Goal: Task Accomplishment & Management: Manage account settings

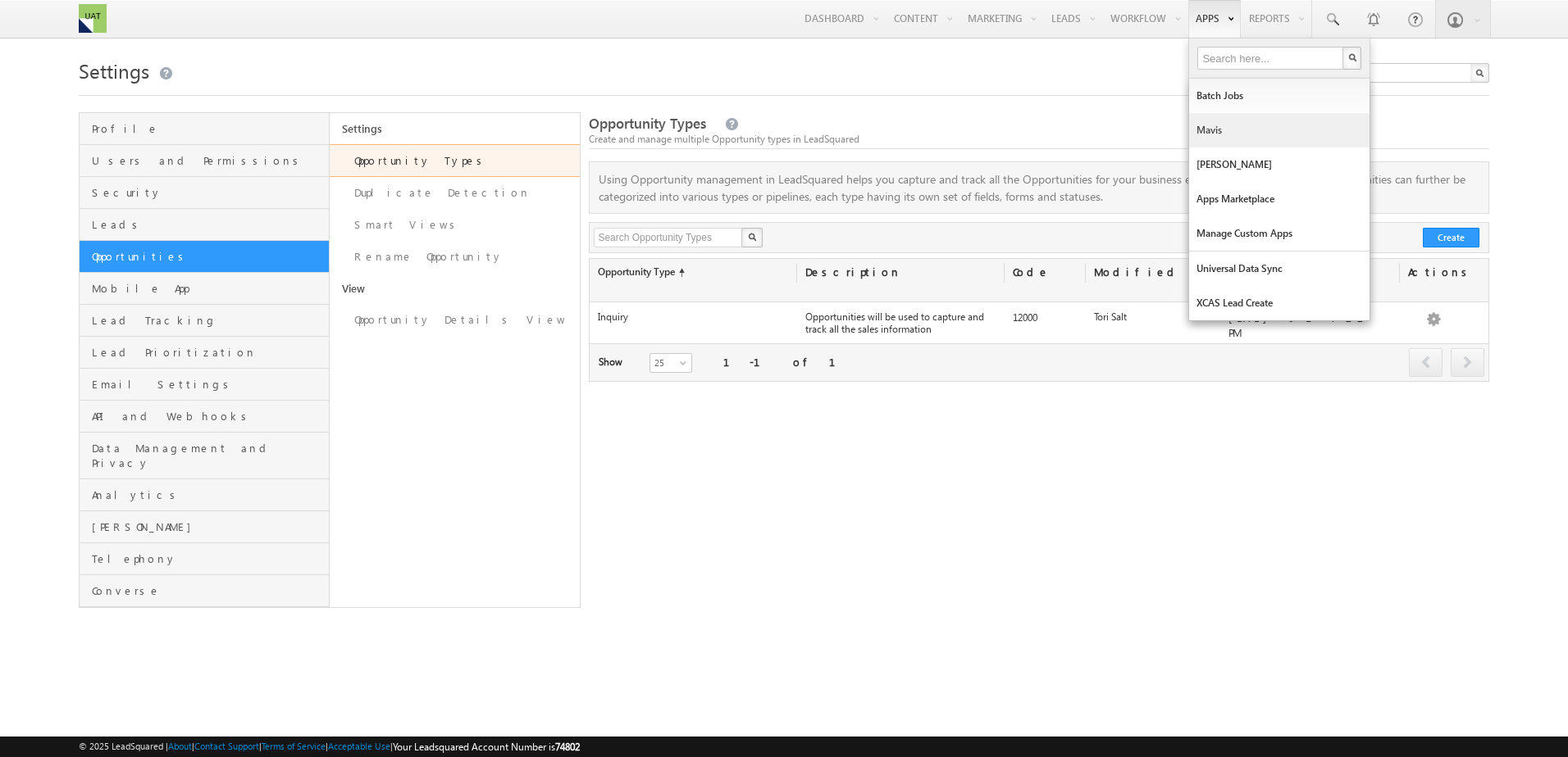
click at [1227, 139] on link "Mavis" at bounding box center [1279, 130] width 181 height 35
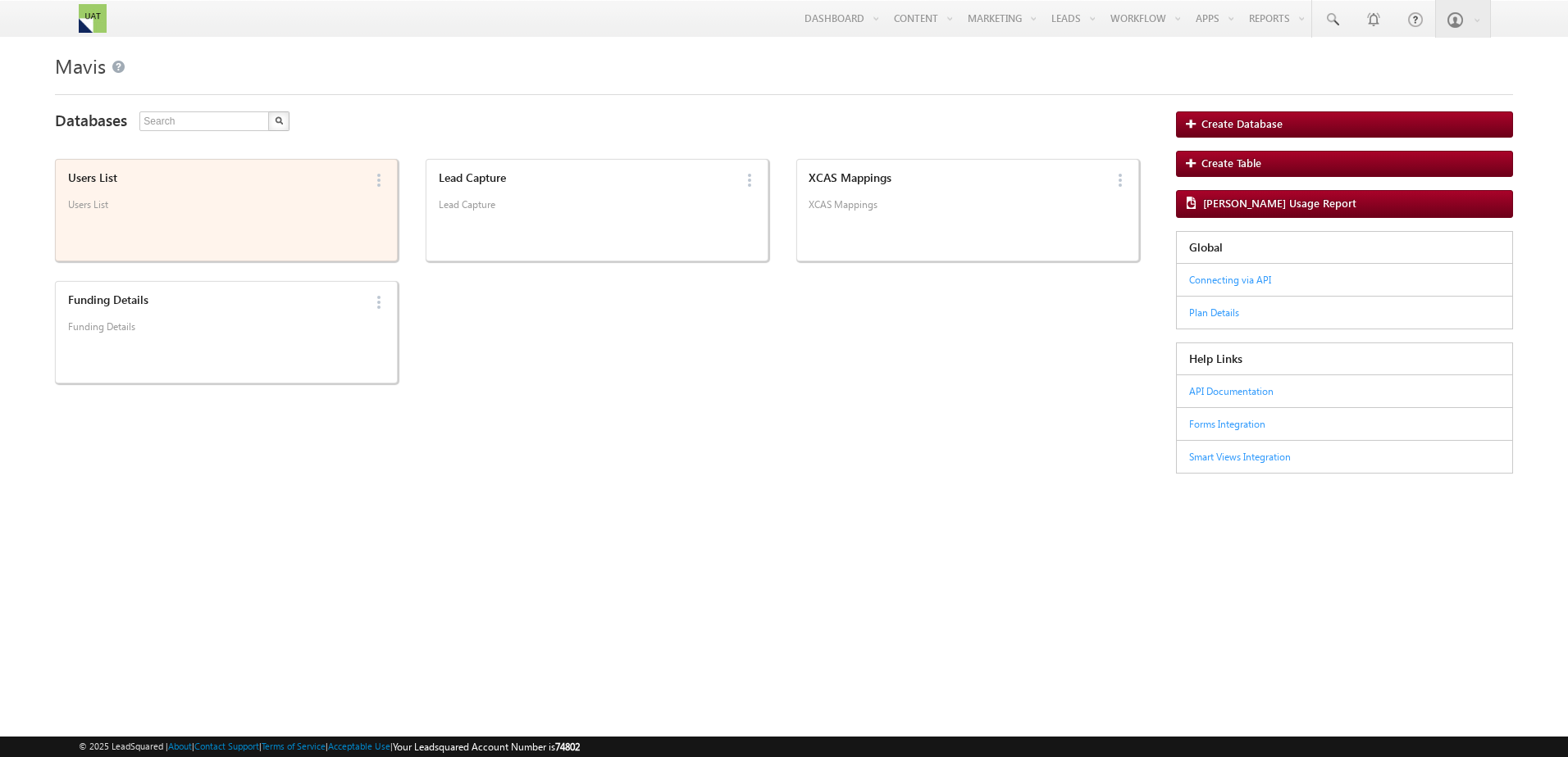
click at [269, 181] on div "Users List" at bounding box center [215, 178] width 295 height 14
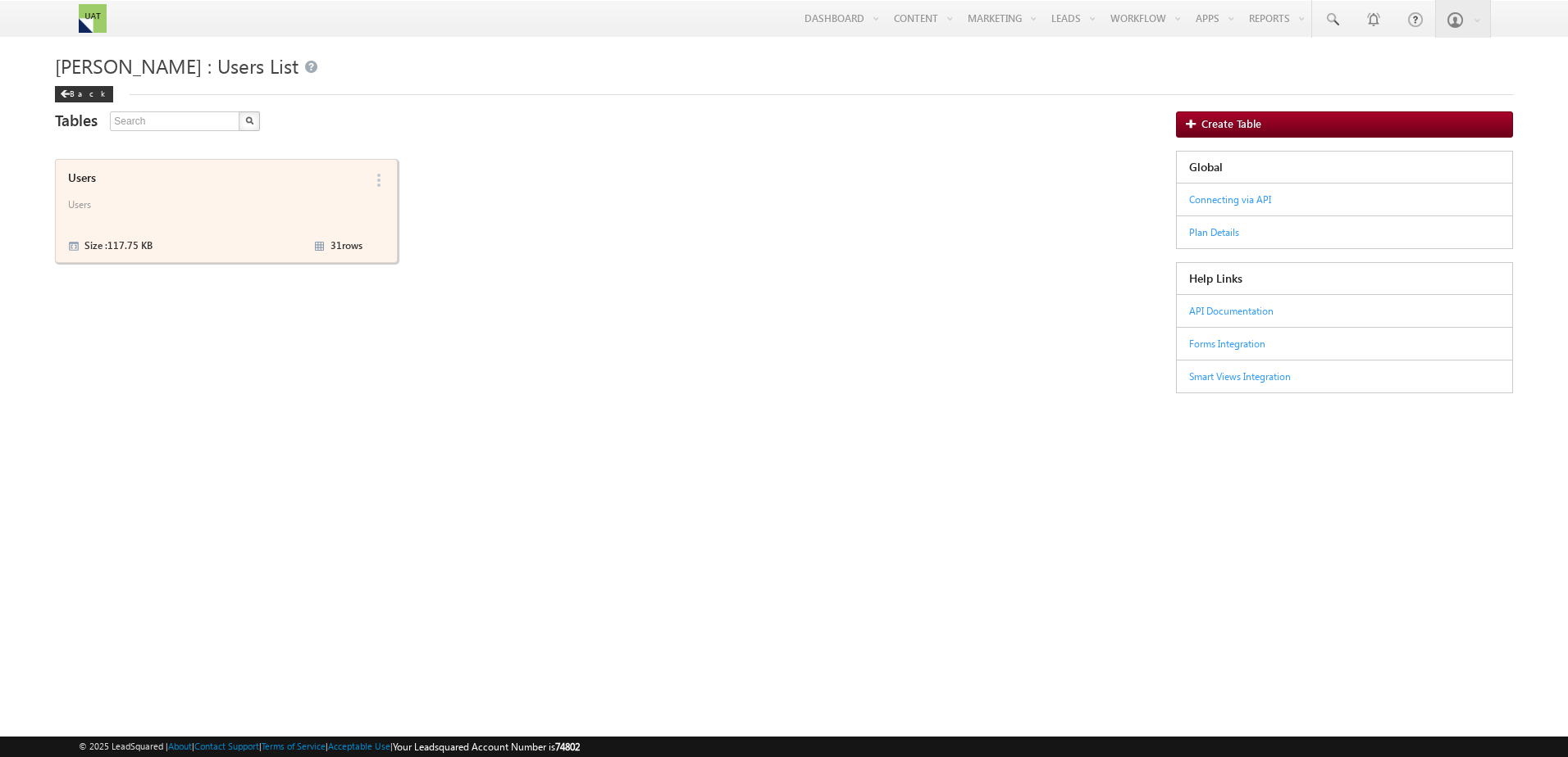
click at [269, 181] on div "Users" at bounding box center [215, 178] width 295 height 14
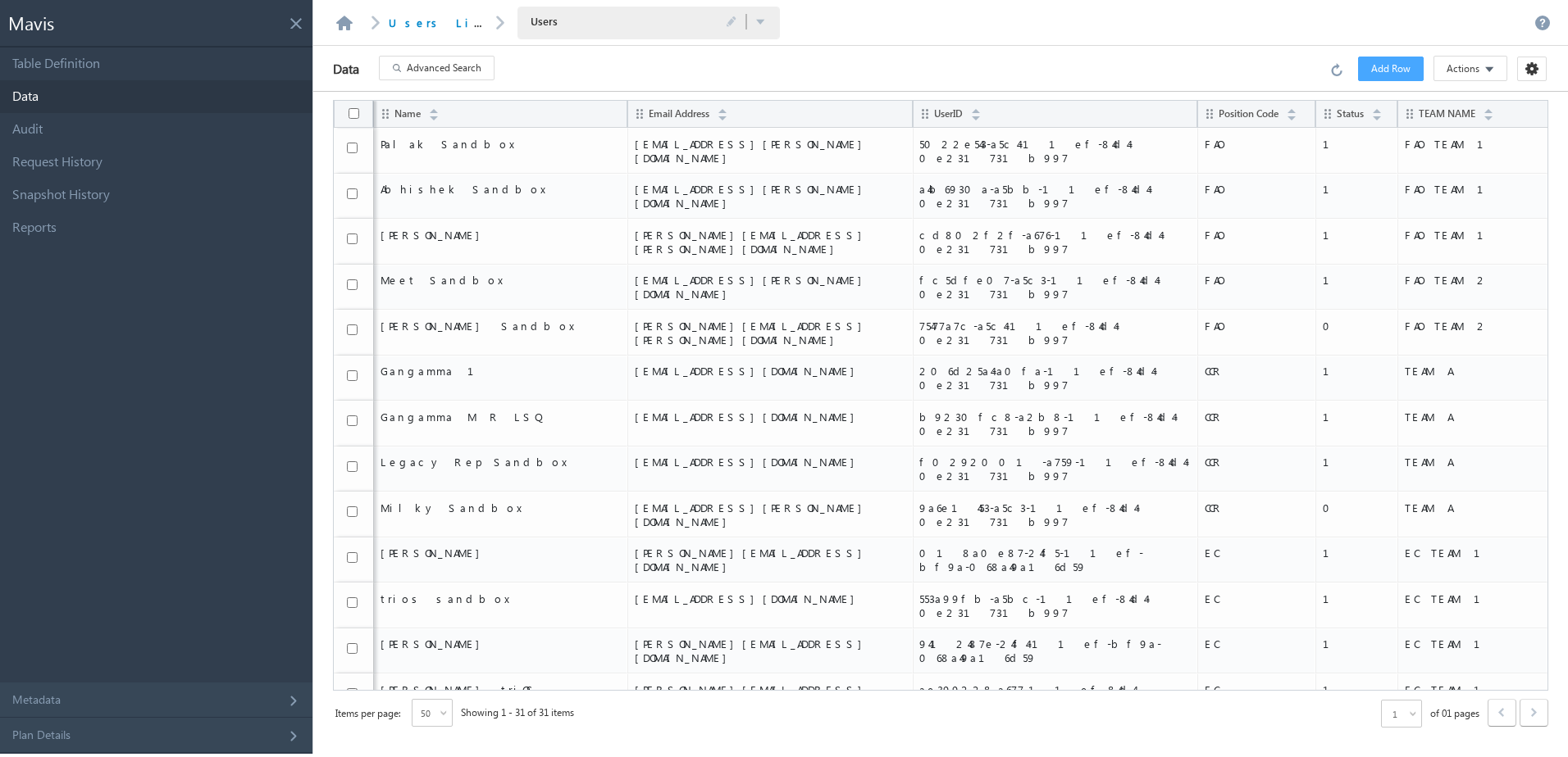
click at [416, 73] on span "Advanced Search" at bounding box center [444, 68] width 74 height 14
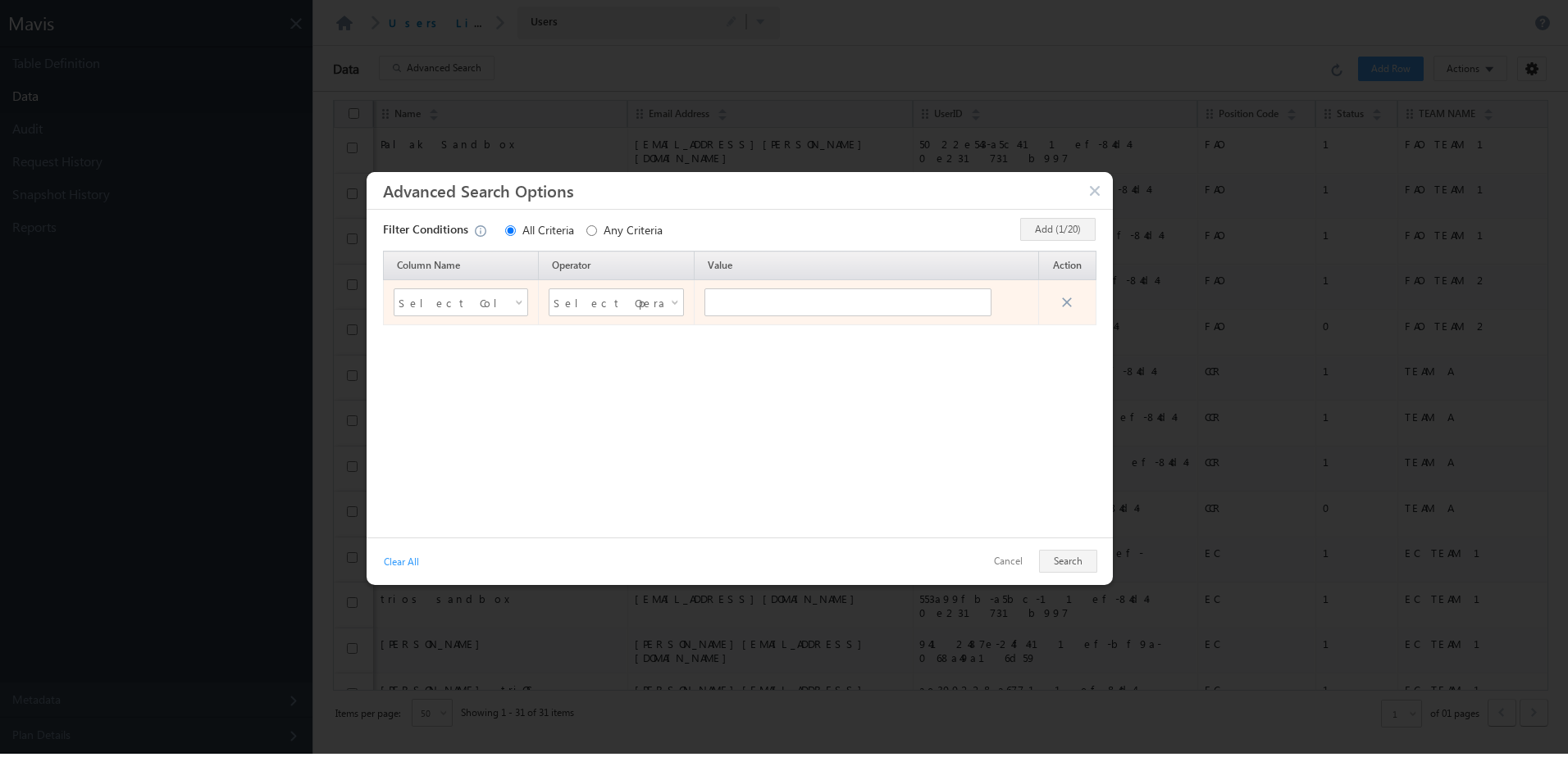
click at [500, 305] on span "Select Column Name" at bounding box center [451, 302] width 105 height 24
click at [448, 353] on li "Name" at bounding box center [460, 354] width 133 height 19
click at [420, 300] on span "Name" at bounding box center [451, 301] width 113 height 23
click at [430, 383] on li "UserID" at bounding box center [460, 392] width 133 height 19
click at [437, 298] on span "UserID" at bounding box center [451, 301] width 113 height 23
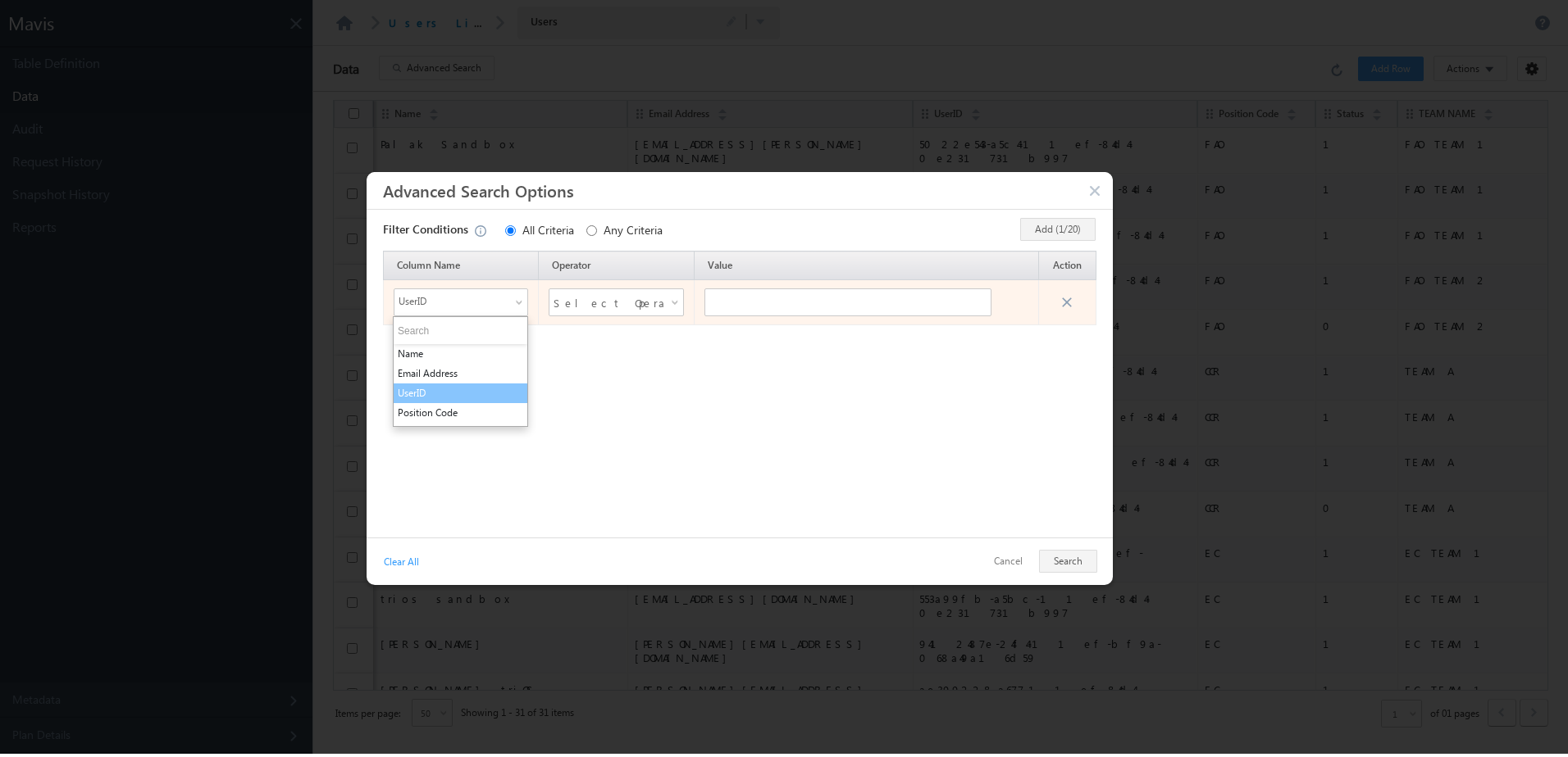
scroll to position [36, 0]
click at [425, 370] on li "Position Code" at bounding box center [460, 376] width 133 height 19
click at [664, 306] on div "Select Operator" at bounding box center [616, 302] width 135 height 28
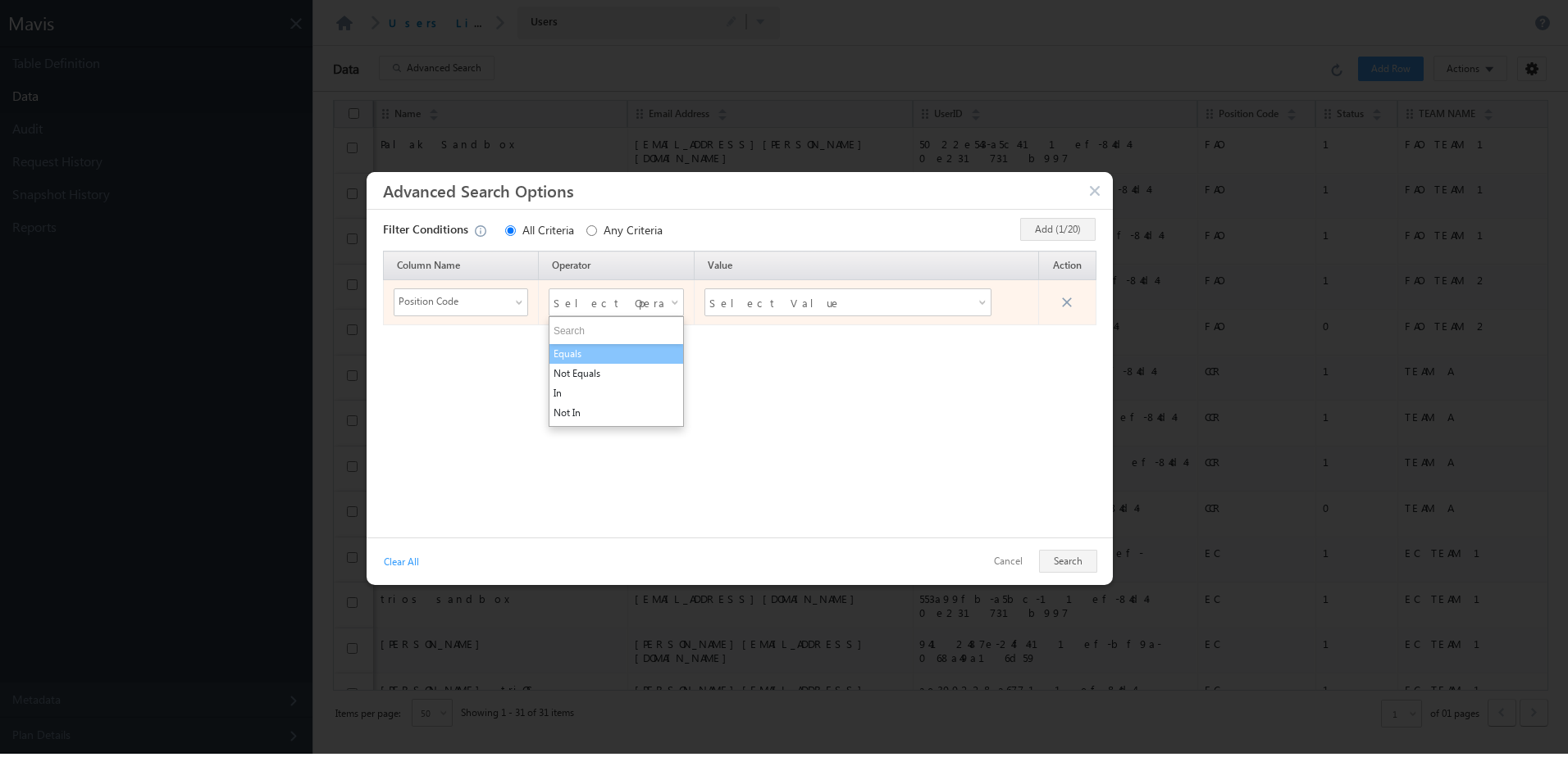
click at [578, 353] on li "Equals" at bounding box center [616, 354] width 133 height 19
click at [755, 304] on span "Select Value" at bounding box center [827, 302] width 235 height 24
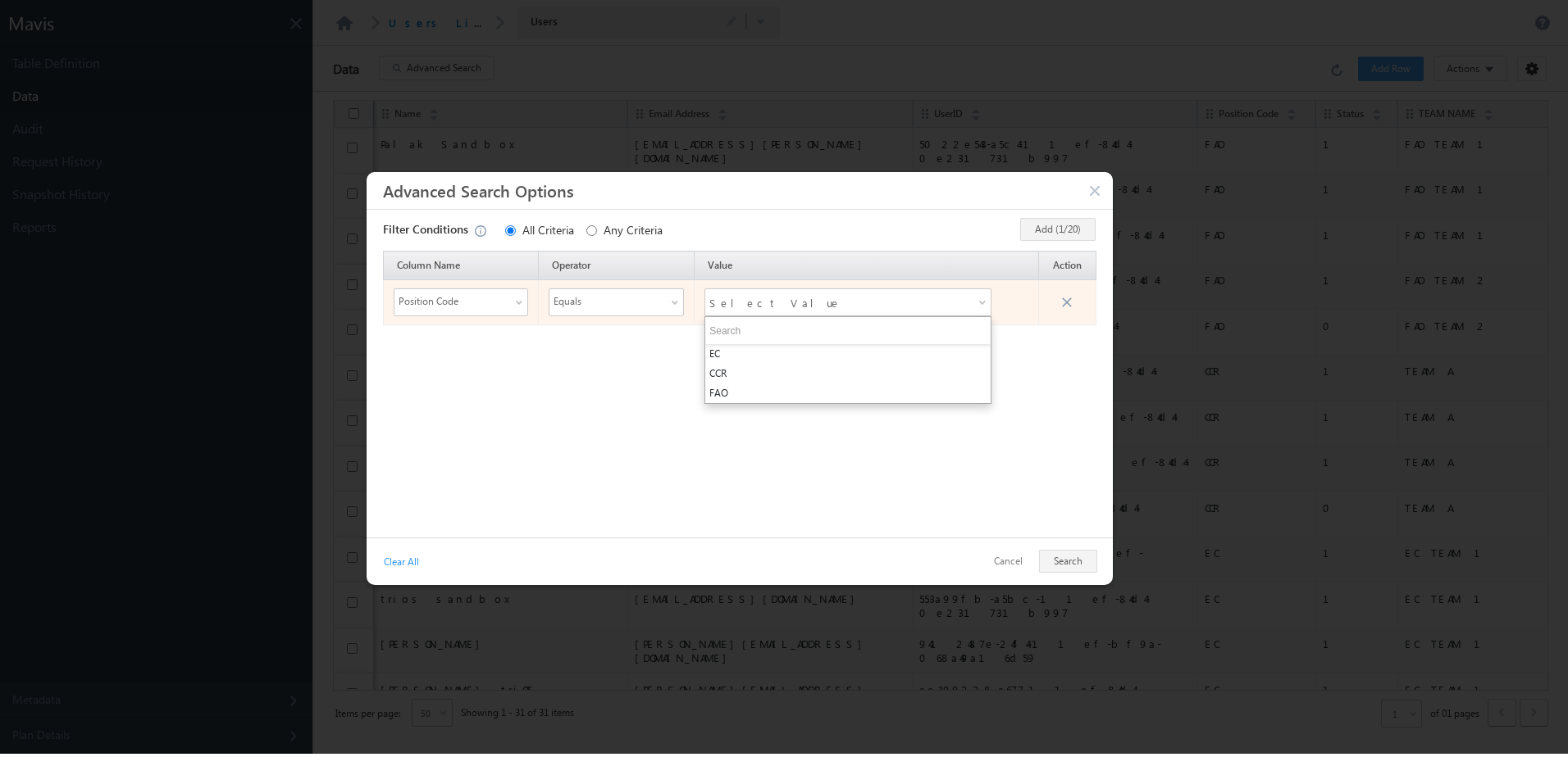
click at [755, 304] on span "Select Value" at bounding box center [827, 302] width 235 height 24
click at [784, 305] on span "Select Value" at bounding box center [827, 302] width 235 height 24
click at [456, 306] on span "Position Code" at bounding box center [451, 301] width 113 height 23
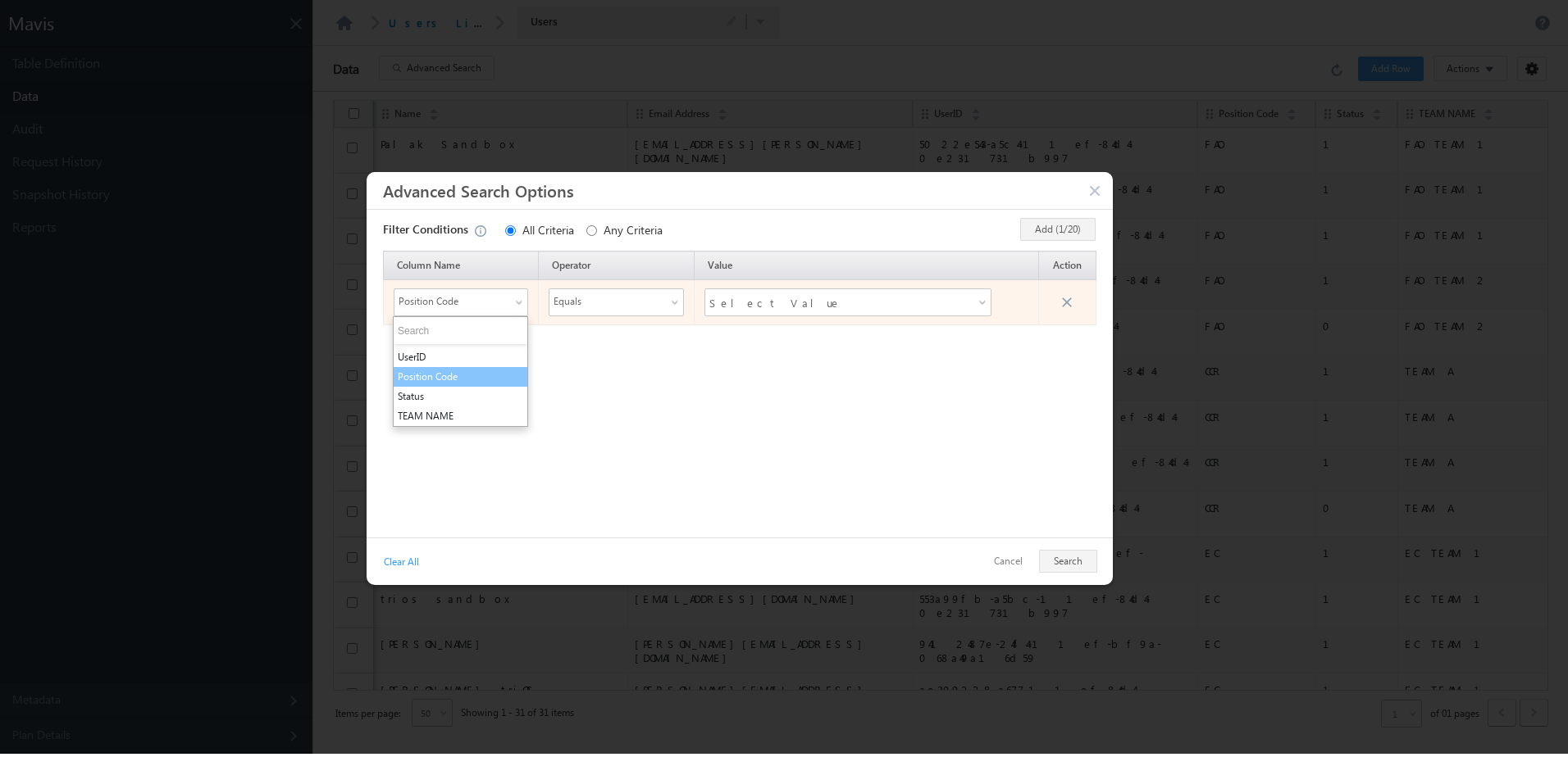
scroll to position [0, 0]
click at [450, 369] on li "Email Address" at bounding box center [460, 373] width 133 height 19
click at [665, 302] on div "Select Operator" at bounding box center [616, 302] width 135 height 28
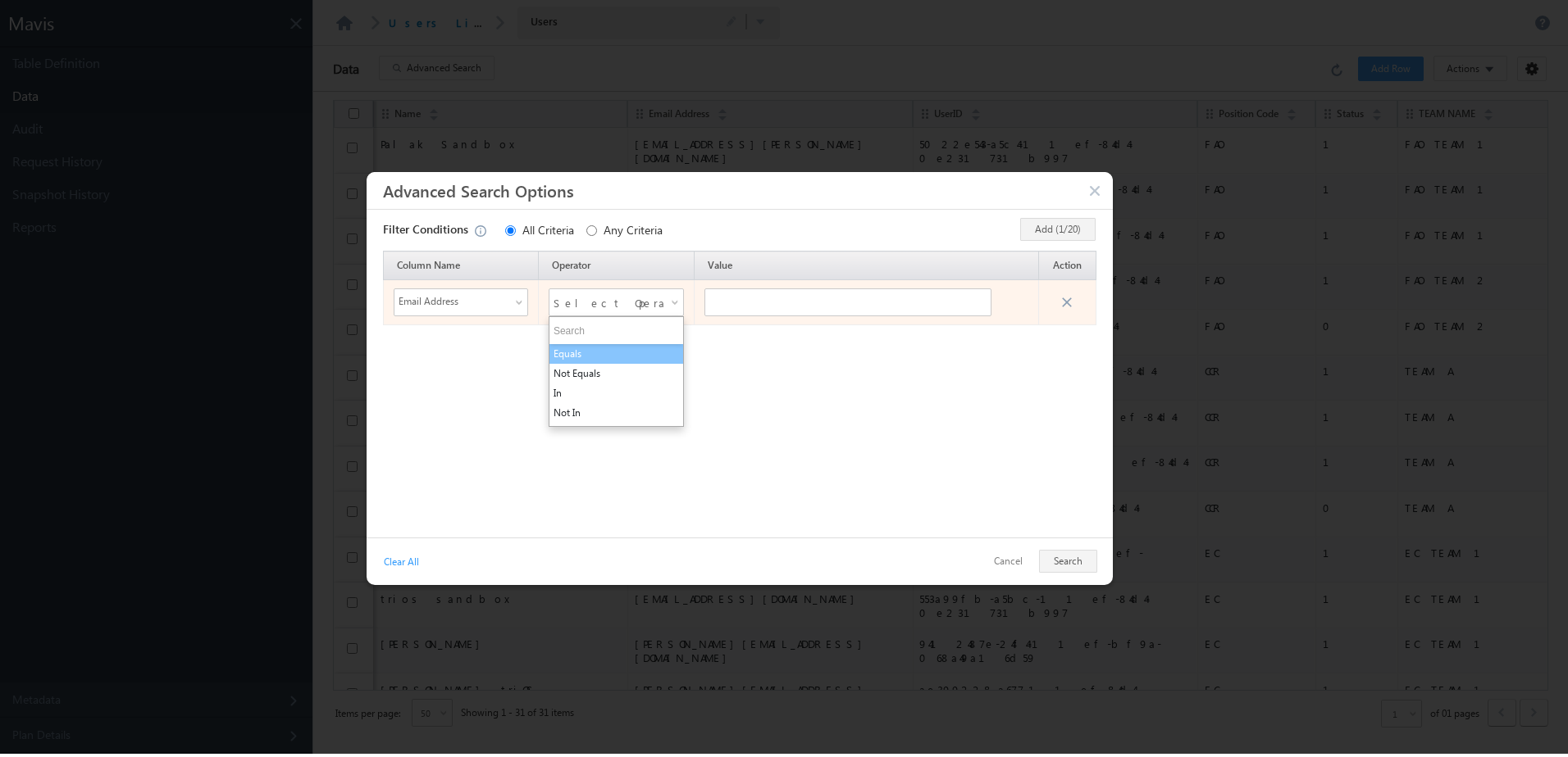
click at [597, 358] on li "Equals" at bounding box center [616, 354] width 133 height 19
drag, startPoint x: 738, startPoint y: 305, endPoint x: 726, endPoint y: 309, distance: 12.6
click at [738, 305] on input "text" at bounding box center [848, 302] width 287 height 28
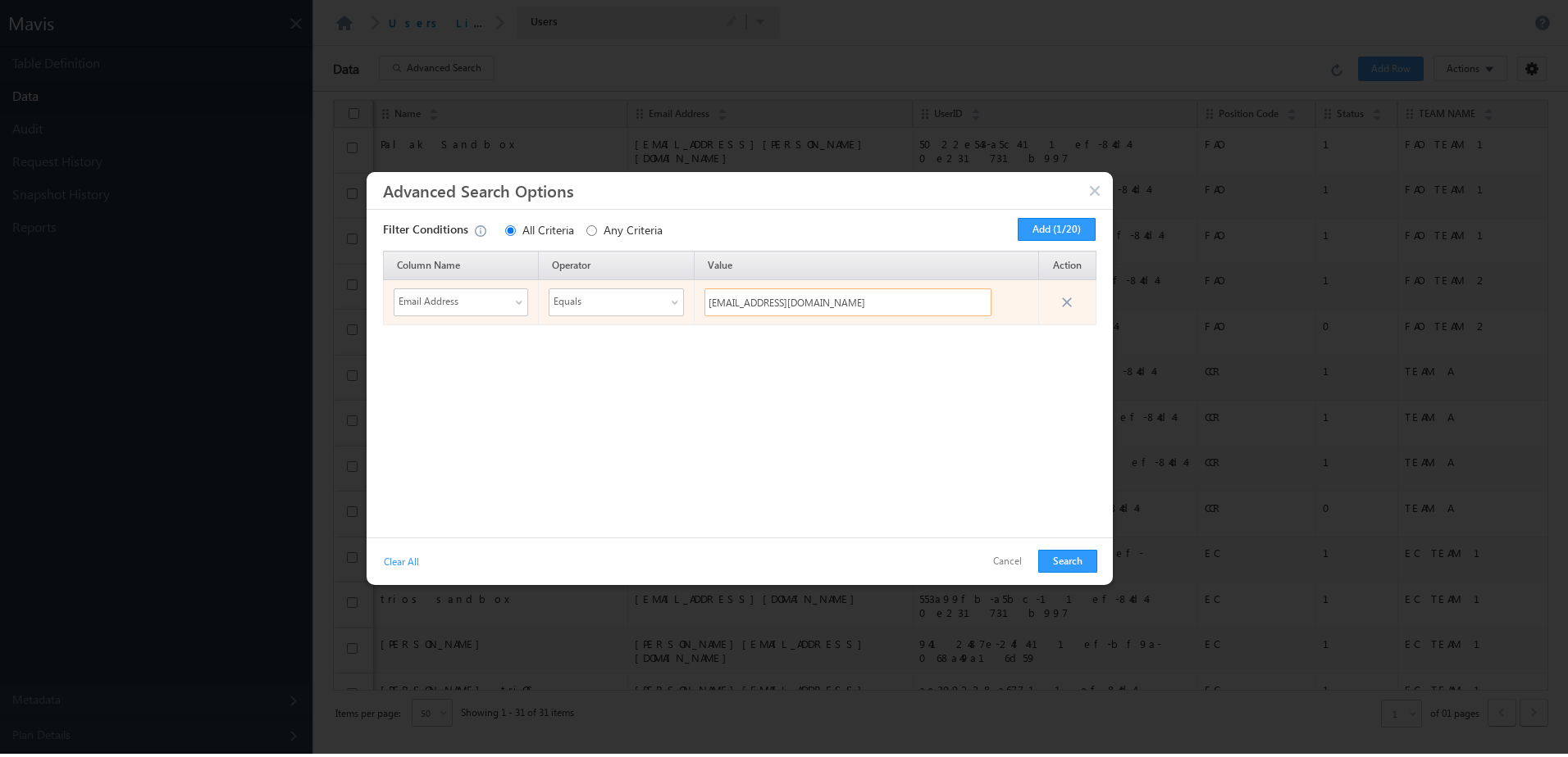
type input "[EMAIL_ADDRESS][DOMAIN_NAME]"
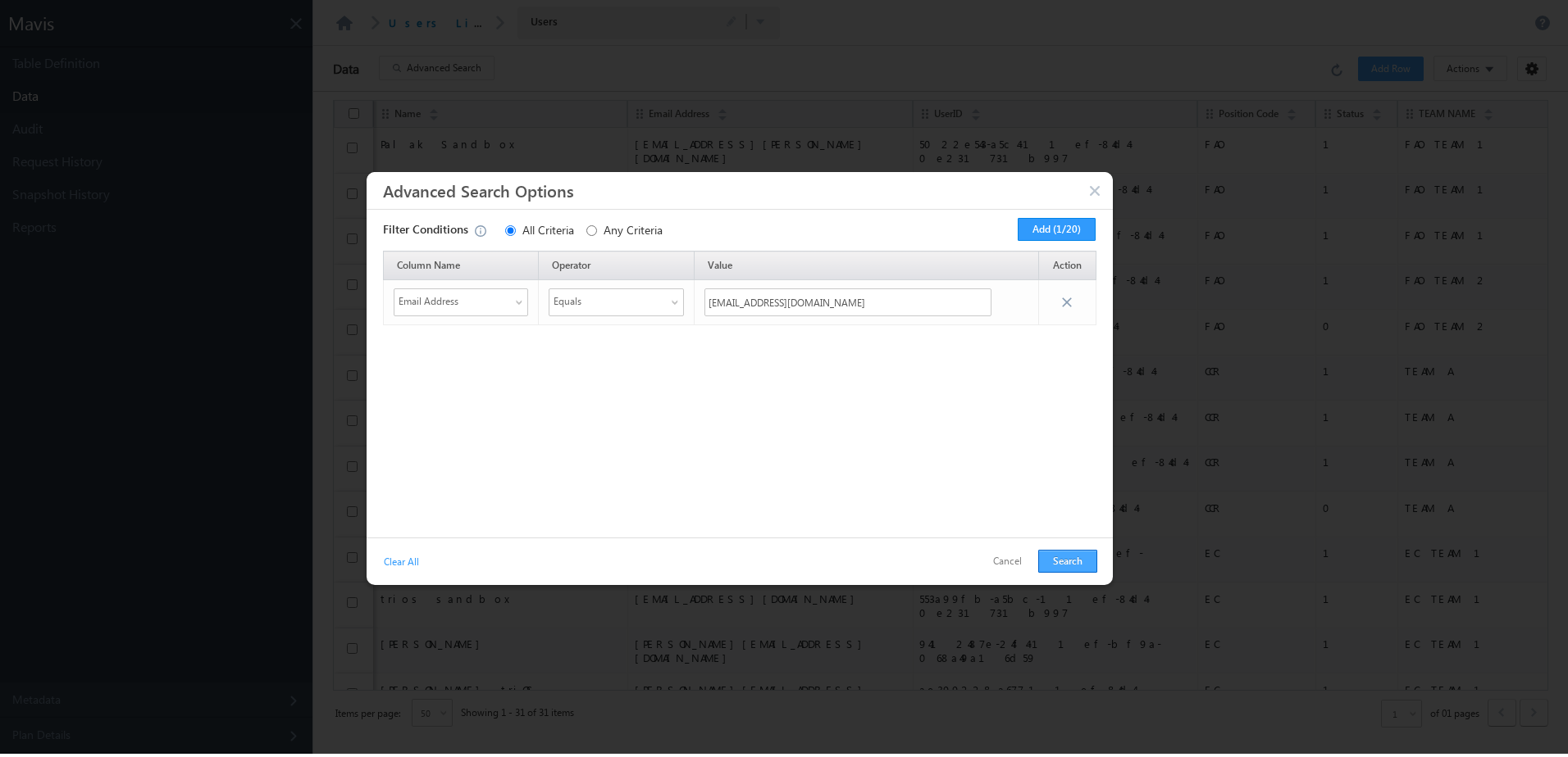
click at [1055, 560] on button "Search" at bounding box center [1067, 561] width 59 height 23
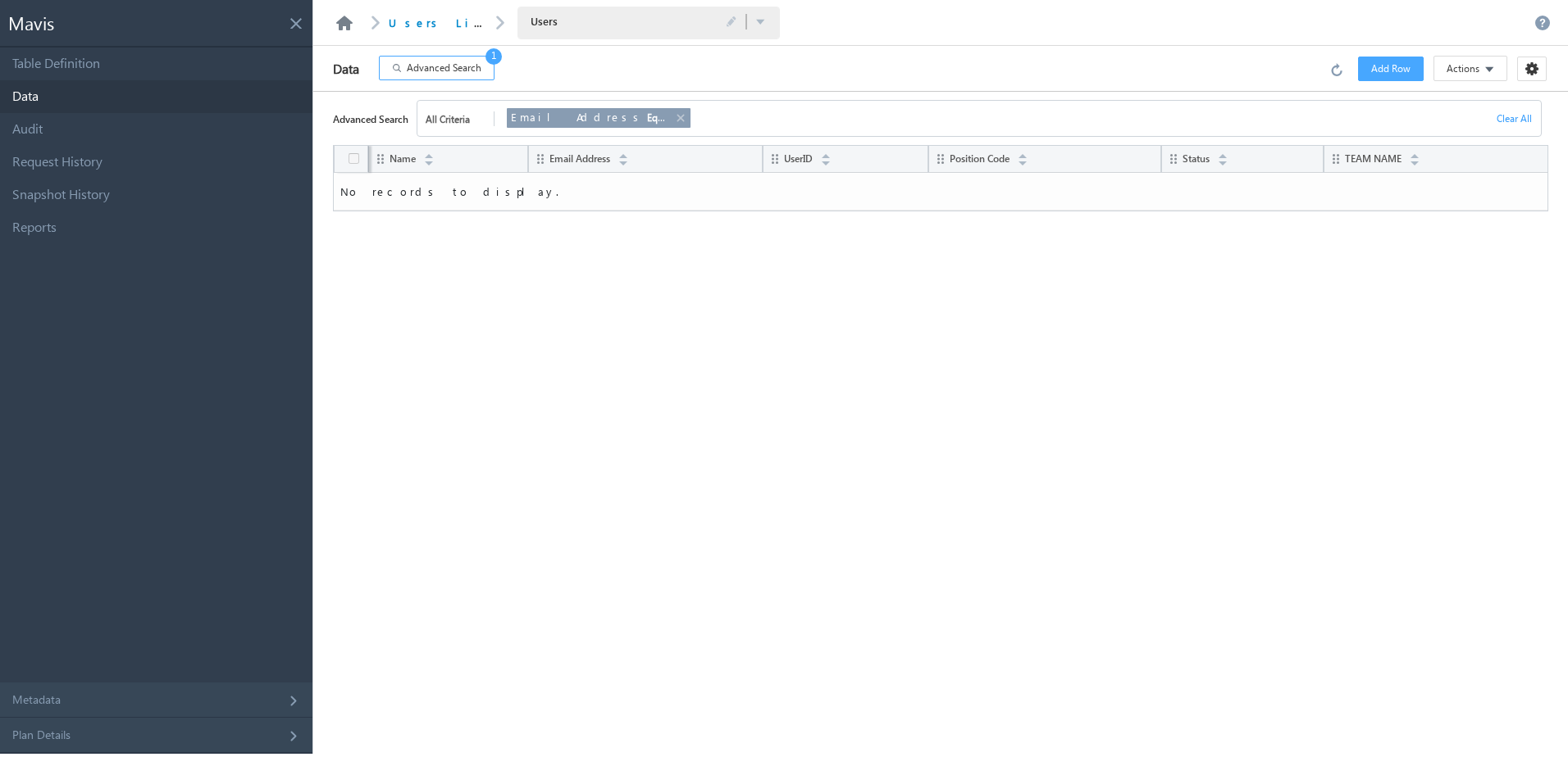
click at [340, 19] on link at bounding box center [344, 22] width 19 height 14
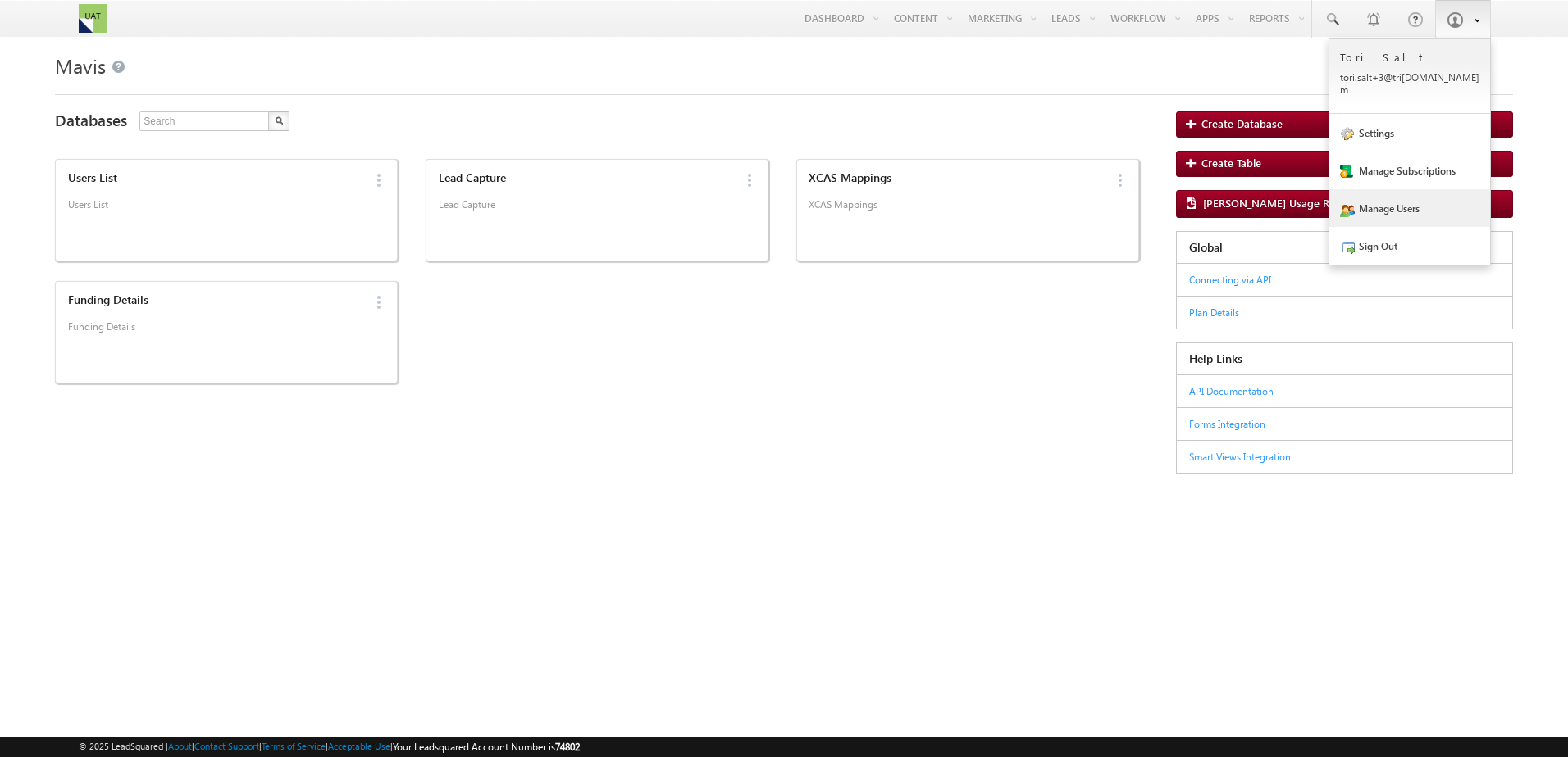
click at [1403, 189] on link "Manage Users" at bounding box center [1409, 208] width 160 height 38
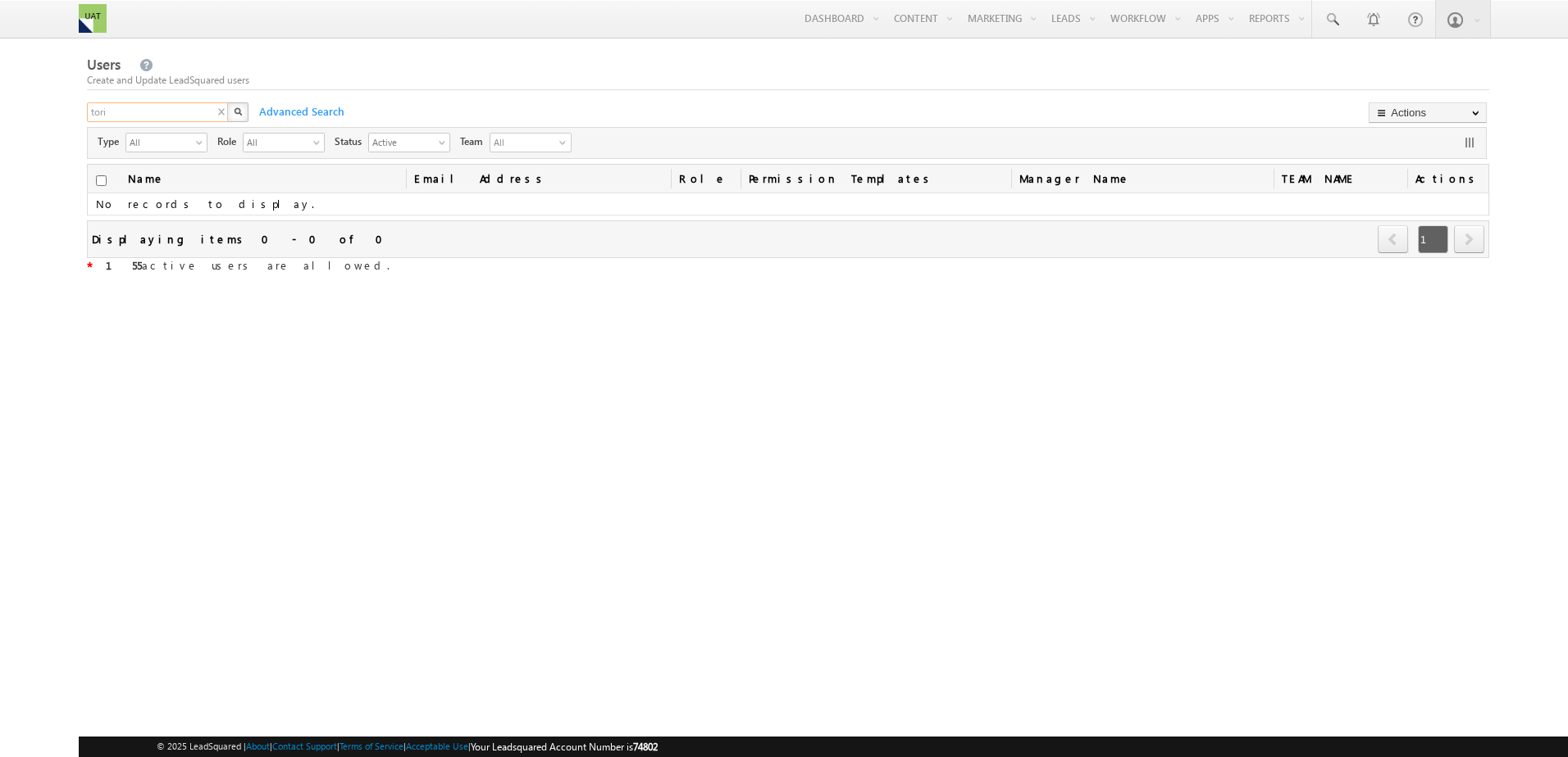
click at [165, 121] on input "tori" at bounding box center [158, 111] width 143 height 19
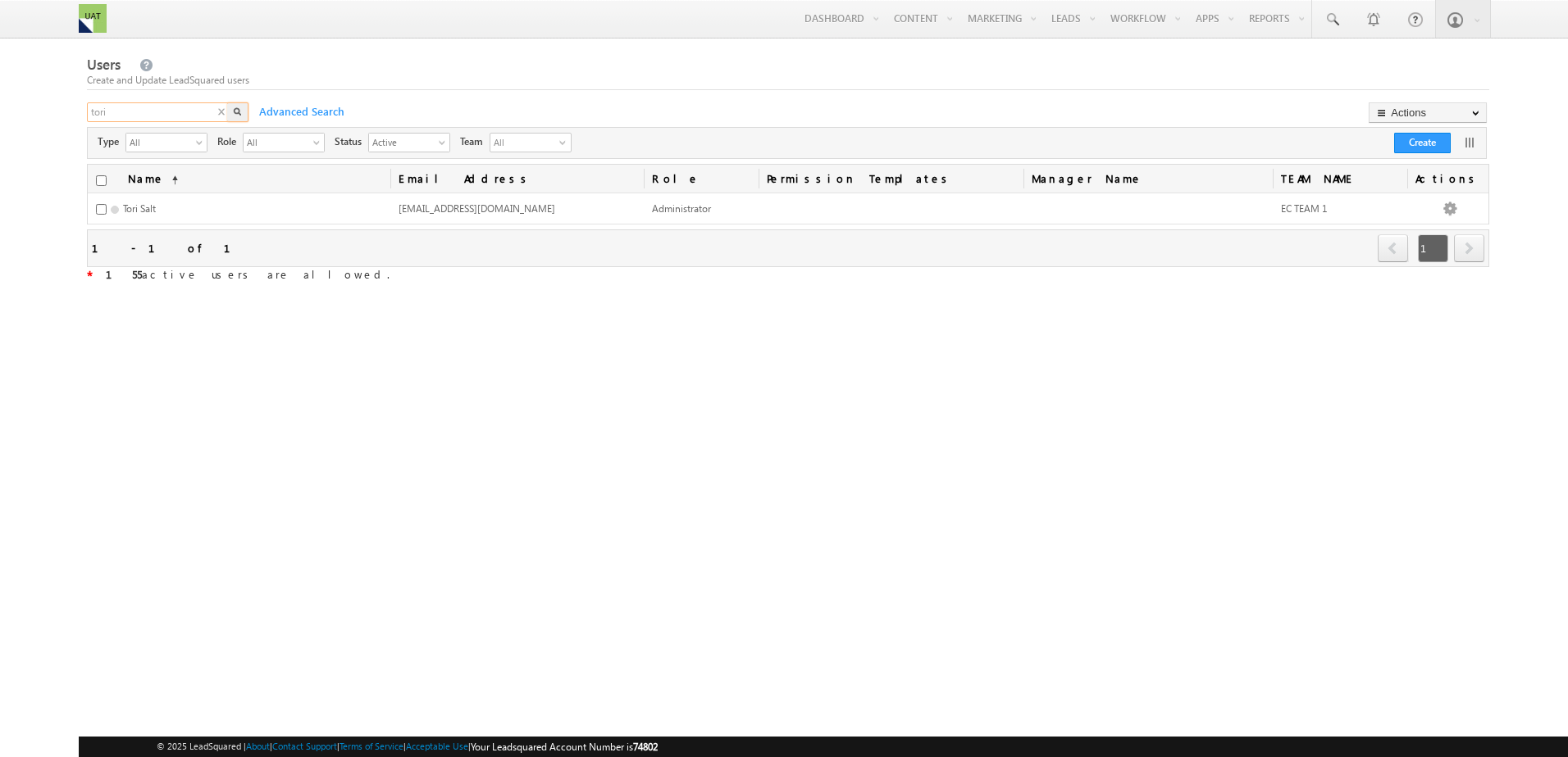
click at [165, 121] on input "tori" at bounding box center [158, 111] width 143 height 19
type input "info"
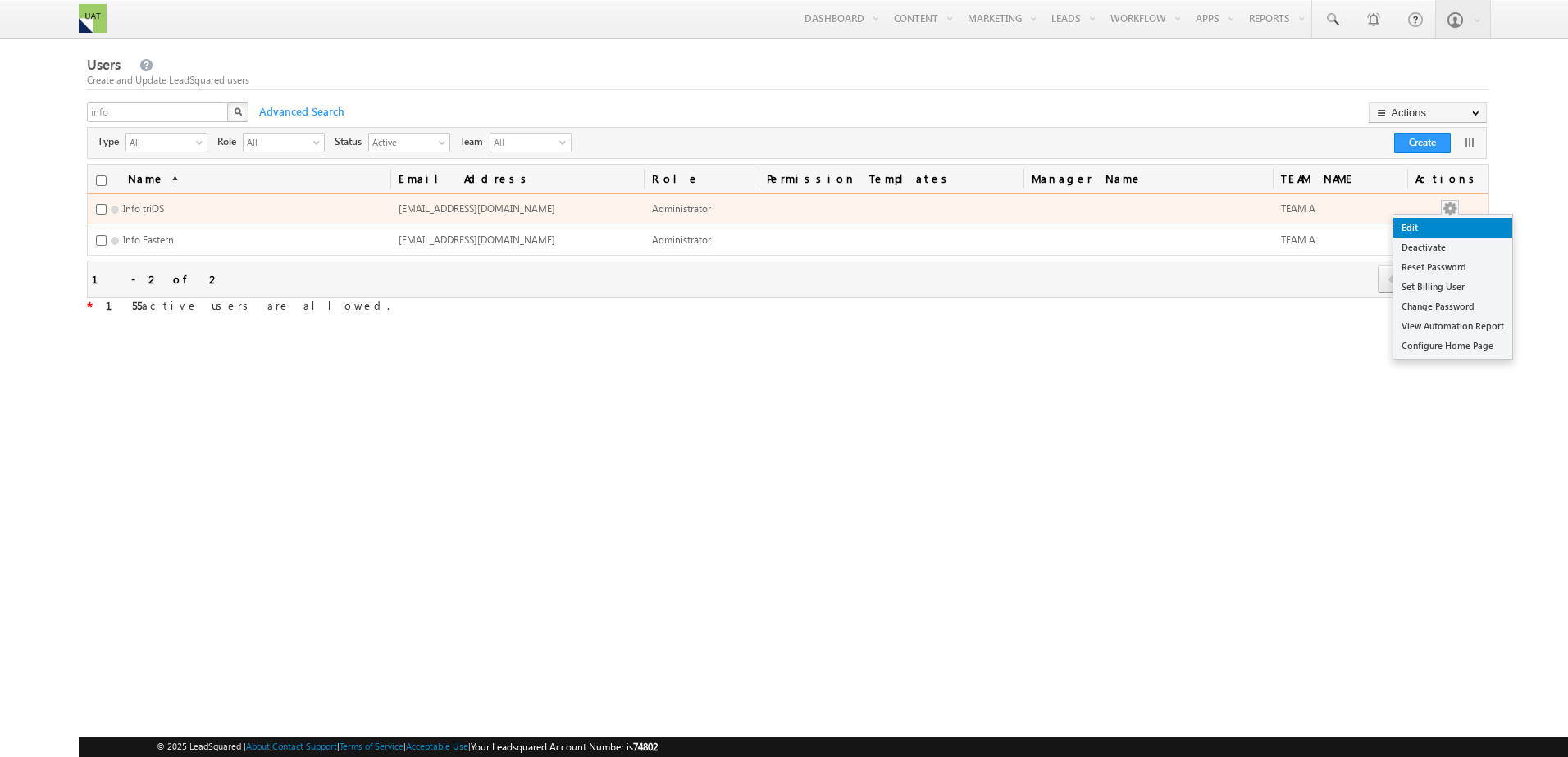
click at [1449, 222] on link "Edit" at bounding box center [1452, 227] width 119 height 19
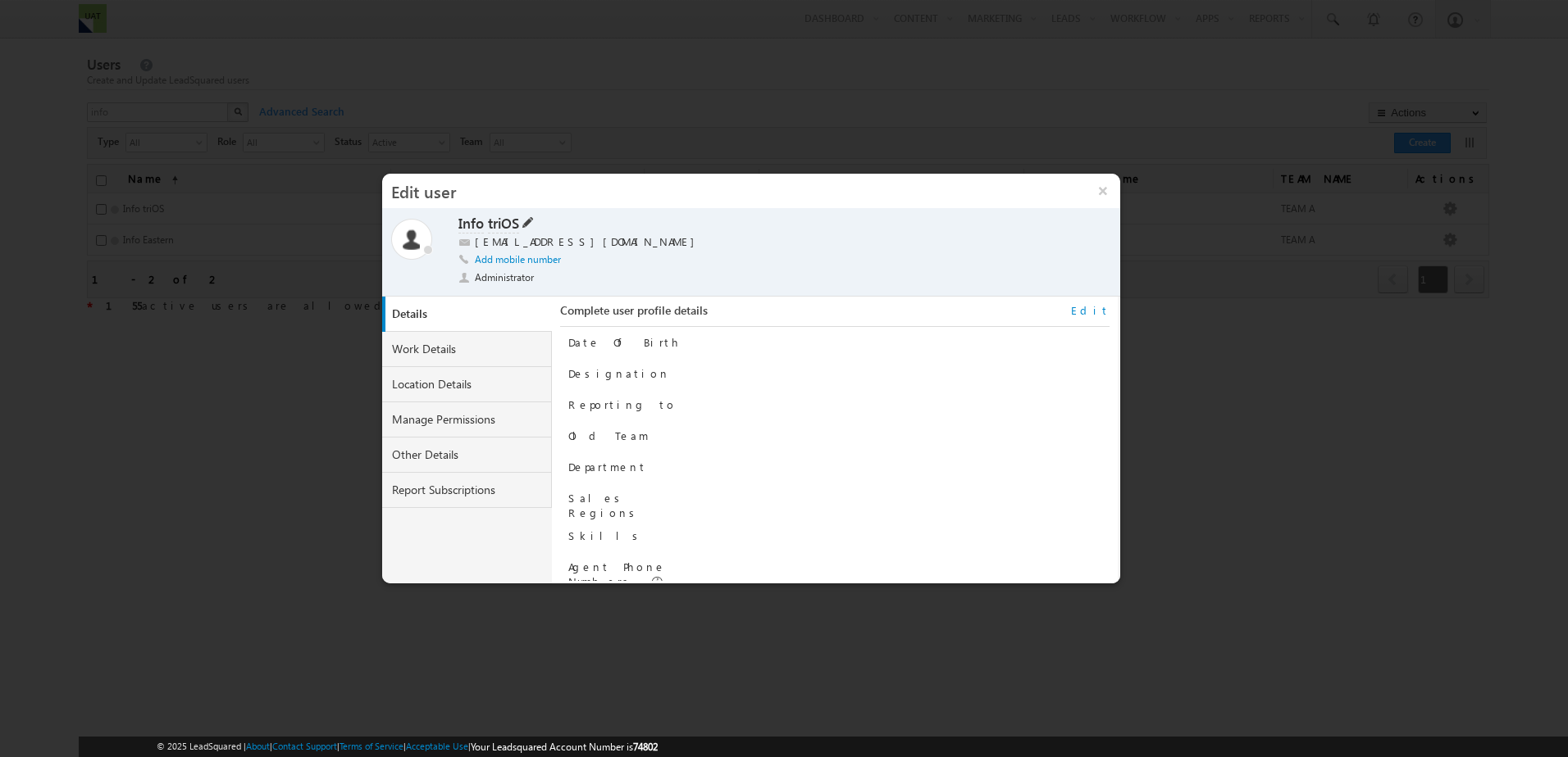
click at [483, 219] on label "Info" at bounding box center [471, 224] width 25 height 19
click at [528, 222] on span at bounding box center [526, 221] width 14 height 14
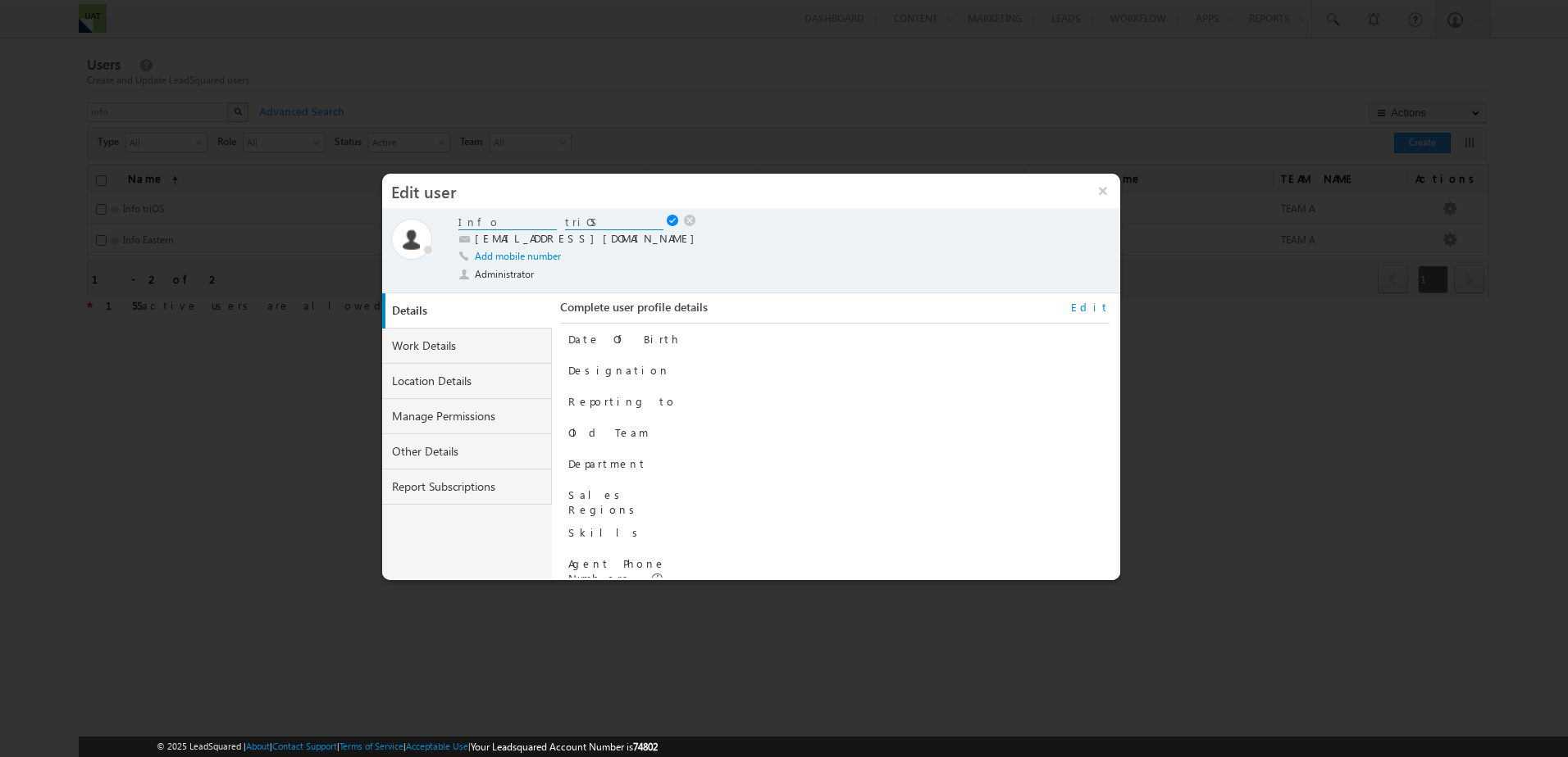
drag, startPoint x: 528, startPoint y: 222, endPoint x: 443, endPoint y: 222, distance: 85.0
click at [443, 222] on div "Online Away Offline (Check-Out) Info triOS Info triOS info+1@trios.com Add mobi…" at bounding box center [751, 251] width 720 height 73
type input "Your Admissions Team"
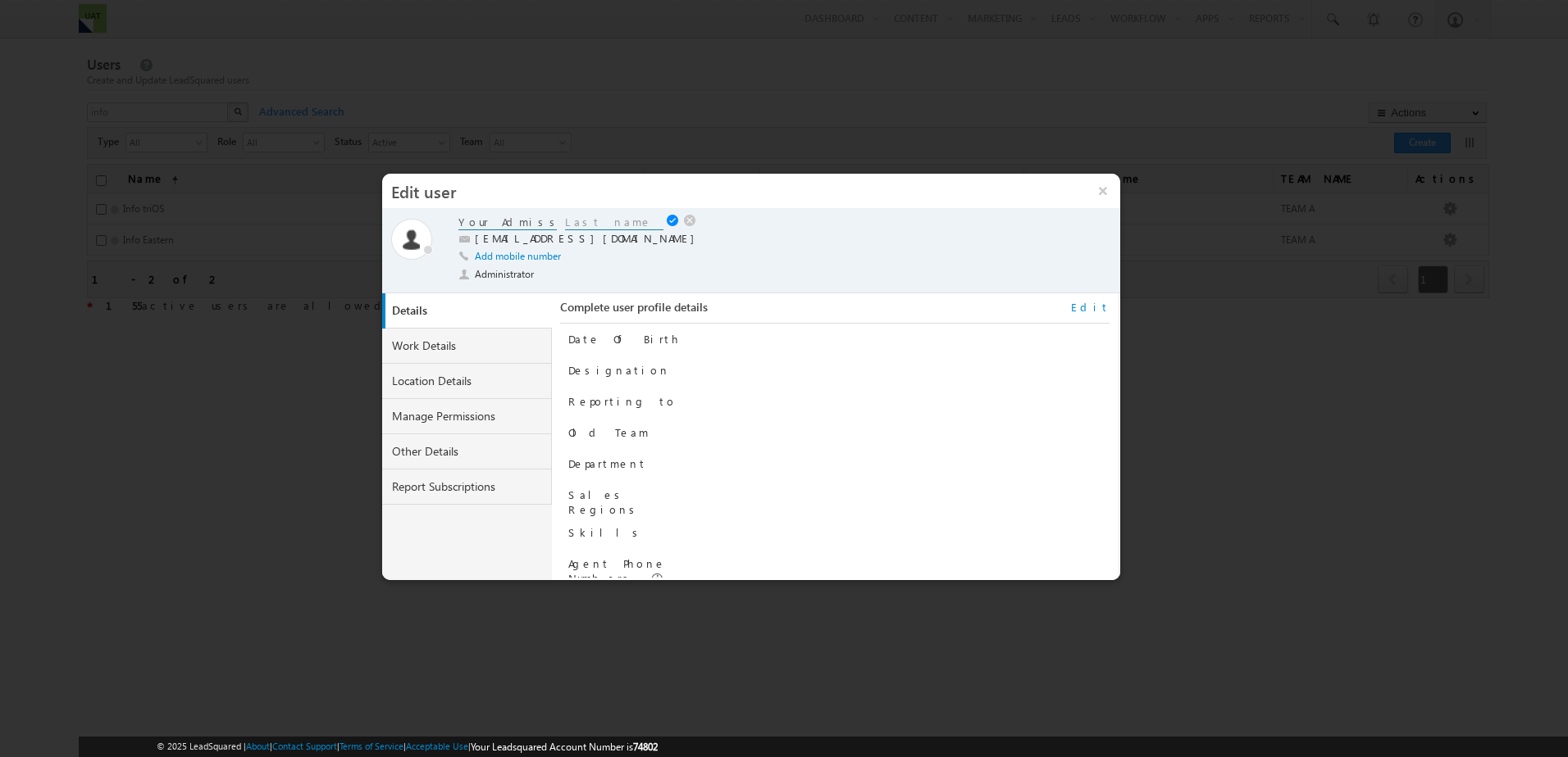
click at [665, 221] on div at bounding box center [757, 222] width 597 height 16
click at [668, 221] on link at bounding box center [674, 221] width 15 height 14
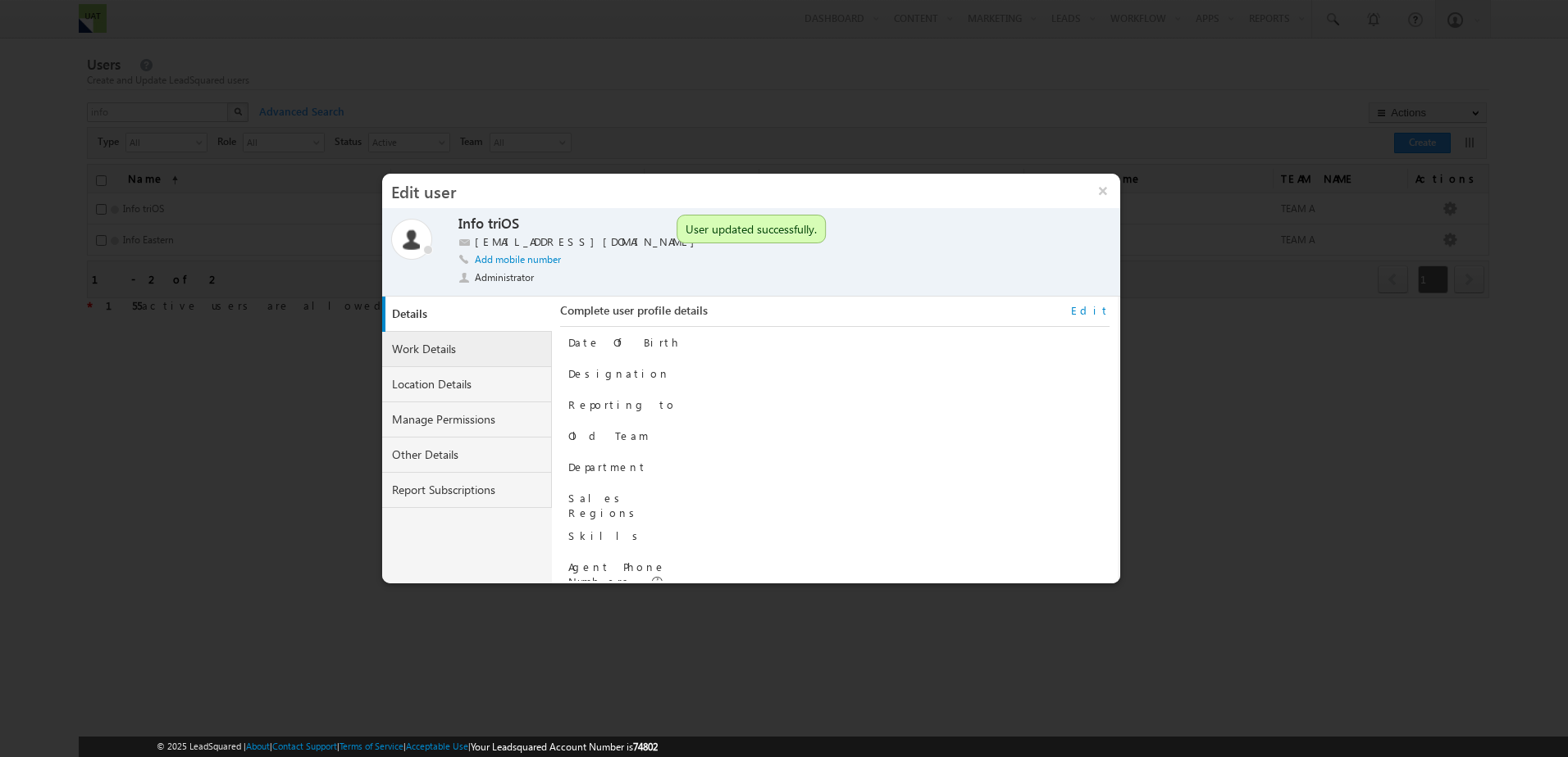
click at [495, 348] on link "Work Details" at bounding box center [467, 349] width 171 height 35
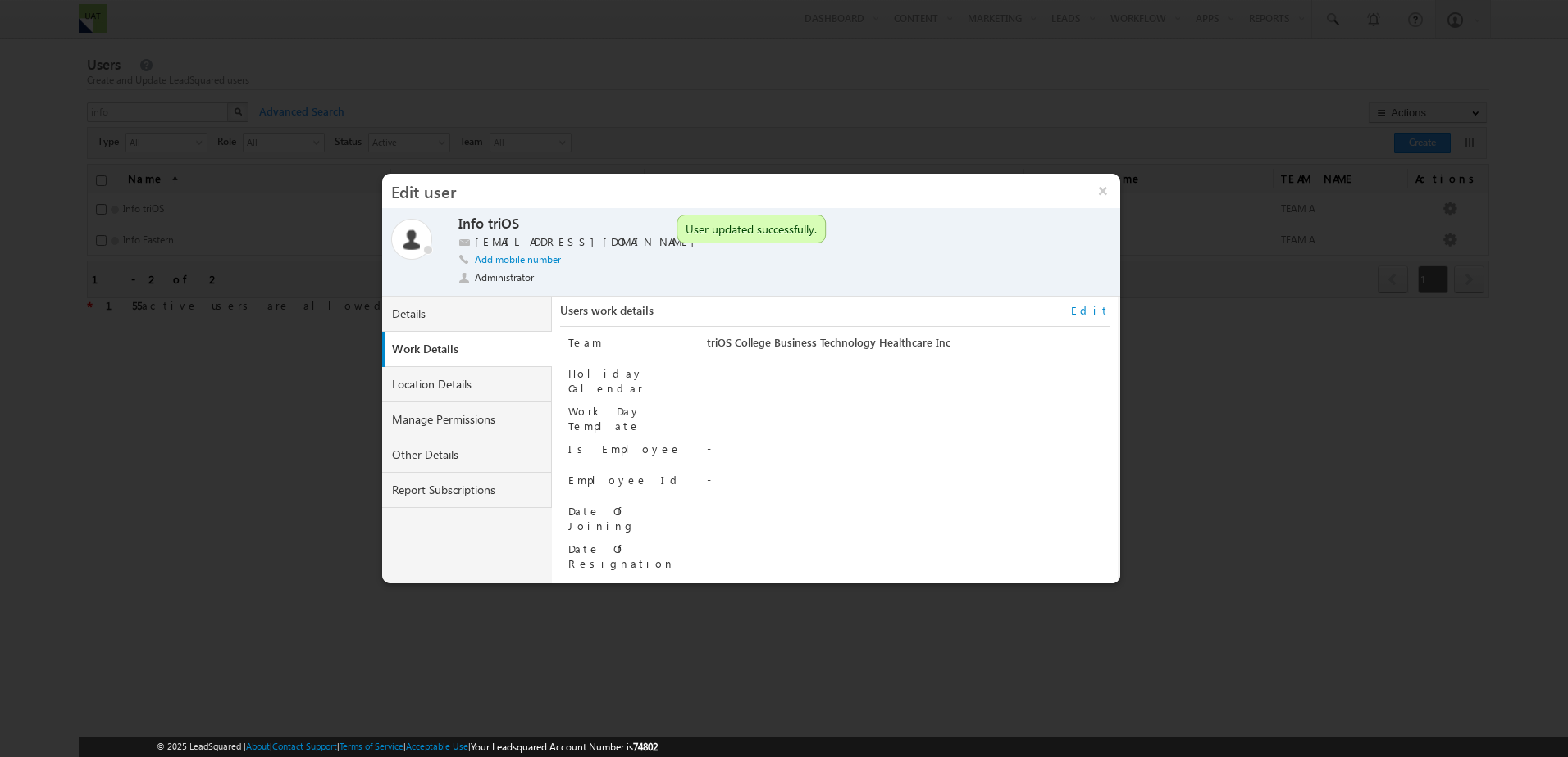
click at [1100, 310] on link "Edit" at bounding box center [1090, 310] width 39 height 14
click at [884, 343] on span "triOS College Business Technology Healthcare Inc" at bounding box center [854, 344] width 293 height 18
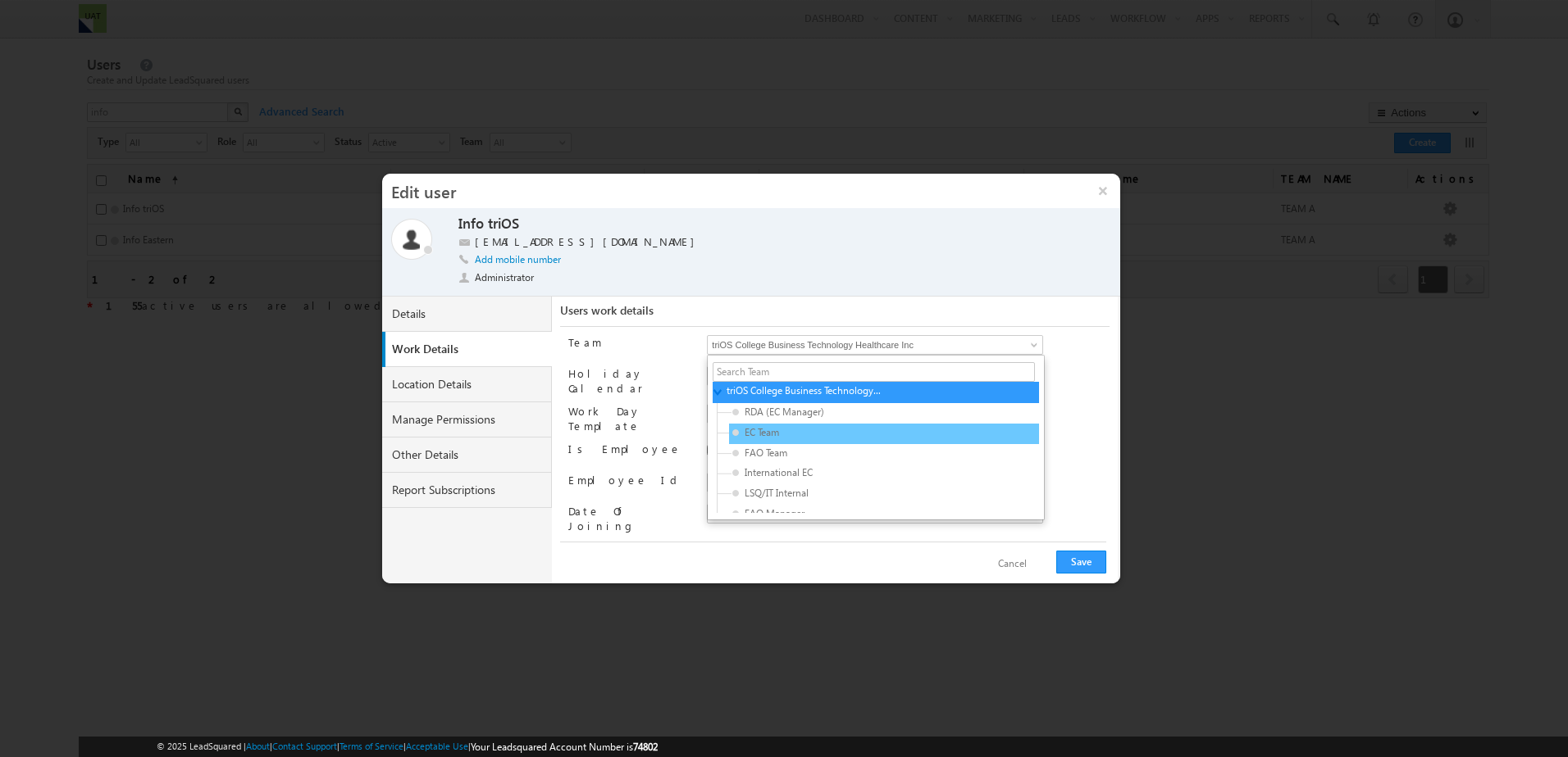
click at [775, 433] on span "EC Team" at bounding box center [810, 432] width 155 height 14
type input "7743a236-f066-11ee-b3b1-12309150b985"
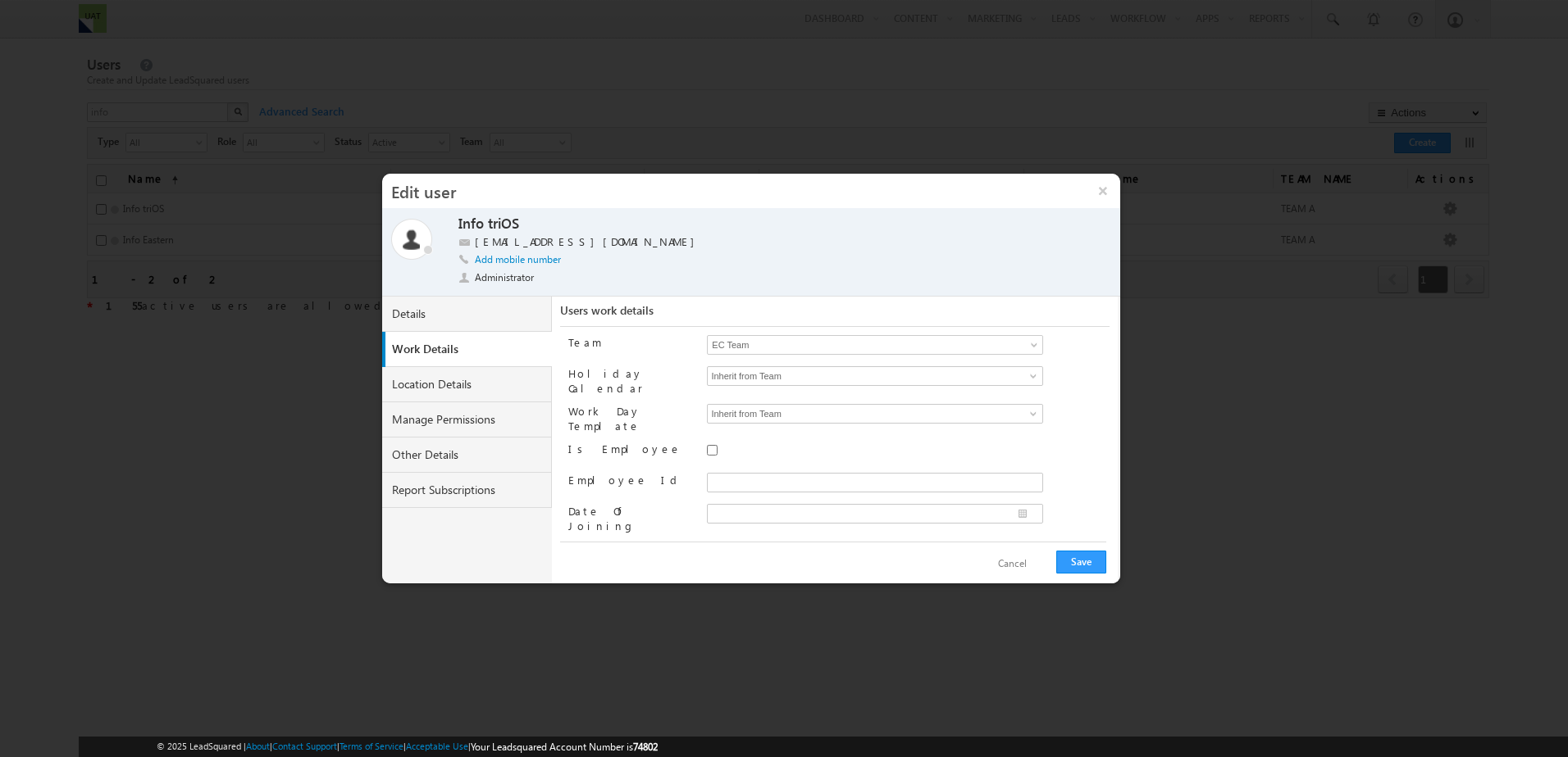
click at [1066, 352] on div "EC Team 7743a236-f066-11ee-b3b1-12309150b985 No records found ▼ triOS College B…" at bounding box center [908, 346] width 402 height 23
click at [1073, 556] on button "Save" at bounding box center [1081, 561] width 50 height 23
click at [1108, 196] on button "×" at bounding box center [1103, 191] width 35 height 35
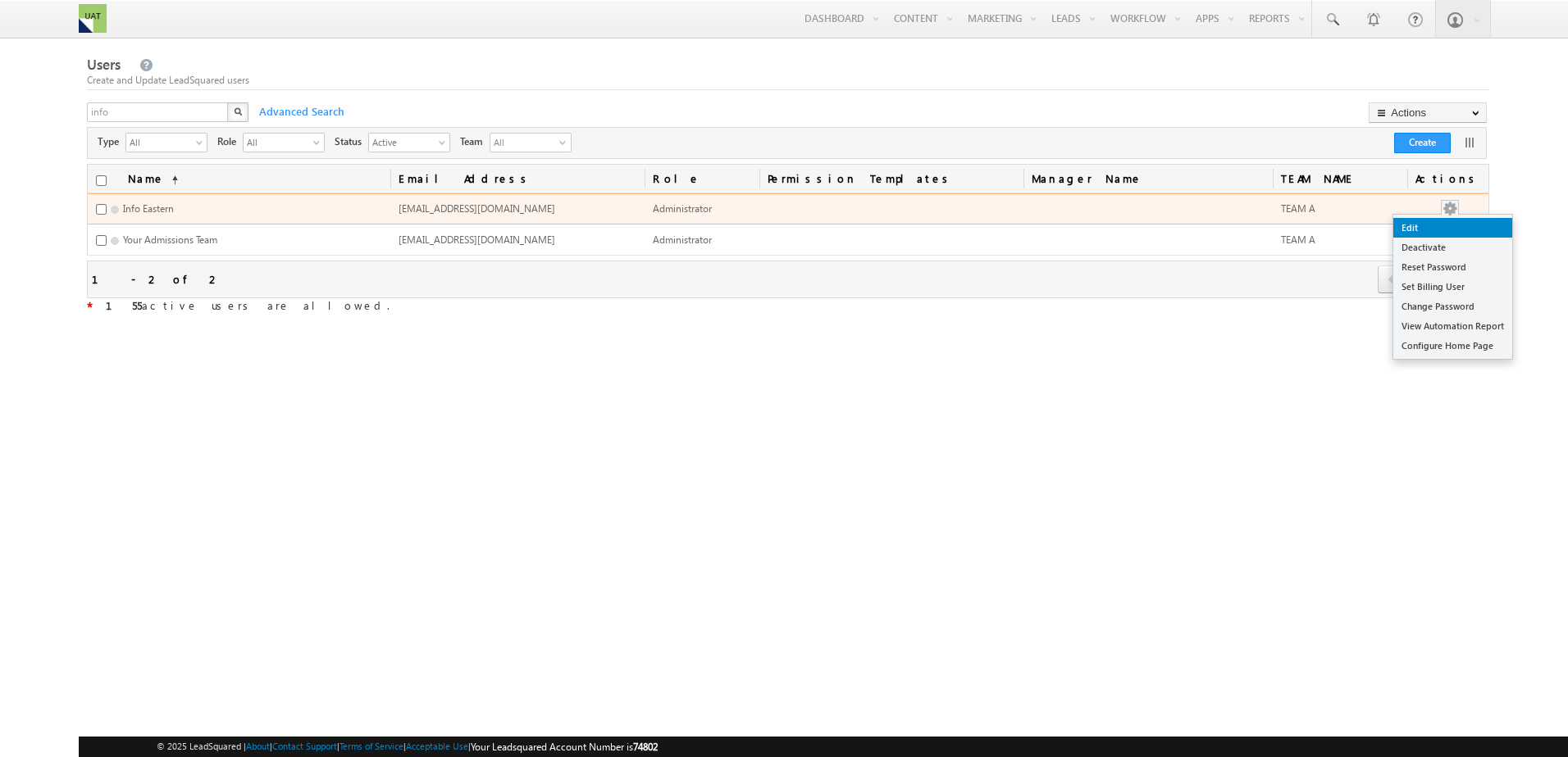
click at [1441, 228] on link "Edit" at bounding box center [1452, 227] width 119 height 19
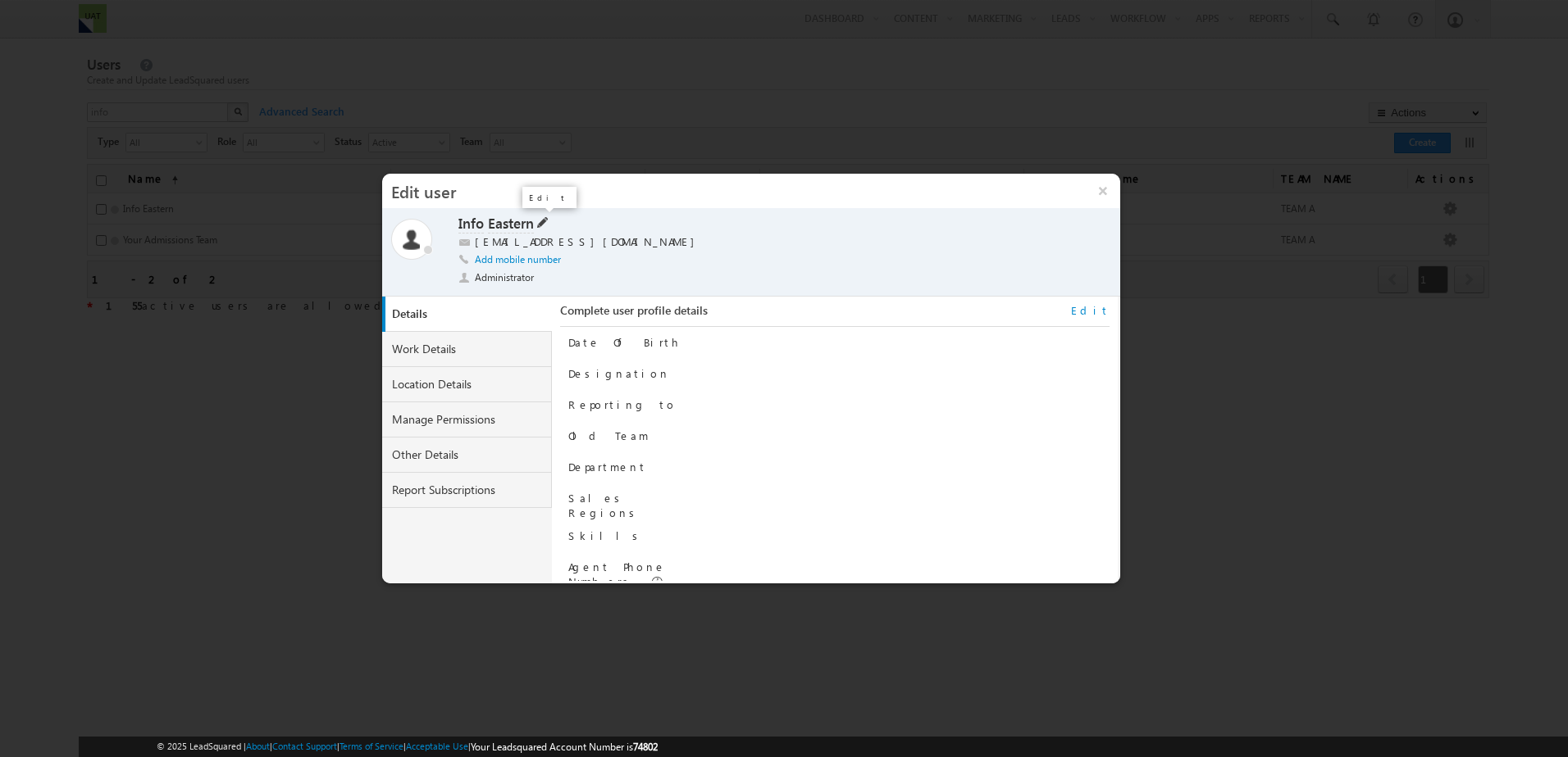
click at [545, 220] on span at bounding box center [540, 221] width 14 height 14
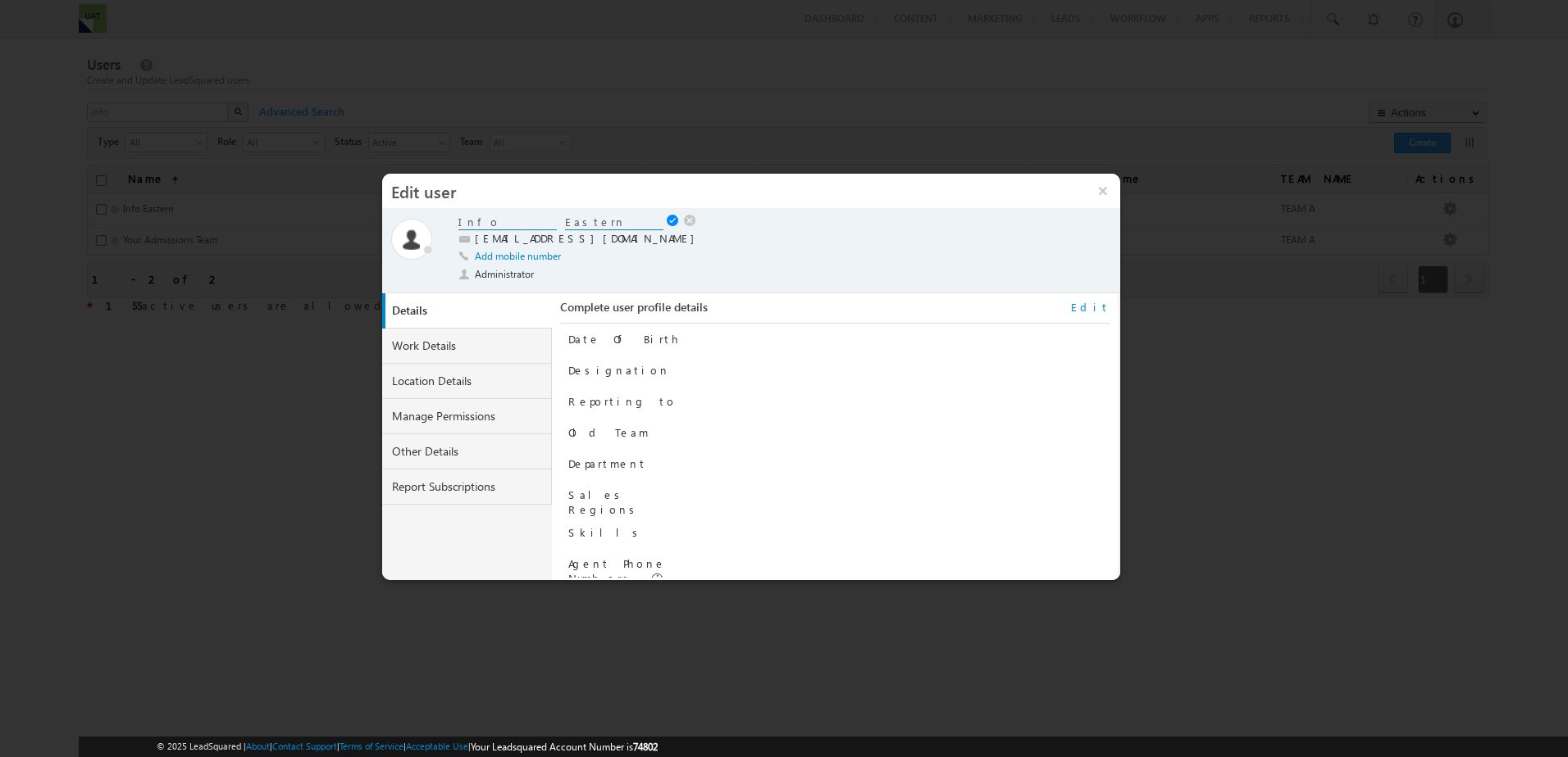
click at [528, 224] on input "Info" at bounding box center [507, 222] width 99 height 15
type input "Your Admissions Team"
click at [666, 222] on link at bounding box center [674, 221] width 15 height 14
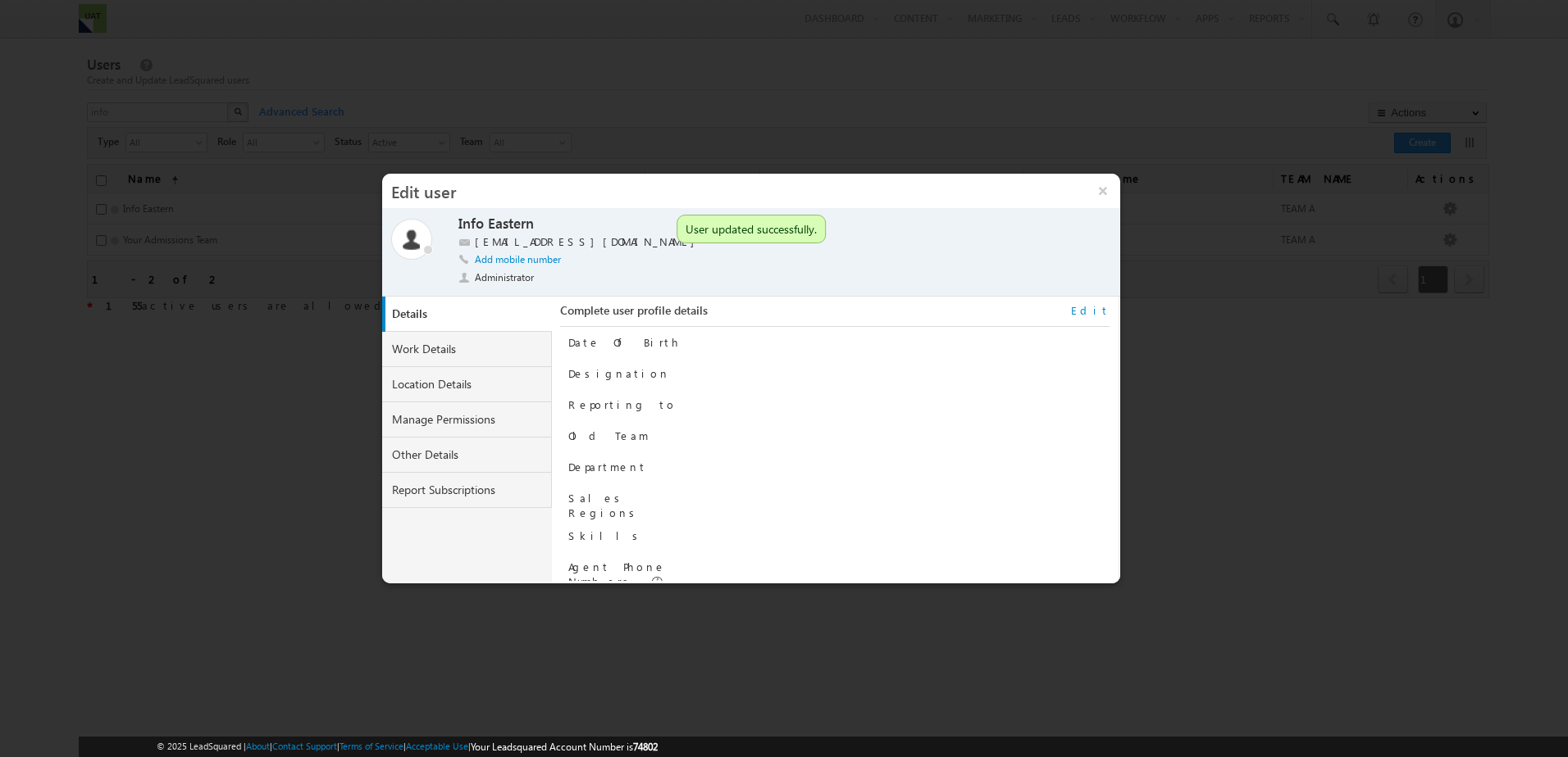
click at [1103, 313] on link "Edit" at bounding box center [1090, 310] width 39 height 14
click at [512, 353] on link "Work Details" at bounding box center [467, 349] width 171 height 35
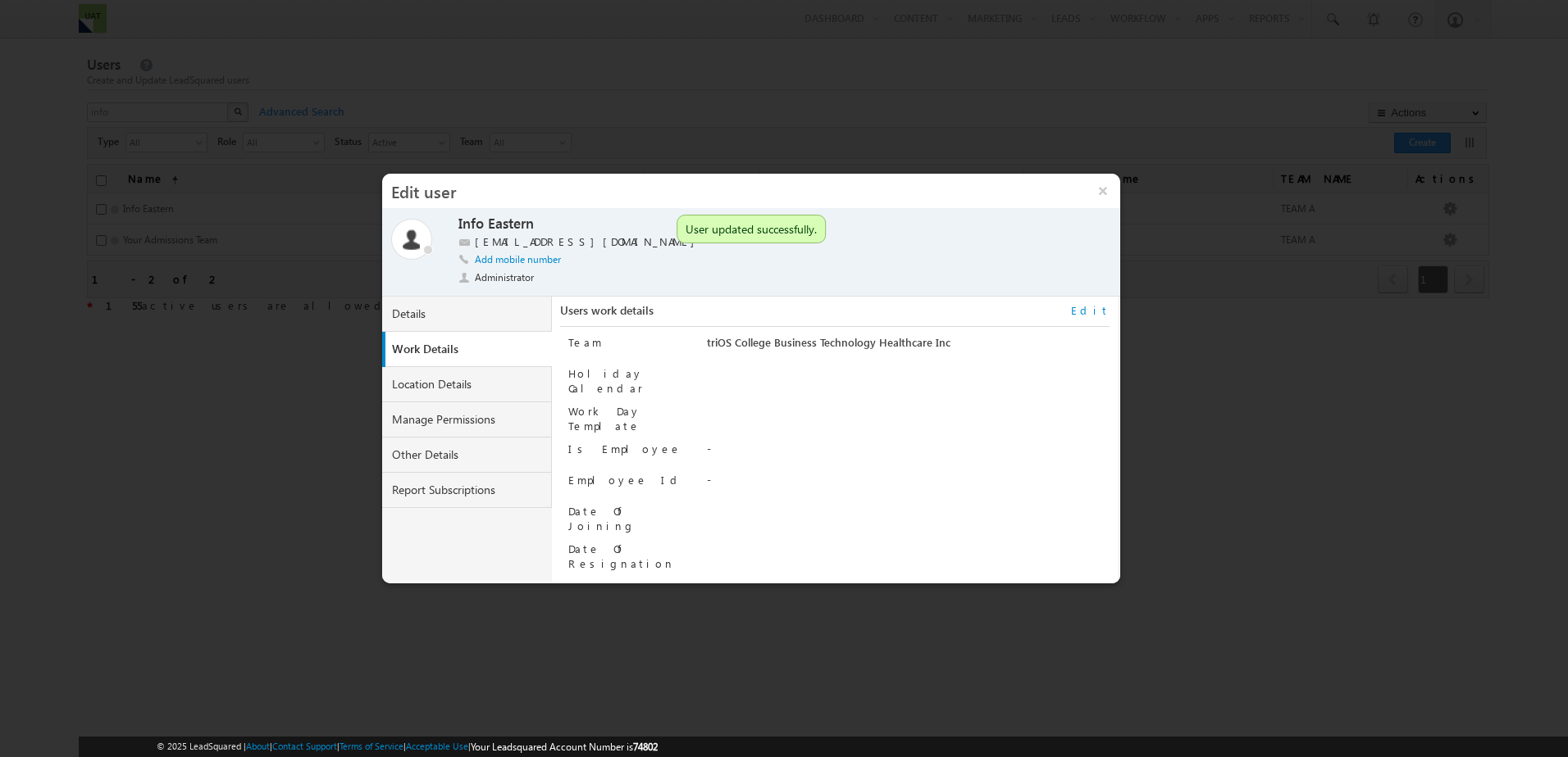
click at [1098, 312] on link "Edit" at bounding box center [1090, 310] width 39 height 14
click at [843, 343] on span "triOS College Business Technology Healthcare Inc" at bounding box center [854, 344] width 293 height 18
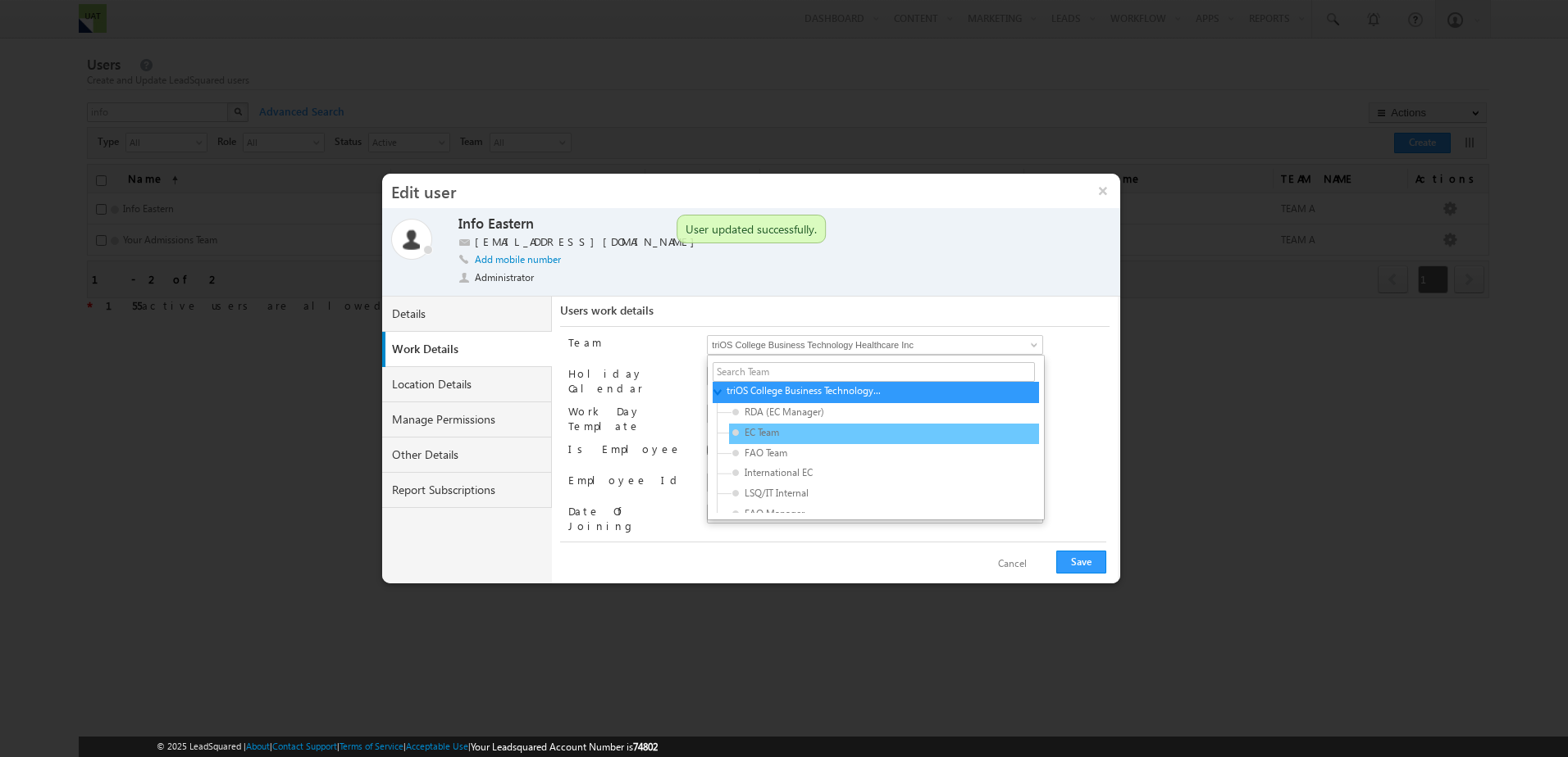
click at [753, 436] on span "EC Team" at bounding box center [810, 432] width 155 height 14
type input "7743a236-f066-11ee-b3b1-12309150b985"
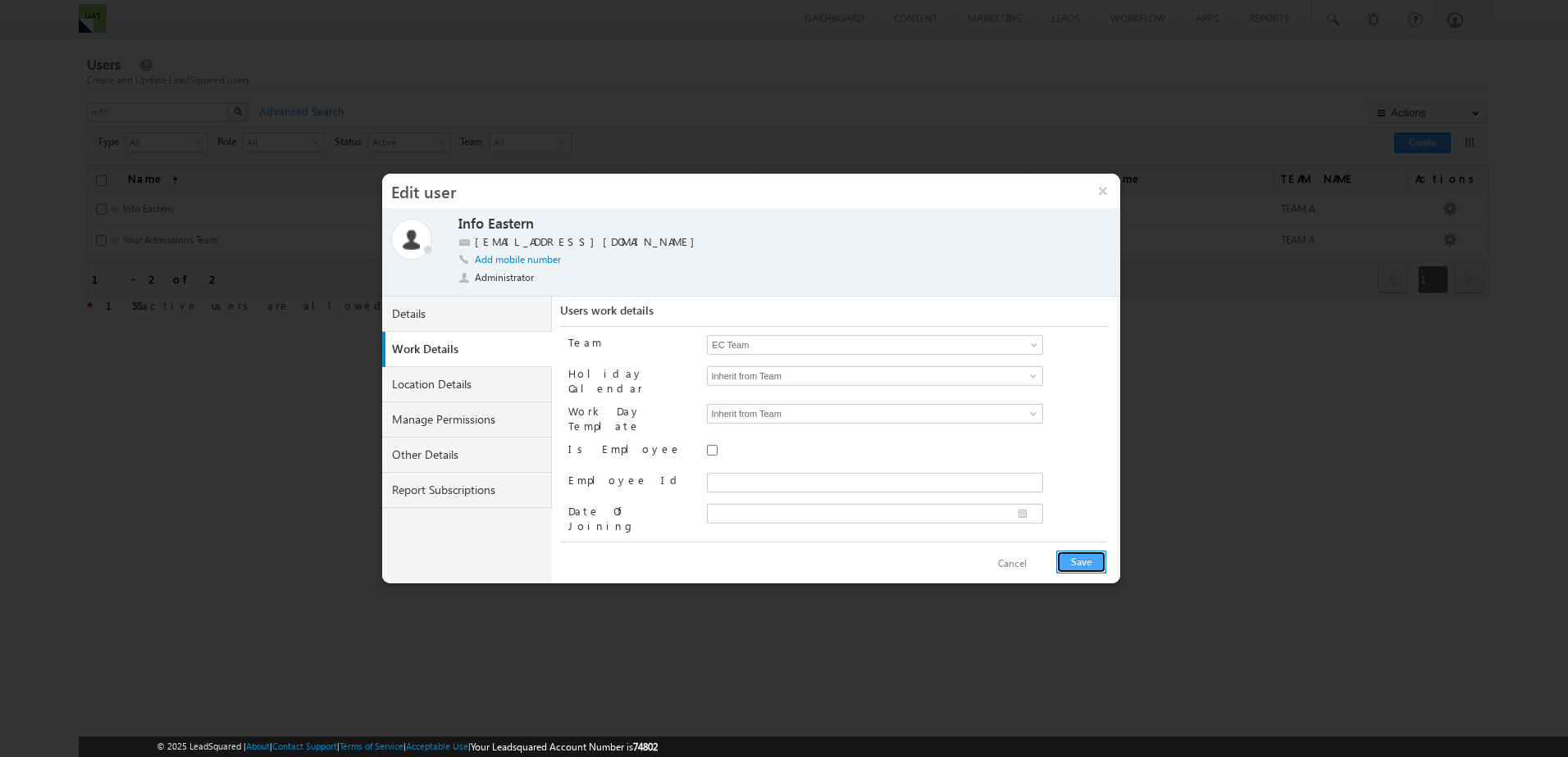
click at [1070, 551] on button "Save" at bounding box center [1081, 561] width 50 height 23
click at [1103, 187] on button "×" at bounding box center [1103, 191] width 35 height 35
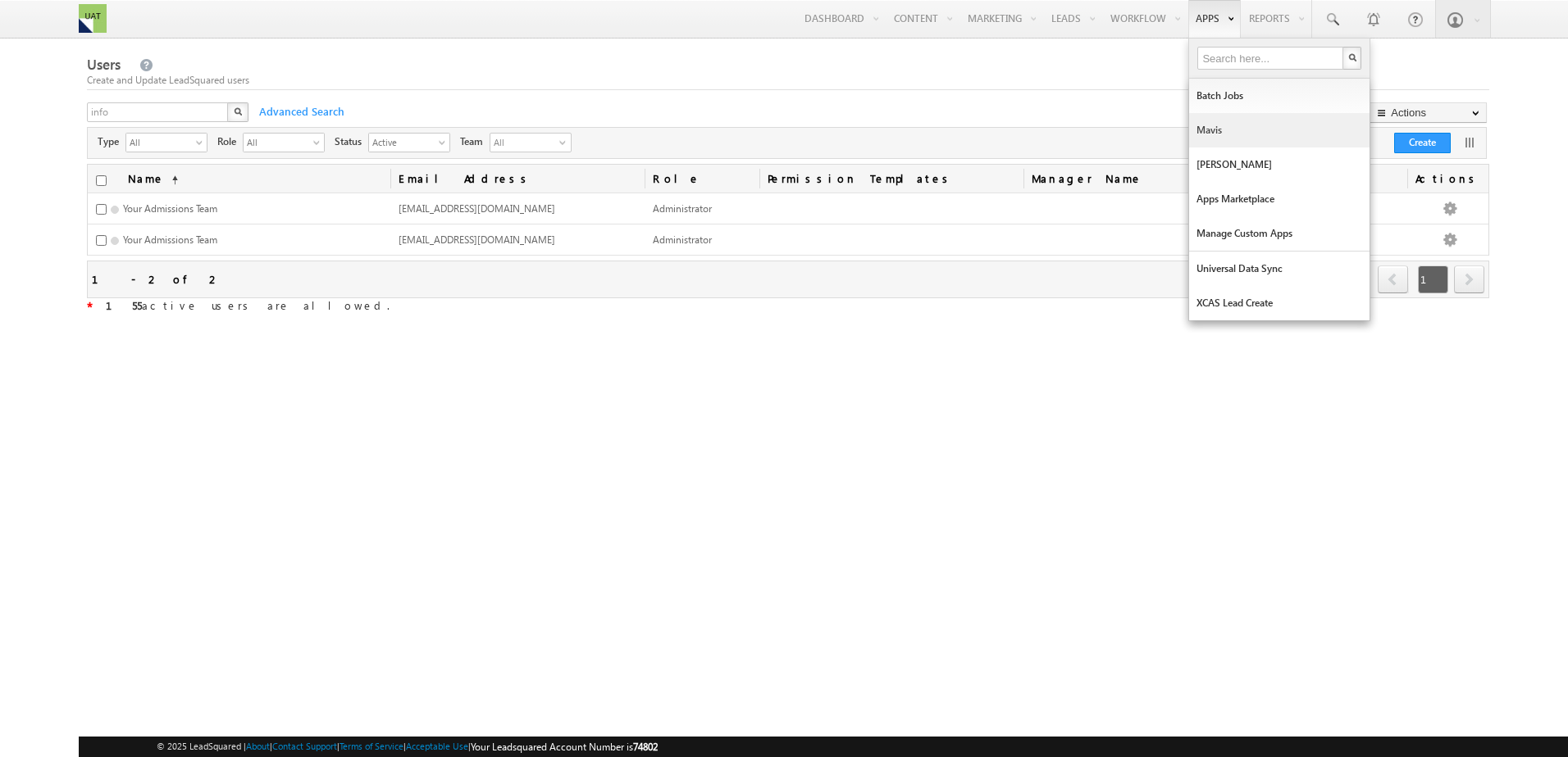
click at [1206, 127] on link "Mavis" at bounding box center [1279, 130] width 181 height 35
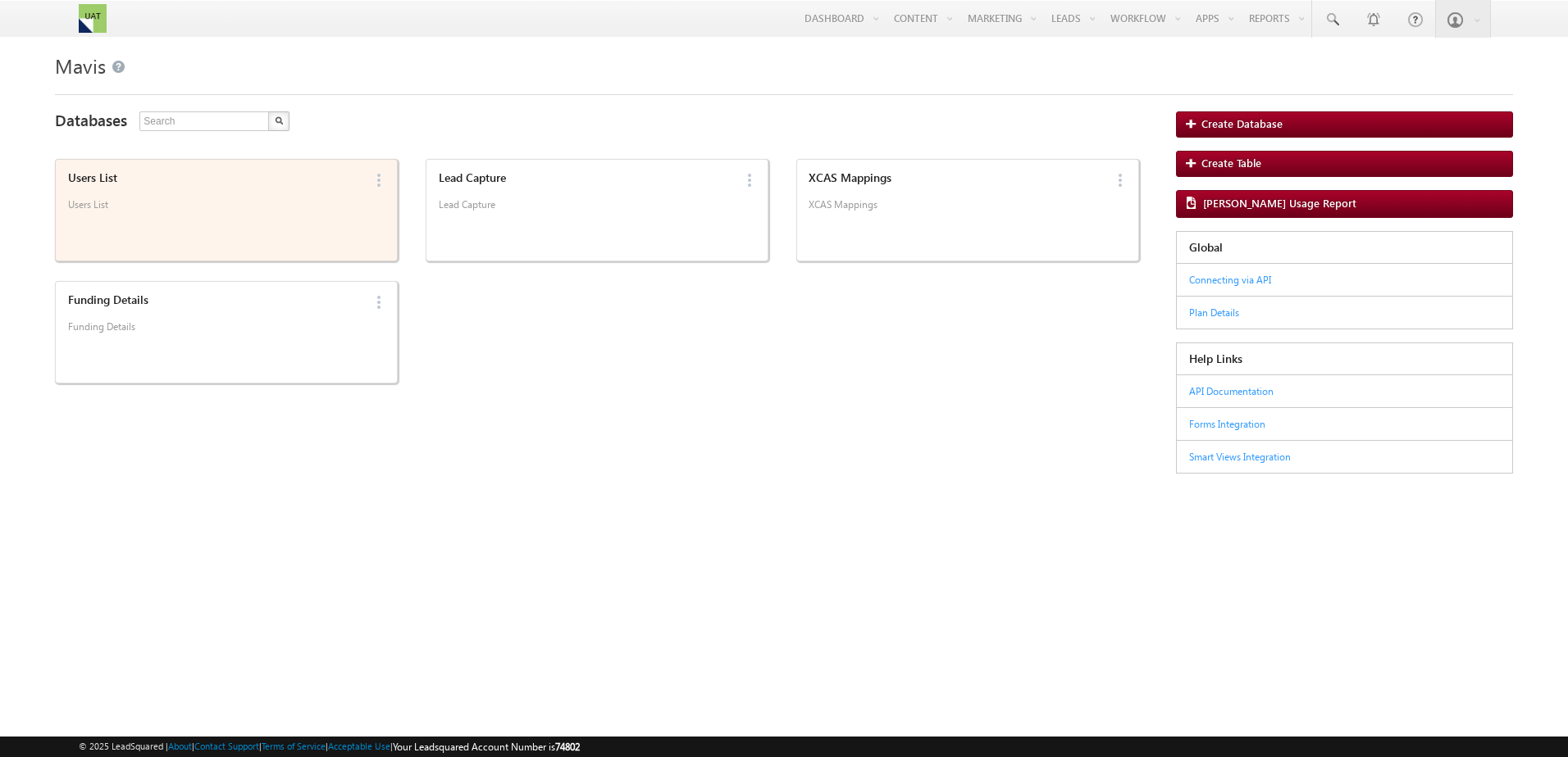
click at [309, 207] on p "Users List" at bounding box center [215, 210] width 295 height 24
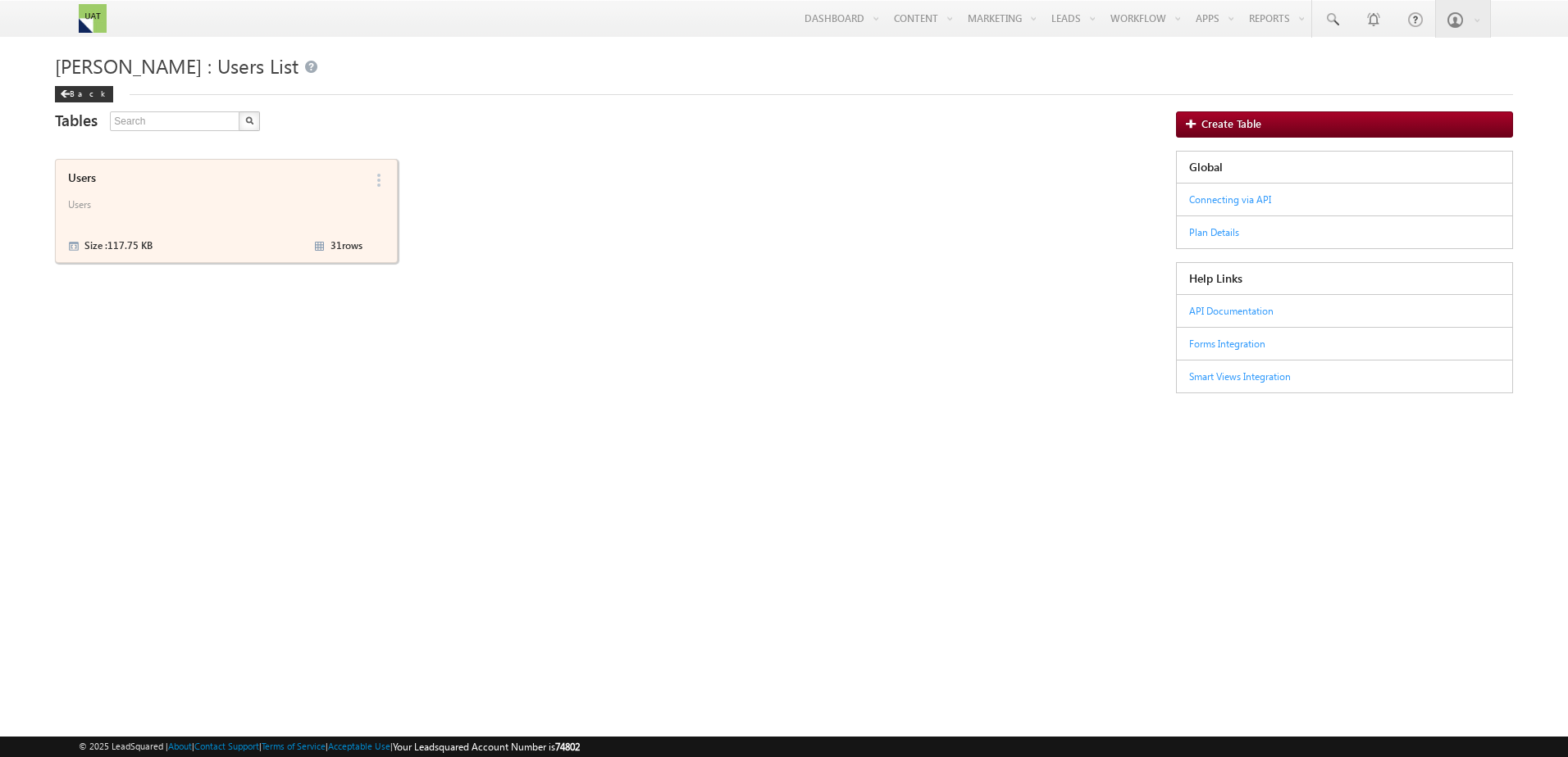
click at [247, 216] on p "Users" at bounding box center [215, 210] width 295 height 24
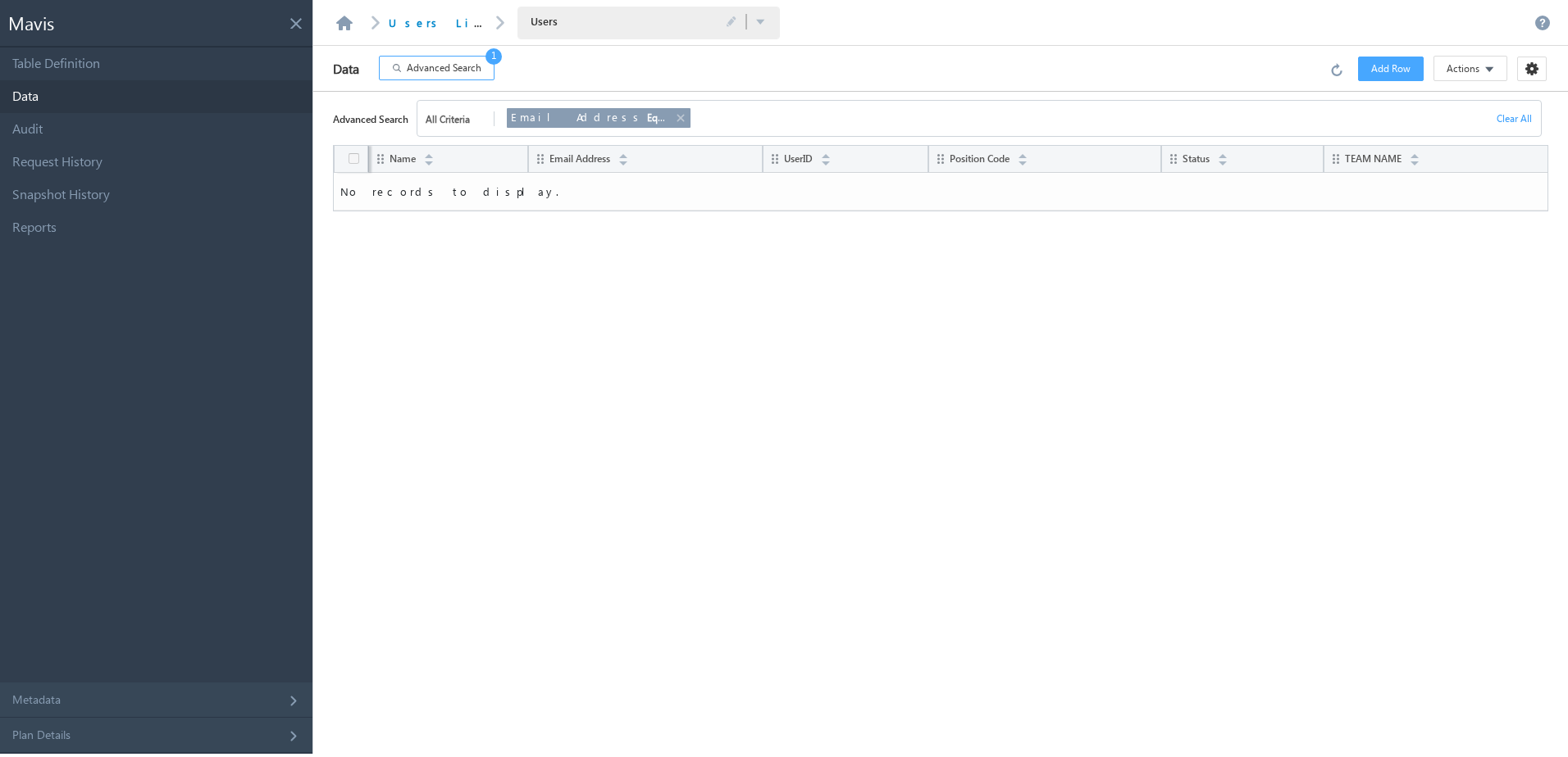
click at [681, 117] on link at bounding box center [680, 117] width 14 height 18
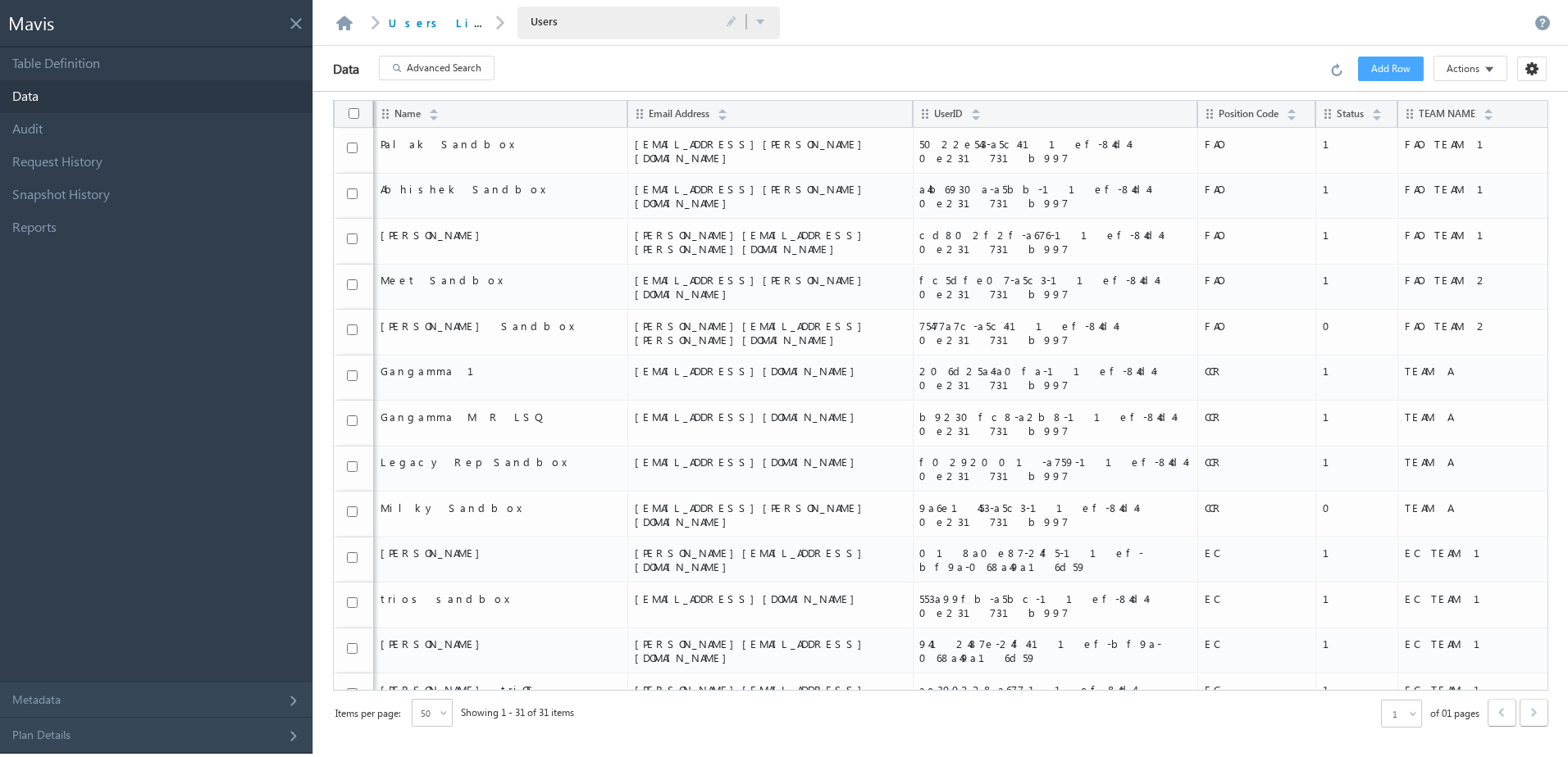
click at [1397, 68] on span "Add Row" at bounding box center [1390, 68] width 40 height 14
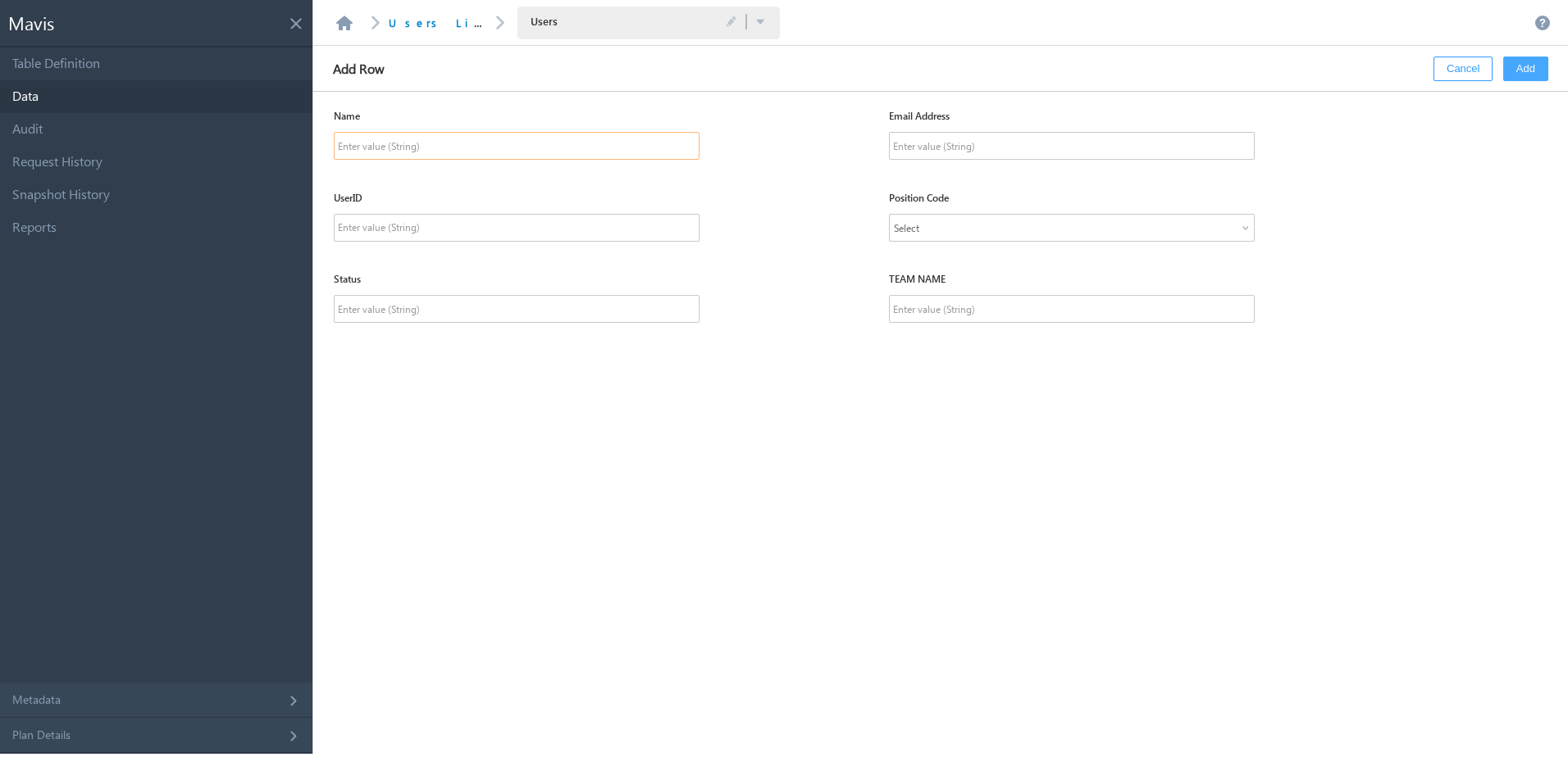
click at [443, 143] on input "text" at bounding box center [516, 145] width 366 height 28
type input "Your Admissions Team"
type input "info@trios.com"
click at [1445, 67] on button "Cancel" at bounding box center [1462, 68] width 59 height 24
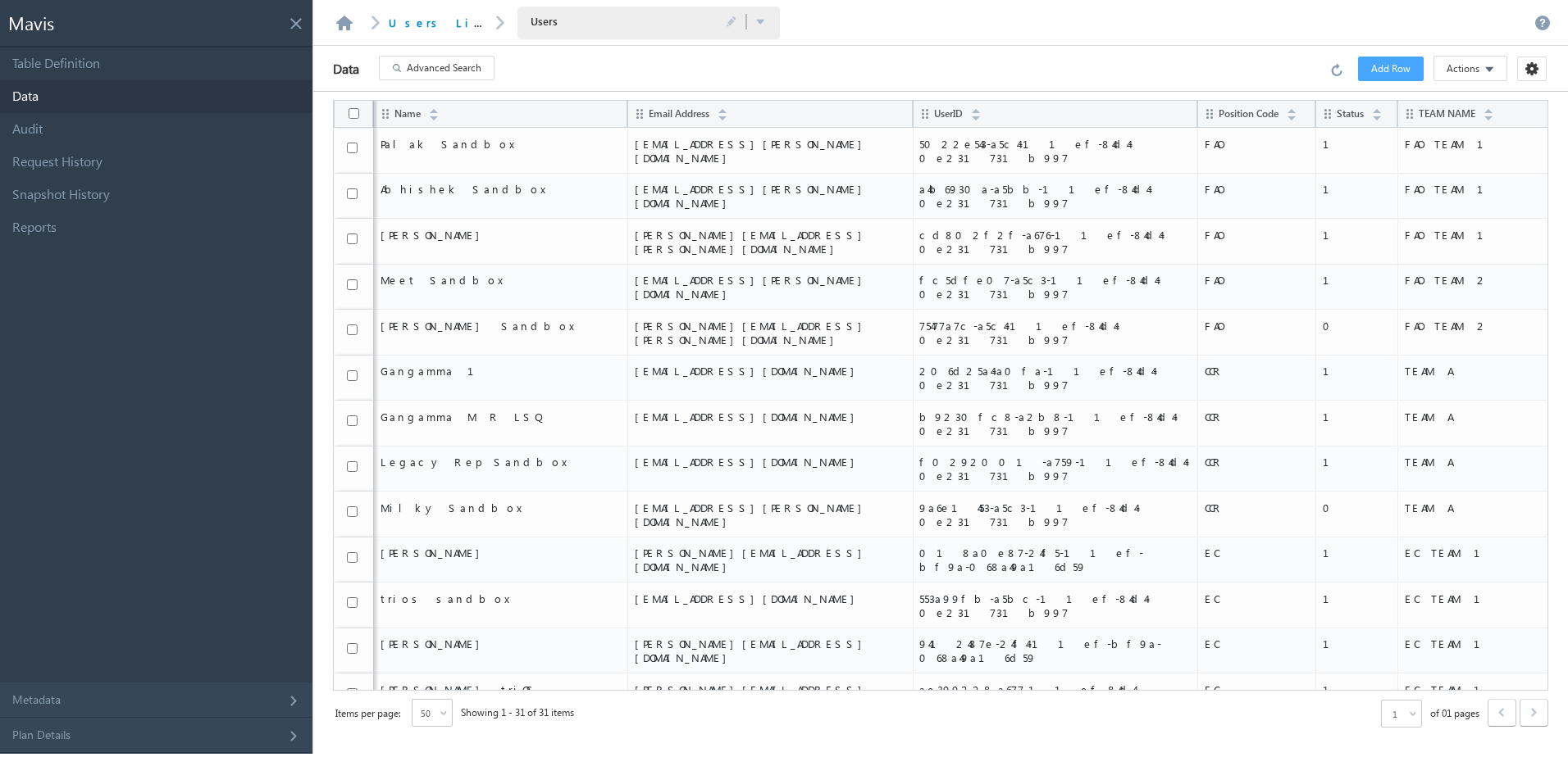
click at [1386, 65] on span "Add Row" at bounding box center [1390, 68] width 40 height 14
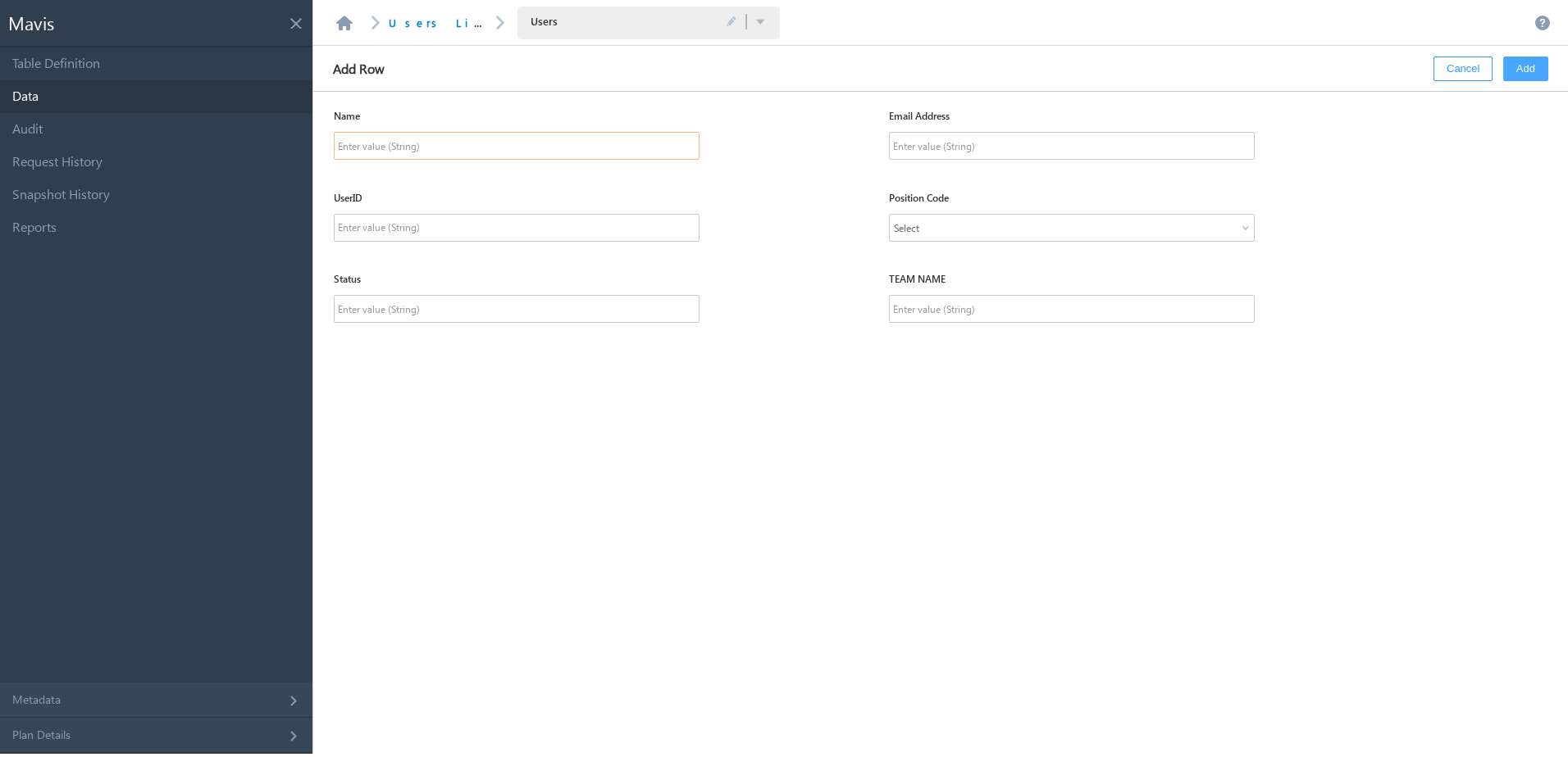
click at [555, 152] on input "text" at bounding box center [516, 145] width 366 height 28
type input "Your Admissions Team"
type input "info@trios.com"
click at [528, 219] on input "text" at bounding box center [516, 227] width 366 height 28
paste input "7d4aae4a-5cee-11f0-8196-0240d0ecb59f"
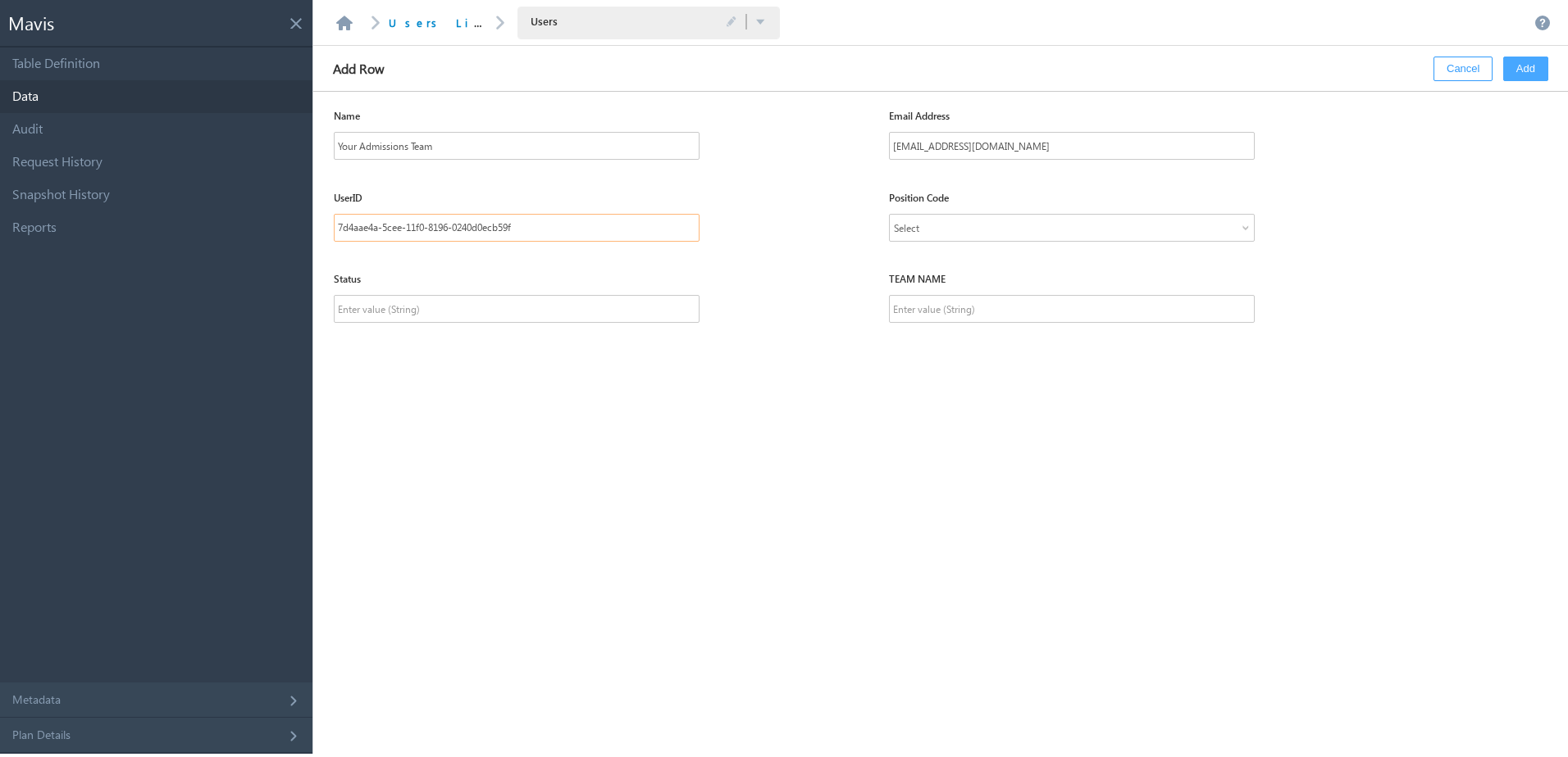
type input "7d4aae4a-5cee-11f0-8196-0240d0ecb59f"
click at [984, 216] on div "Select" at bounding box center [1072, 227] width 366 height 28
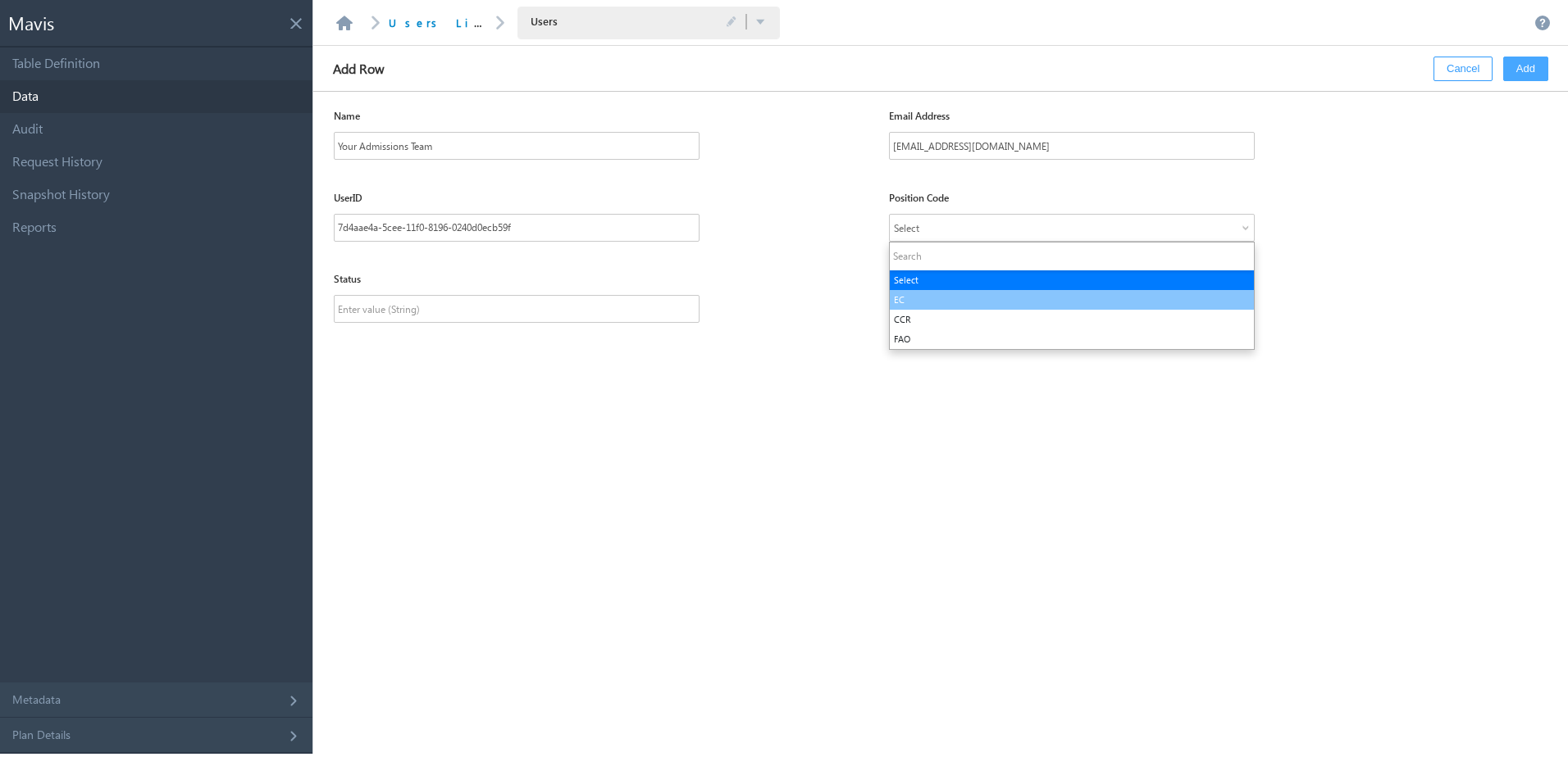
click at [920, 303] on li "EC" at bounding box center [1072, 300] width 364 height 19
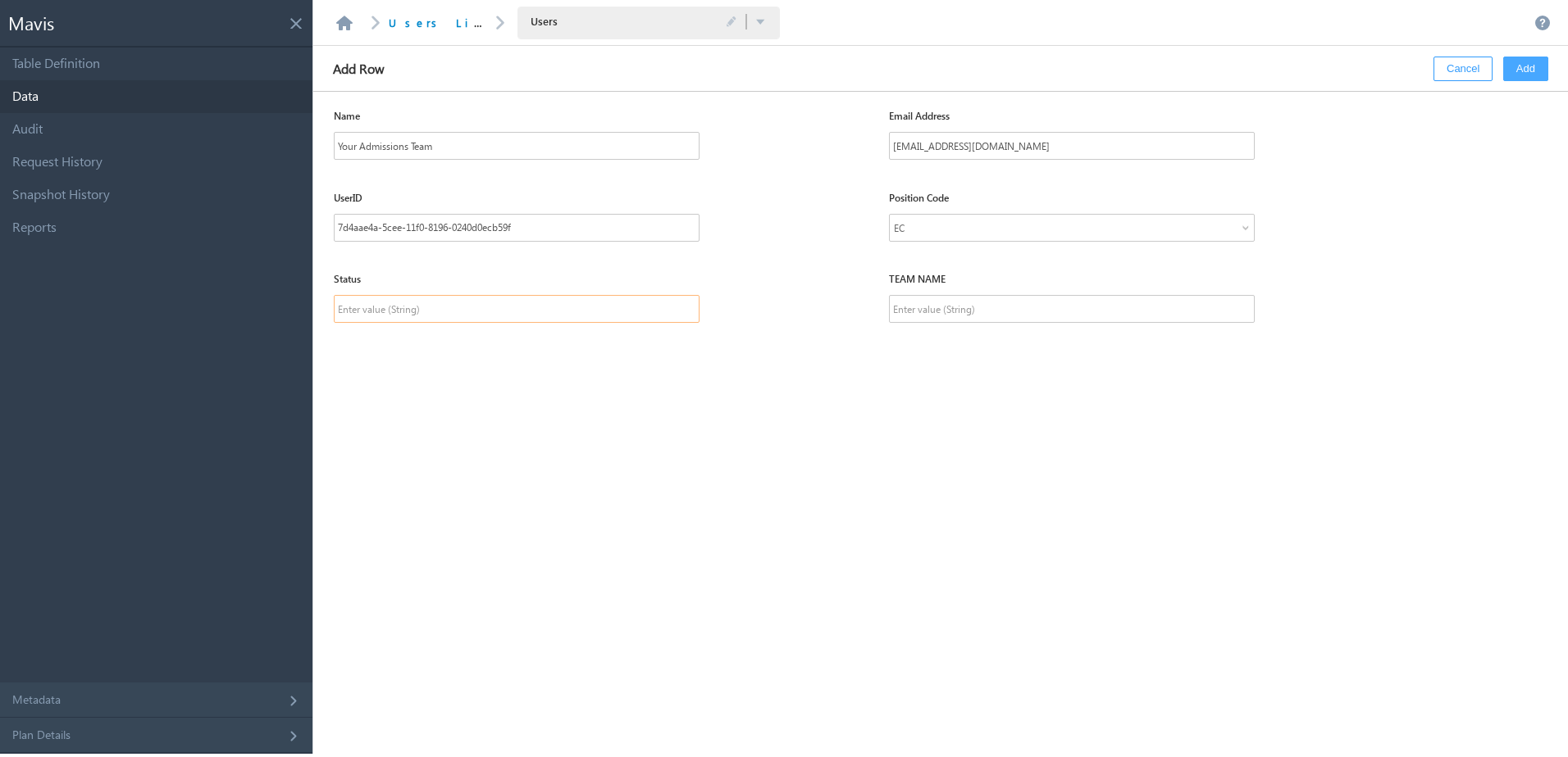
click at [464, 302] on input "text" at bounding box center [516, 309] width 366 height 28
type input "1"
click at [964, 307] on input "text" at bounding box center [1072, 309] width 366 height 28
type input "NA"
click at [1028, 375] on section "Name Your Admissions Team Email Address info@trios.com UserID 7d4aae4a-5cee-11f…" at bounding box center [941, 423] width 1255 height 662
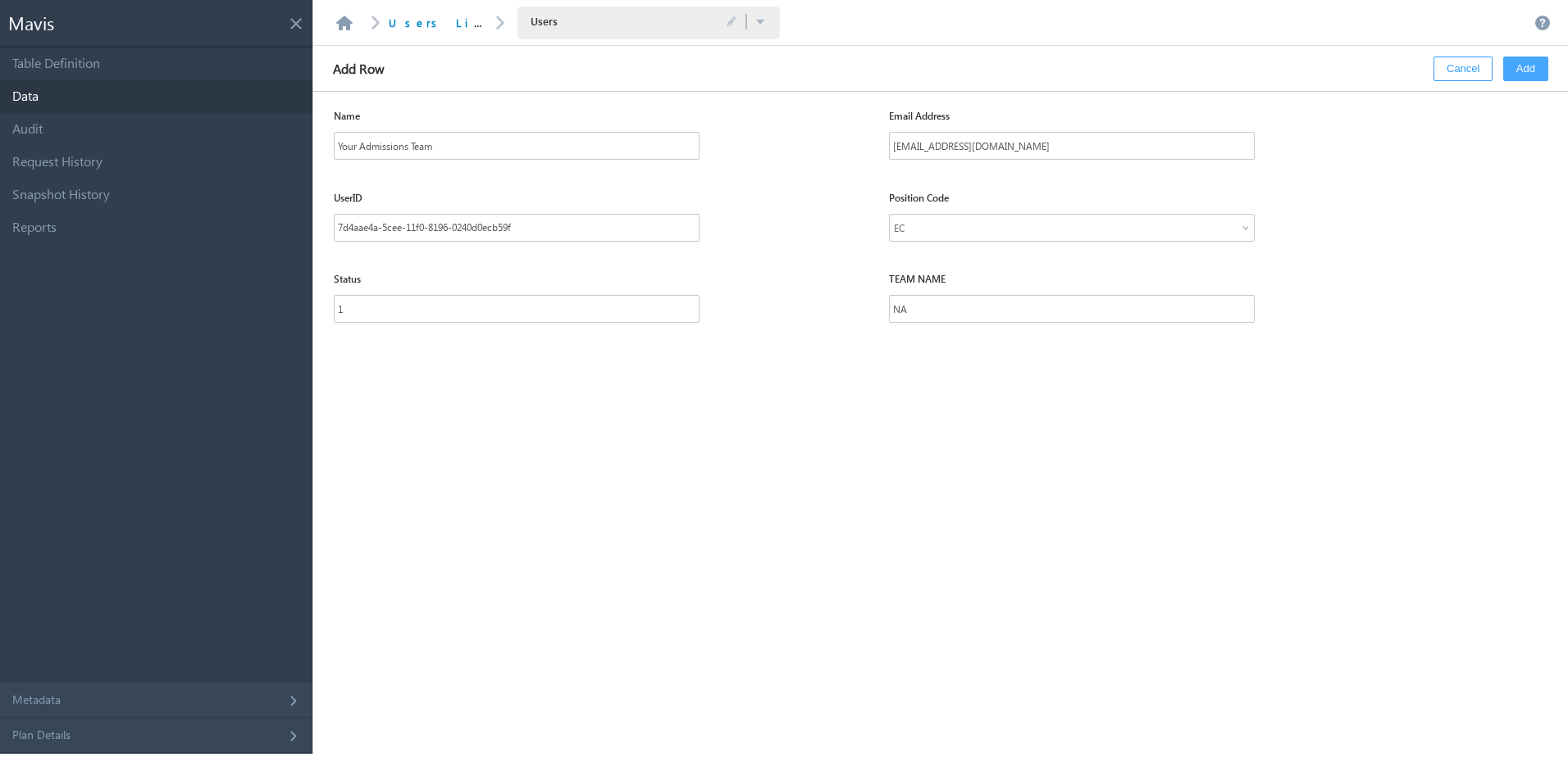
click at [1528, 68] on button "Add" at bounding box center [1525, 68] width 45 height 24
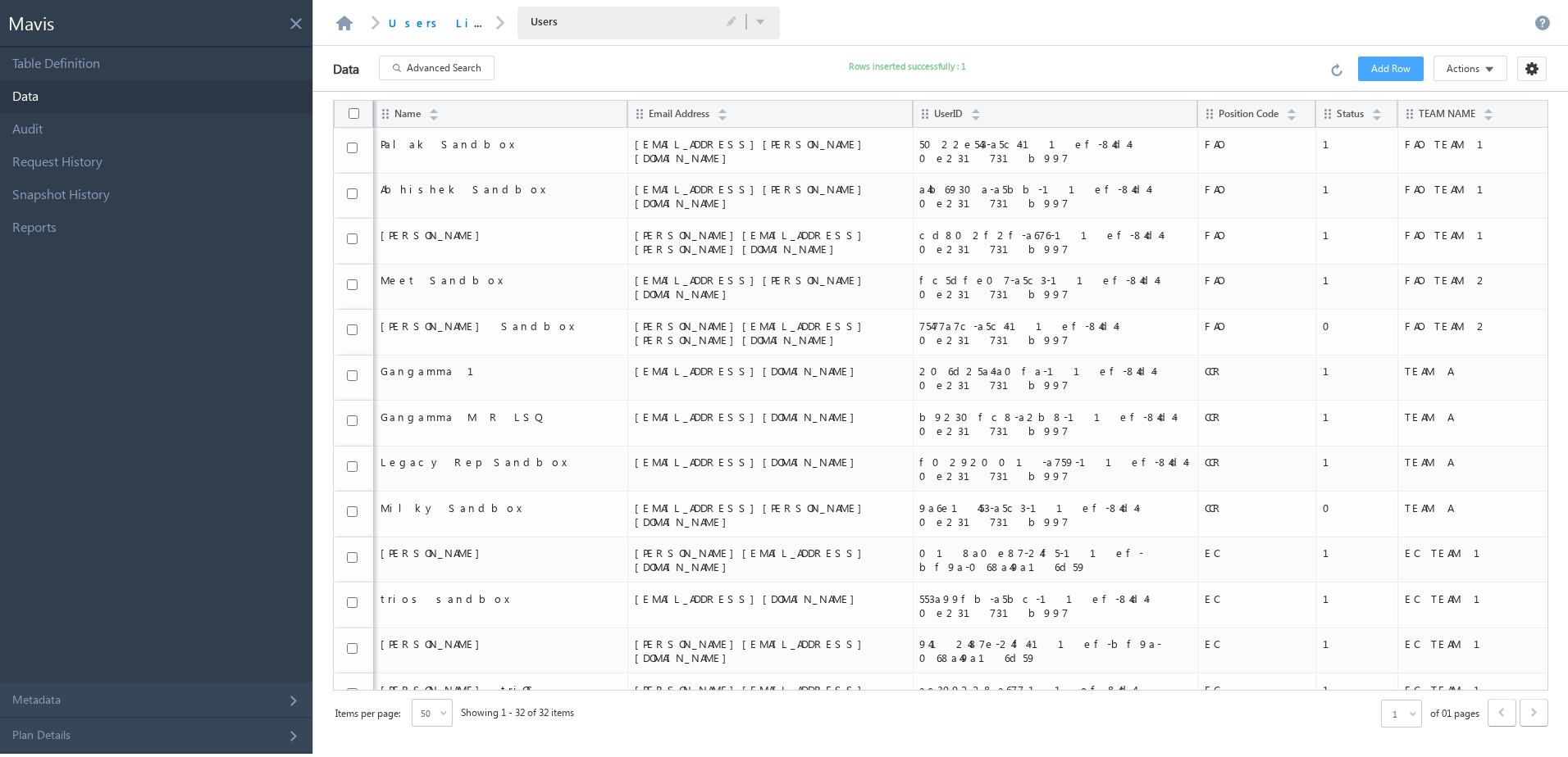
click at [1388, 65] on span "Add Row" at bounding box center [1390, 68] width 40 height 14
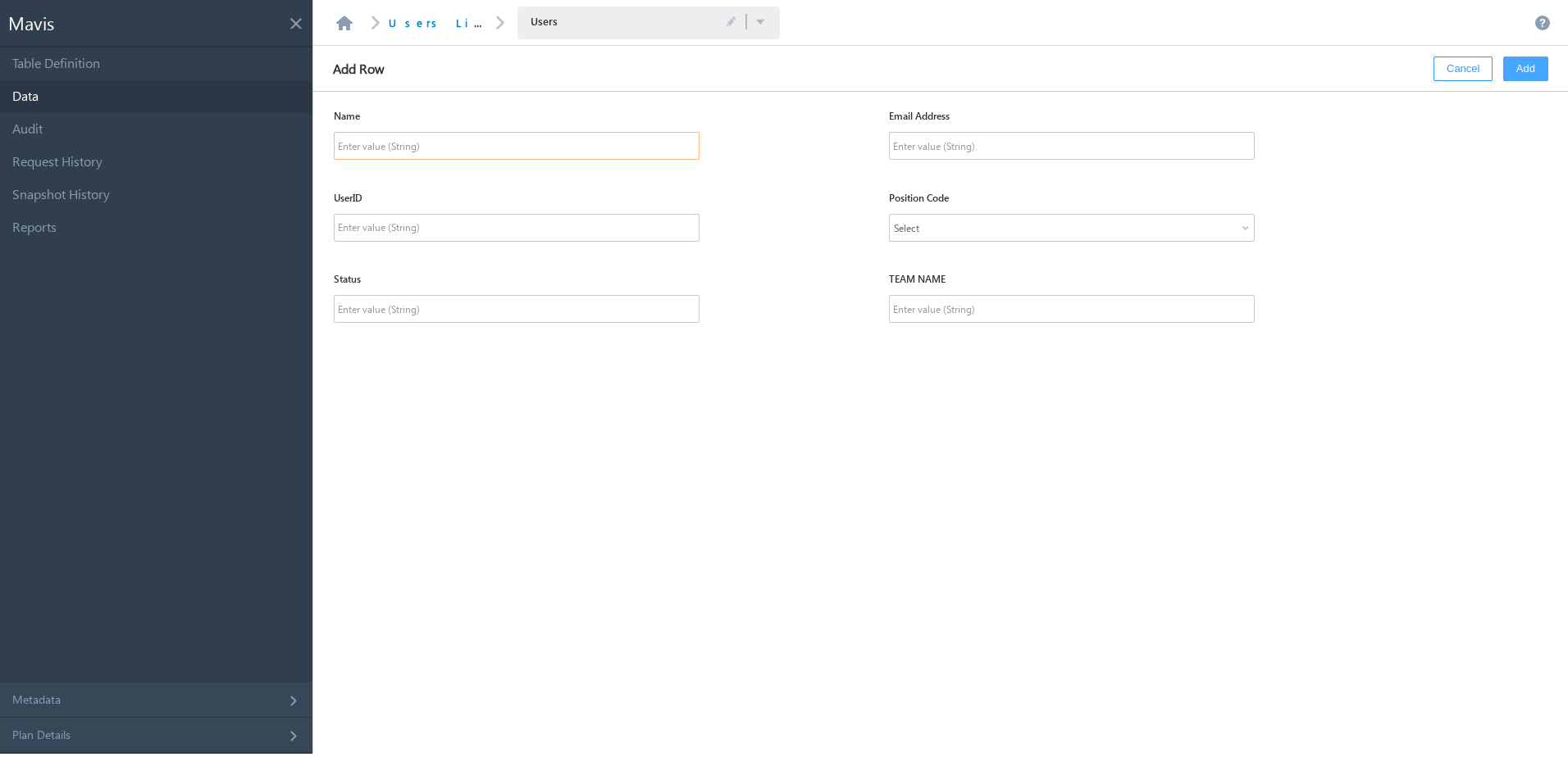
click at [527, 140] on input "text" at bounding box center [516, 145] width 366 height 28
click at [527, 140] on input "You" at bounding box center [516, 145] width 366 height 28
type input "Your Admissions Team"
type input "info@easterncollege.ca"
paste input "9d0b5a8a-5cee-11f0-8196-0240d0ecb59f"
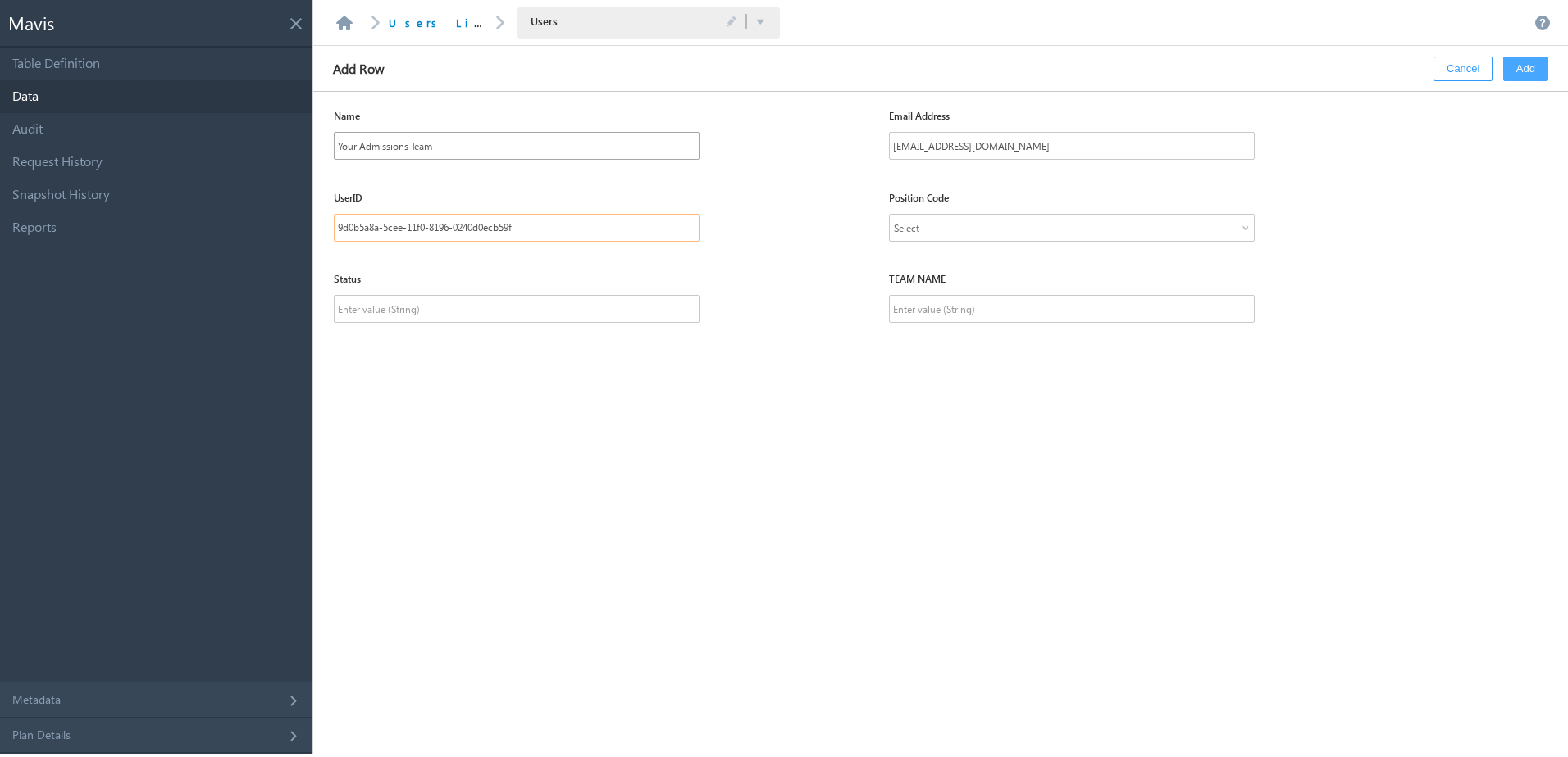
type input "9d0b5a8a-5cee-11f0-8196-0240d0ecb59f"
click at [927, 218] on div "Select" at bounding box center [1072, 227] width 366 height 28
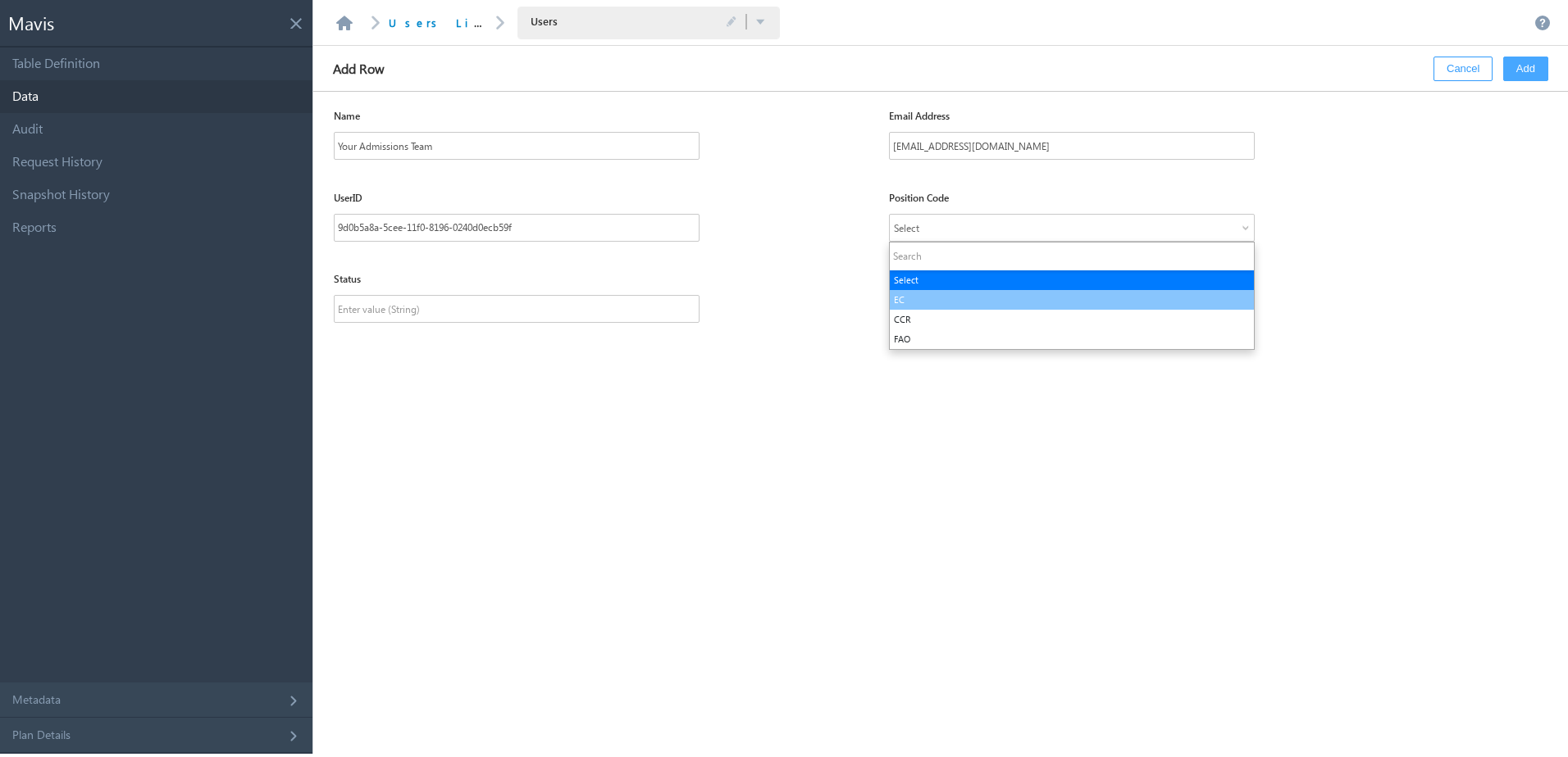
click at [918, 296] on li "EC" at bounding box center [1072, 300] width 364 height 19
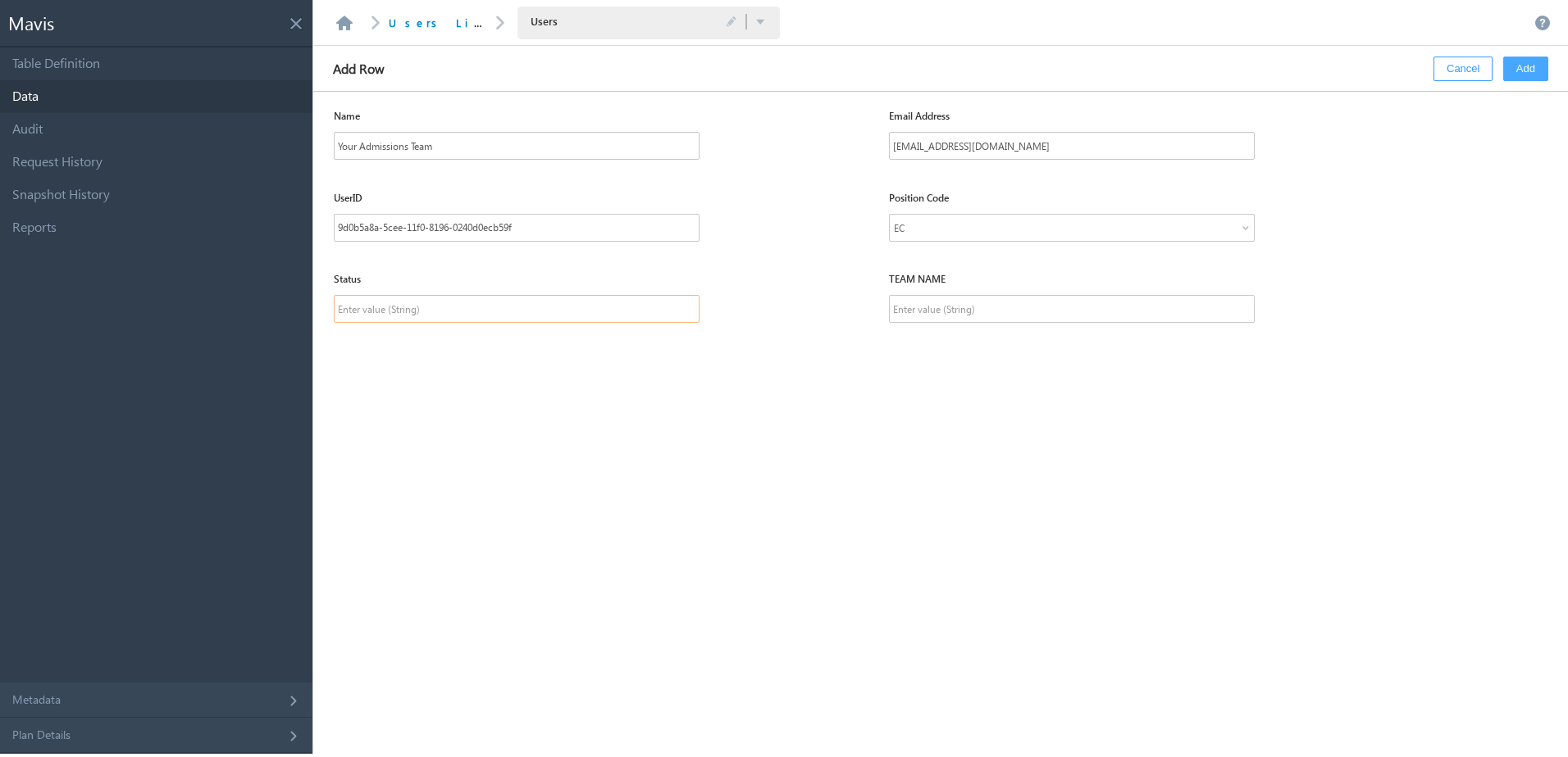
click at [510, 306] on input "text" at bounding box center [516, 309] width 366 height 28
type input "1"
click at [927, 303] on input "text" at bounding box center [1072, 309] width 366 height 28
type input "NA"
click at [1526, 73] on button "Add" at bounding box center [1525, 68] width 45 height 24
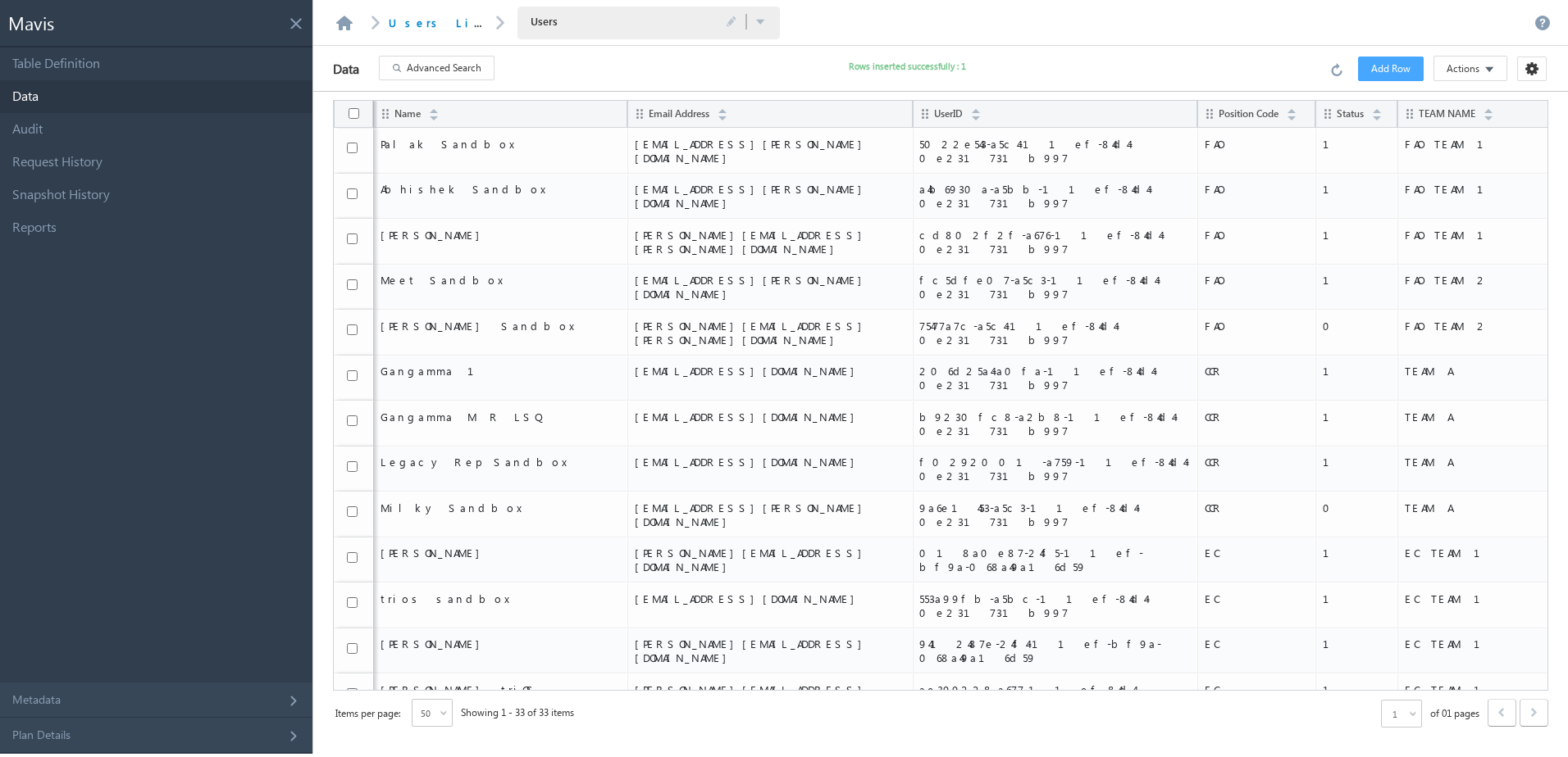
click at [488, 69] on button "Advanced Search" at bounding box center [437, 68] width 116 height 24
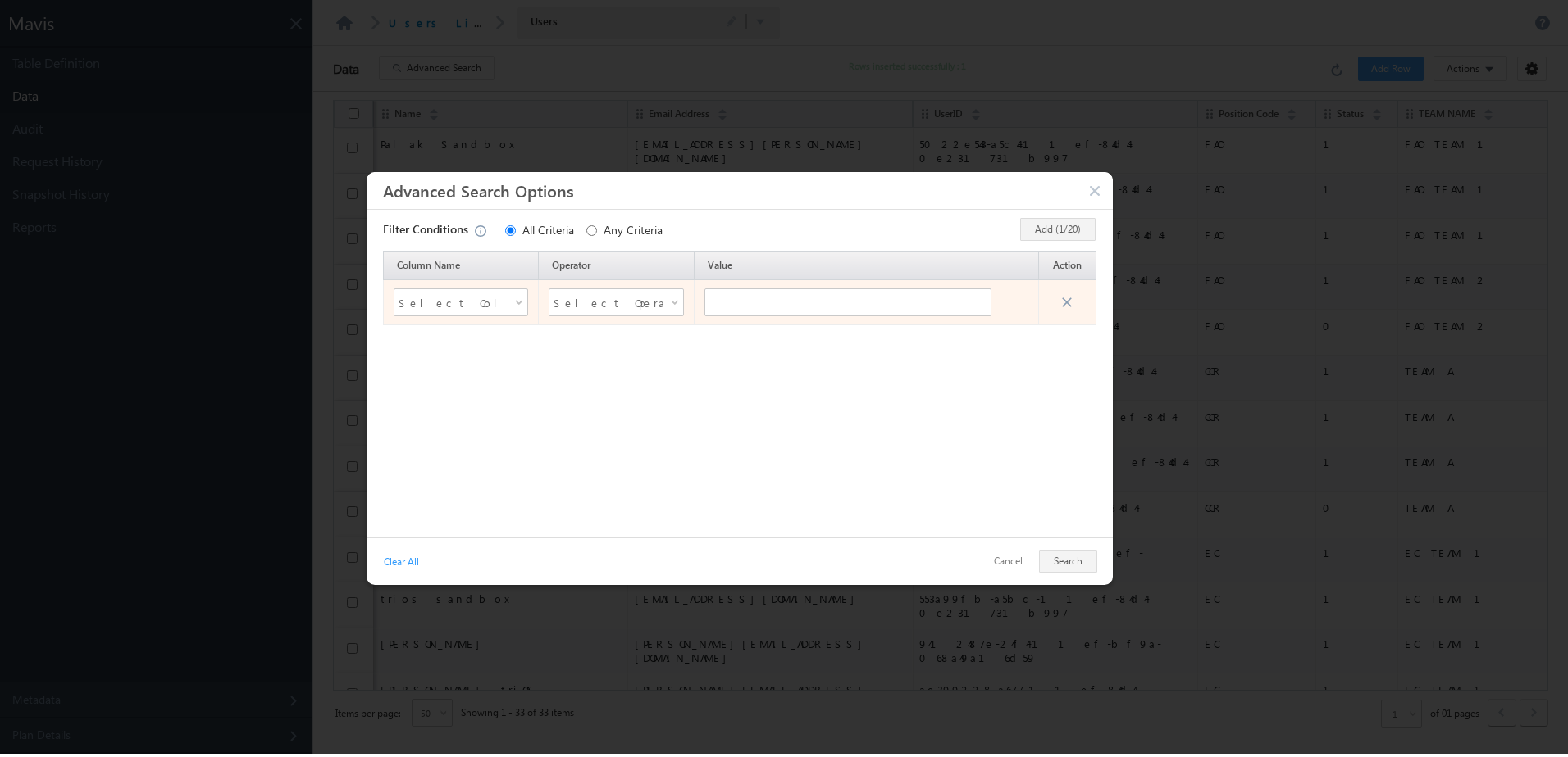
click at [436, 305] on span "Select Column Name" at bounding box center [451, 302] width 105 height 24
click at [423, 358] on li "Name" at bounding box center [460, 354] width 133 height 19
click at [597, 297] on span "Select Operator" at bounding box center [605, 302] width 105 height 24
click at [580, 354] on li "Equals" at bounding box center [616, 354] width 133 height 19
click at [606, 295] on span "Equals" at bounding box center [606, 301] width 113 height 23
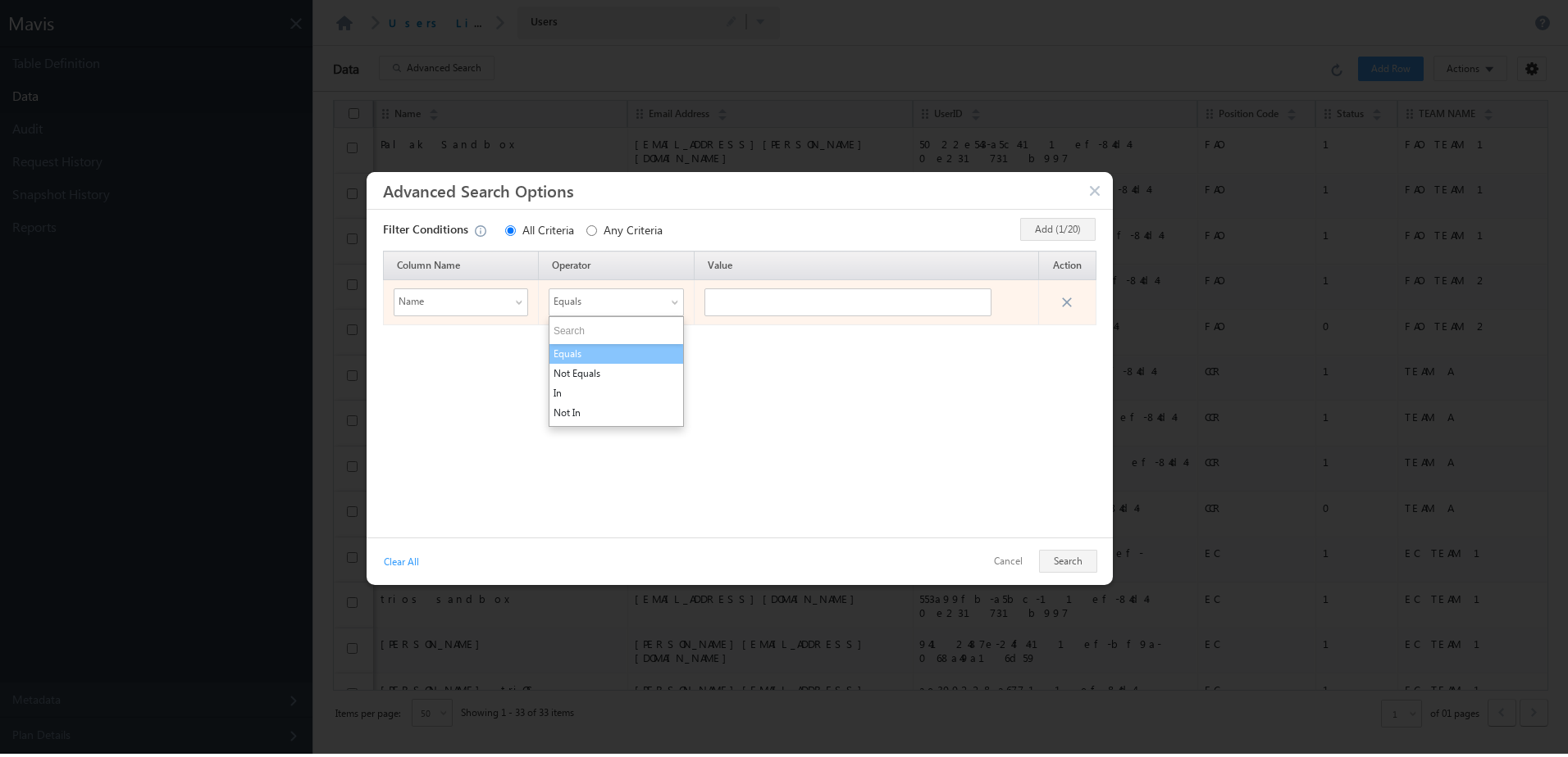
click at [600, 360] on li "Equals" at bounding box center [616, 354] width 133 height 19
click at [719, 307] on input "text" at bounding box center [848, 302] width 287 height 28
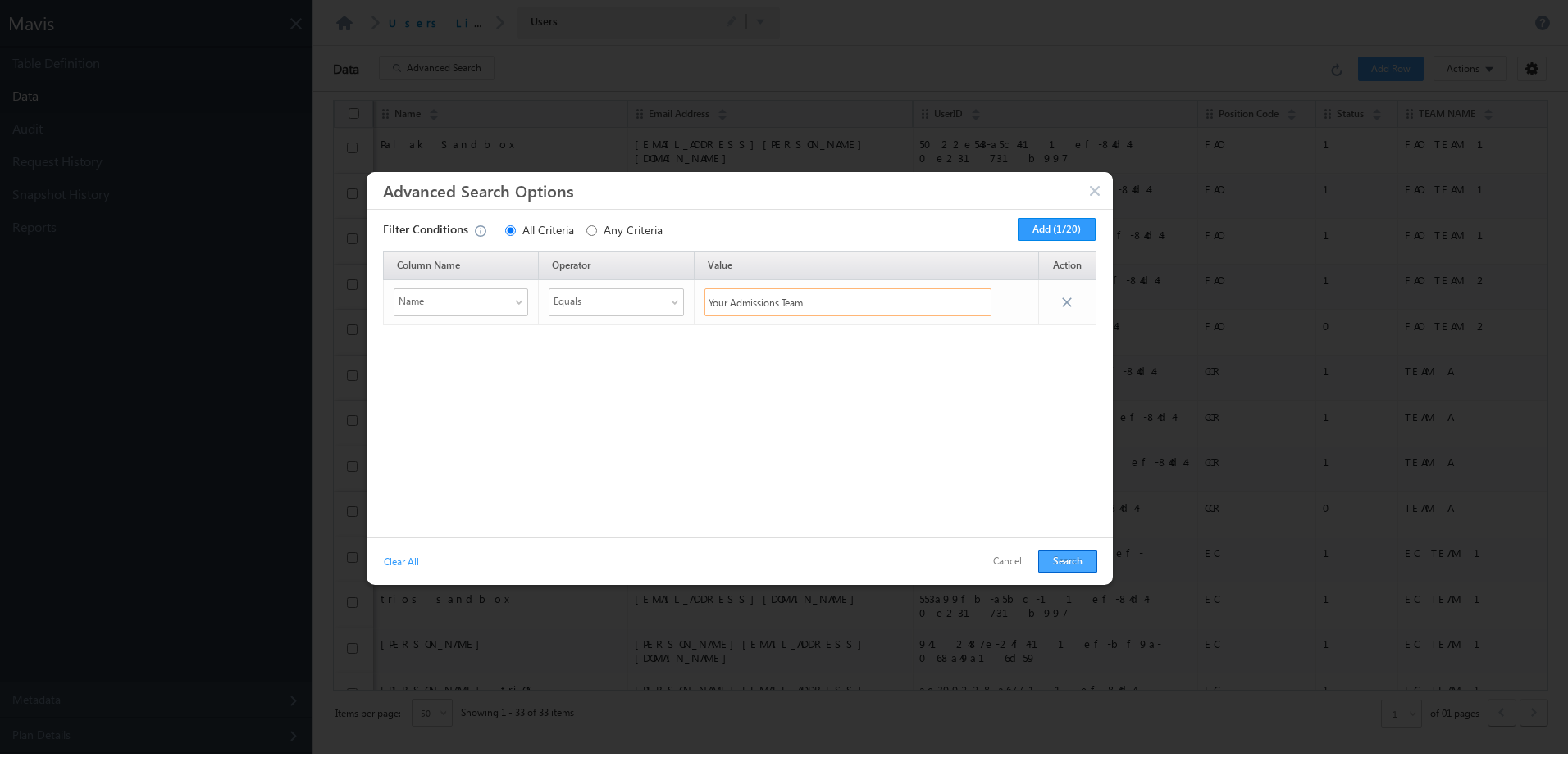
type input "Your Admissions Team"
click at [1070, 551] on button "Search" at bounding box center [1067, 561] width 59 height 23
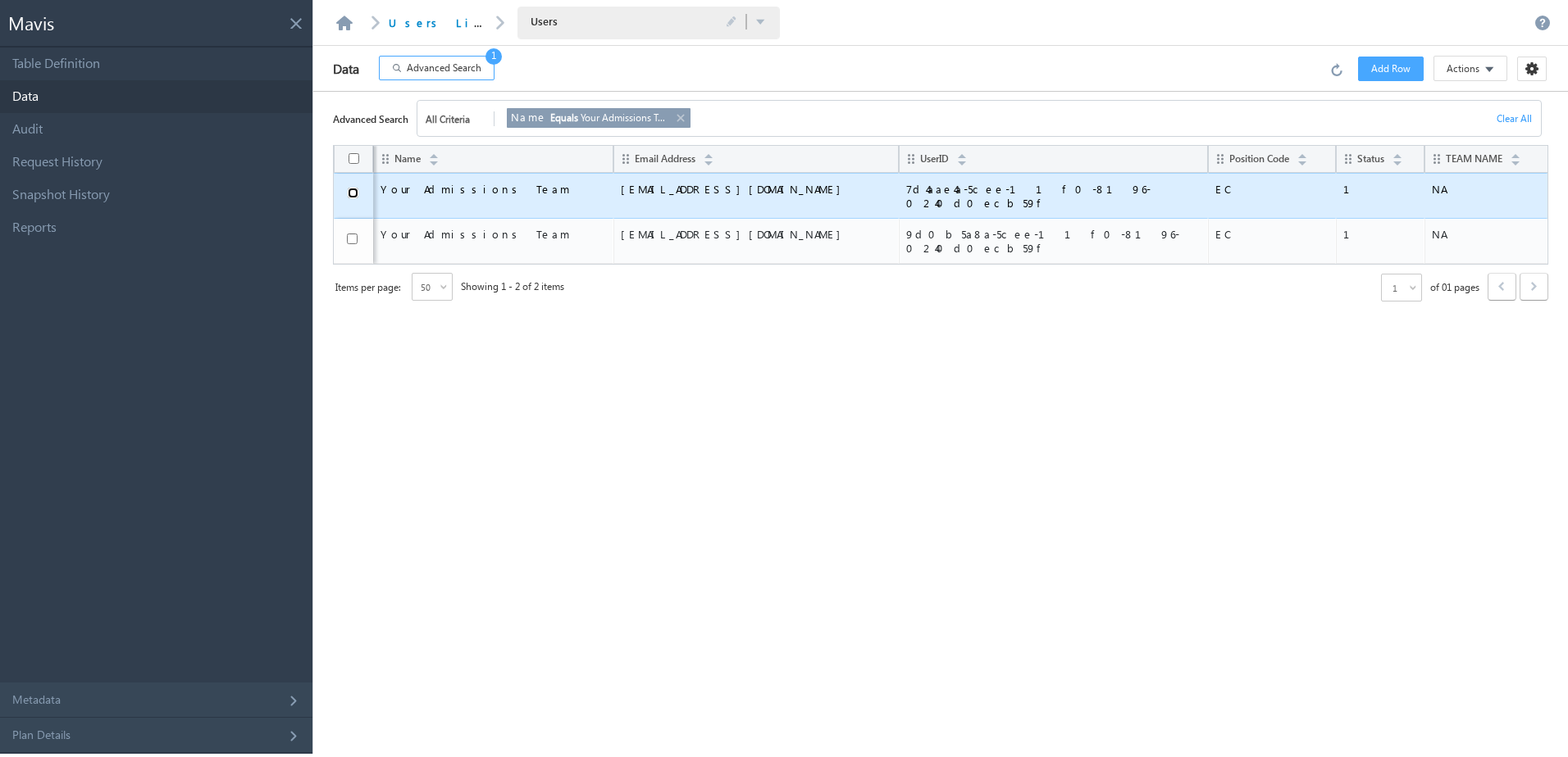
click at [350, 194] on input "checkbox" at bounding box center [353, 192] width 11 height 11
checkbox input "true"
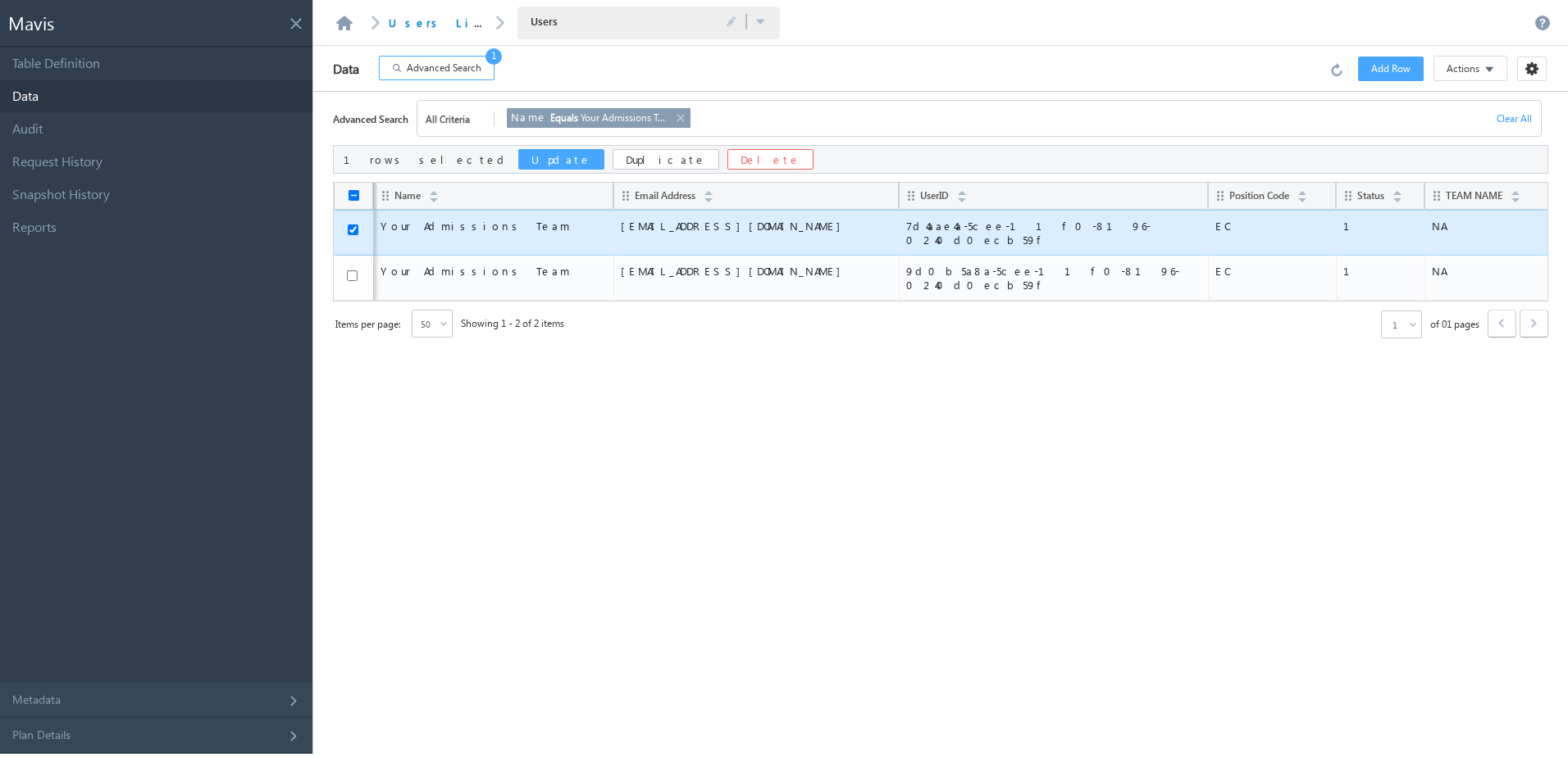
click at [518, 158] on button "Update" at bounding box center [562, 160] width 86 height 20
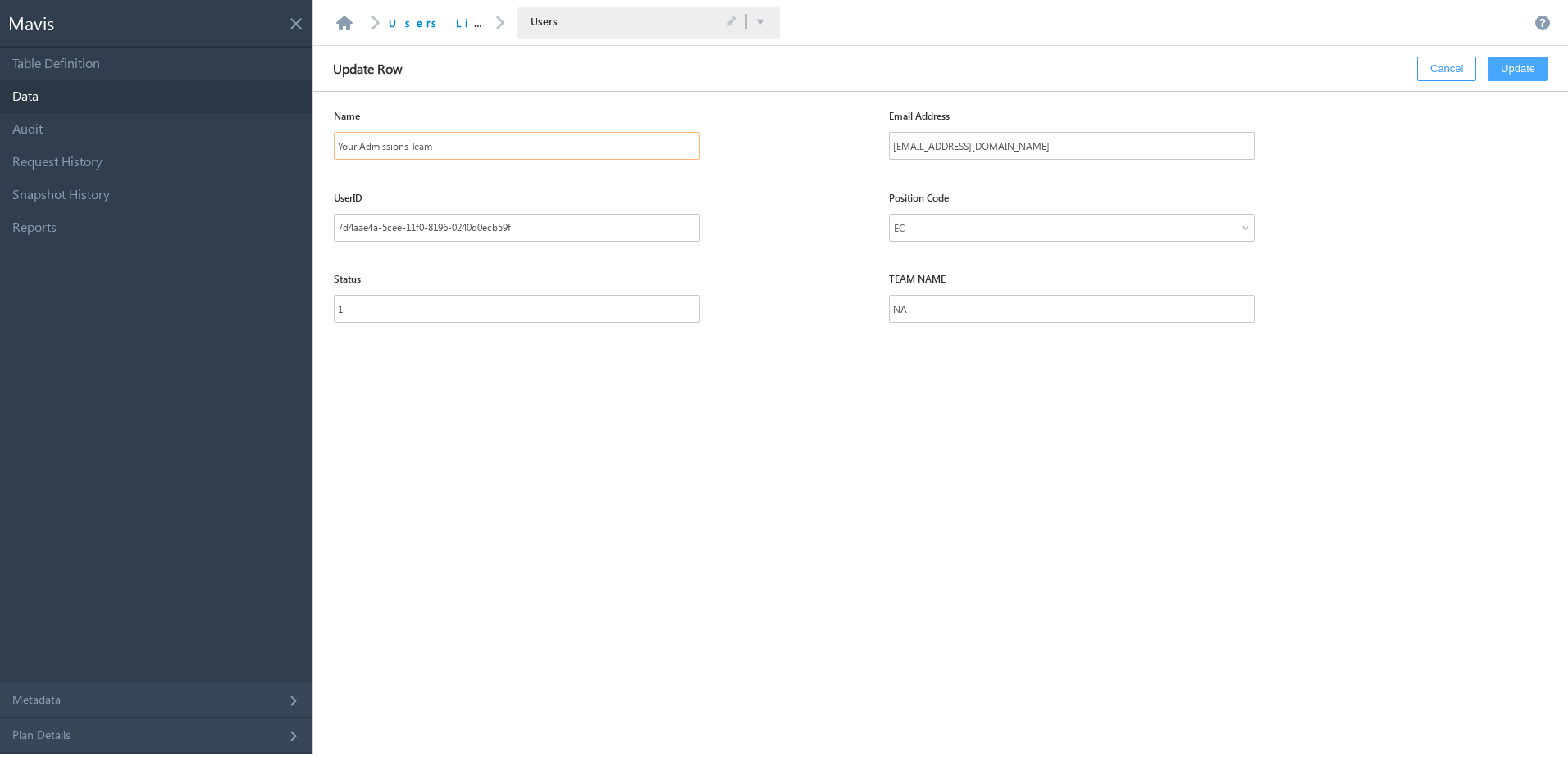
click at [431, 156] on input "Your Admissions Team" at bounding box center [516, 145] width 366 height 28
click at [466, 150] on input "Your Admissions Team" at bounding box center [516, 145] width 366 height 28
click at [359, 149] on input "Your Admissions Team" at bounding box center [516, 145] width 366 height 28
click at [359, 149] on input "Your triOS Admissions Team" at bounding box center [516, 145] width 366 height 28
click at [495, 147] on input "Your triOS Admissions Team" at bounding box center [516, 145] width 366 height 28
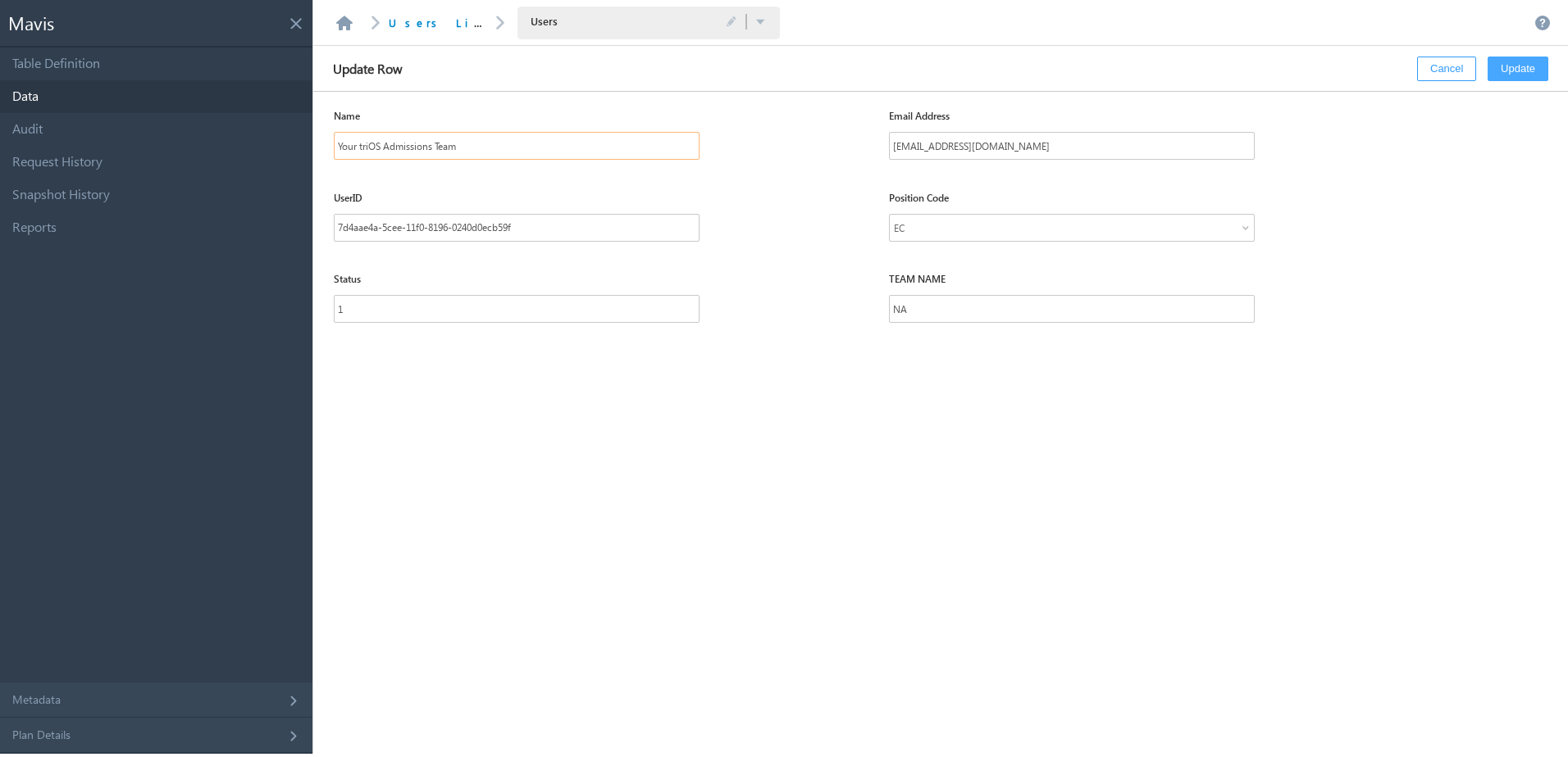
type input "Your triOS Admissions Team"
click at [1506, 71] on button "Update" at bounding box center [1517, 68] width 61 height 24
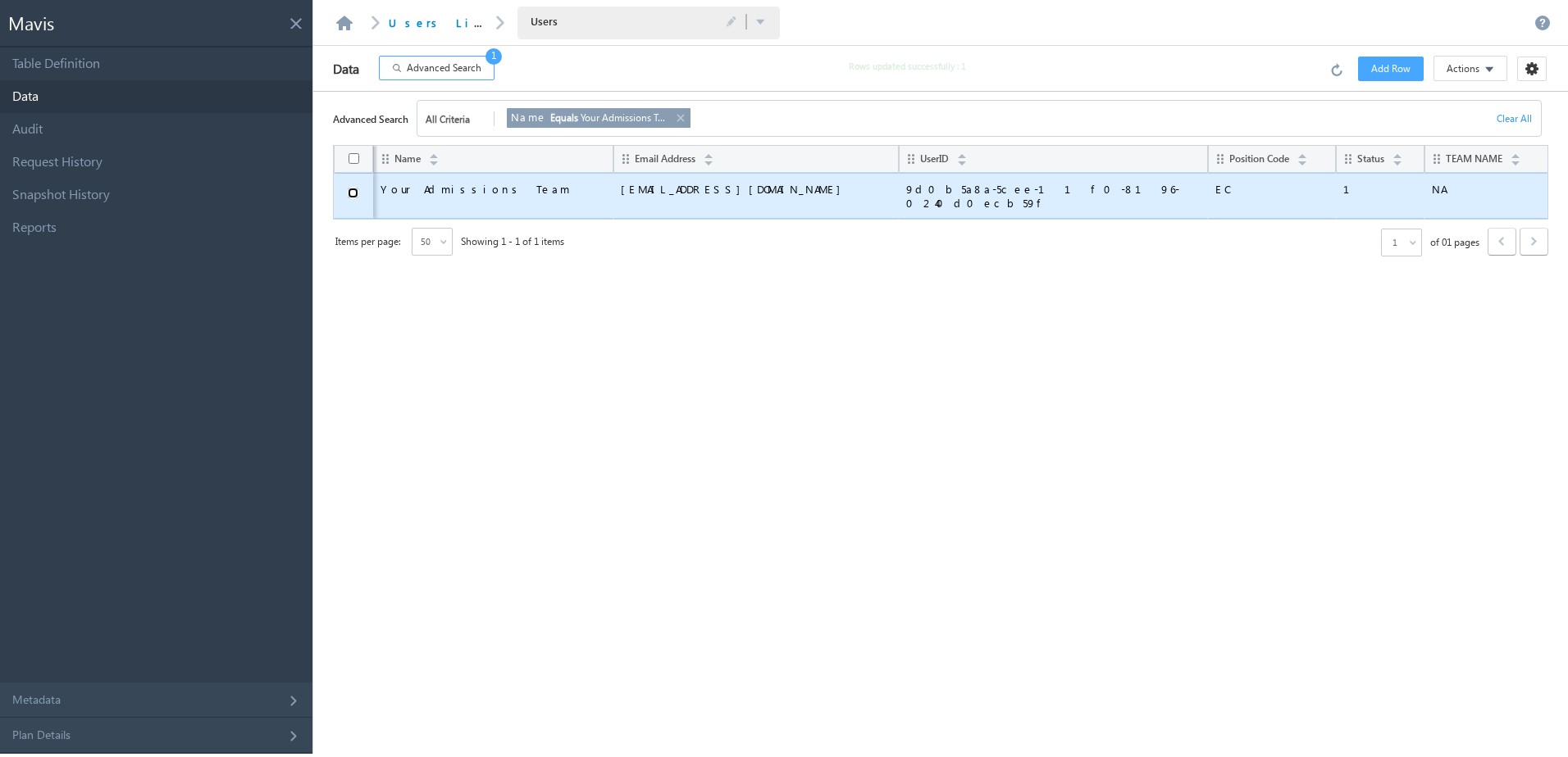
click at [351, 195] on input "checkbox" at bounding box center [353, 192] width 11 height 11
checkbox input "true"
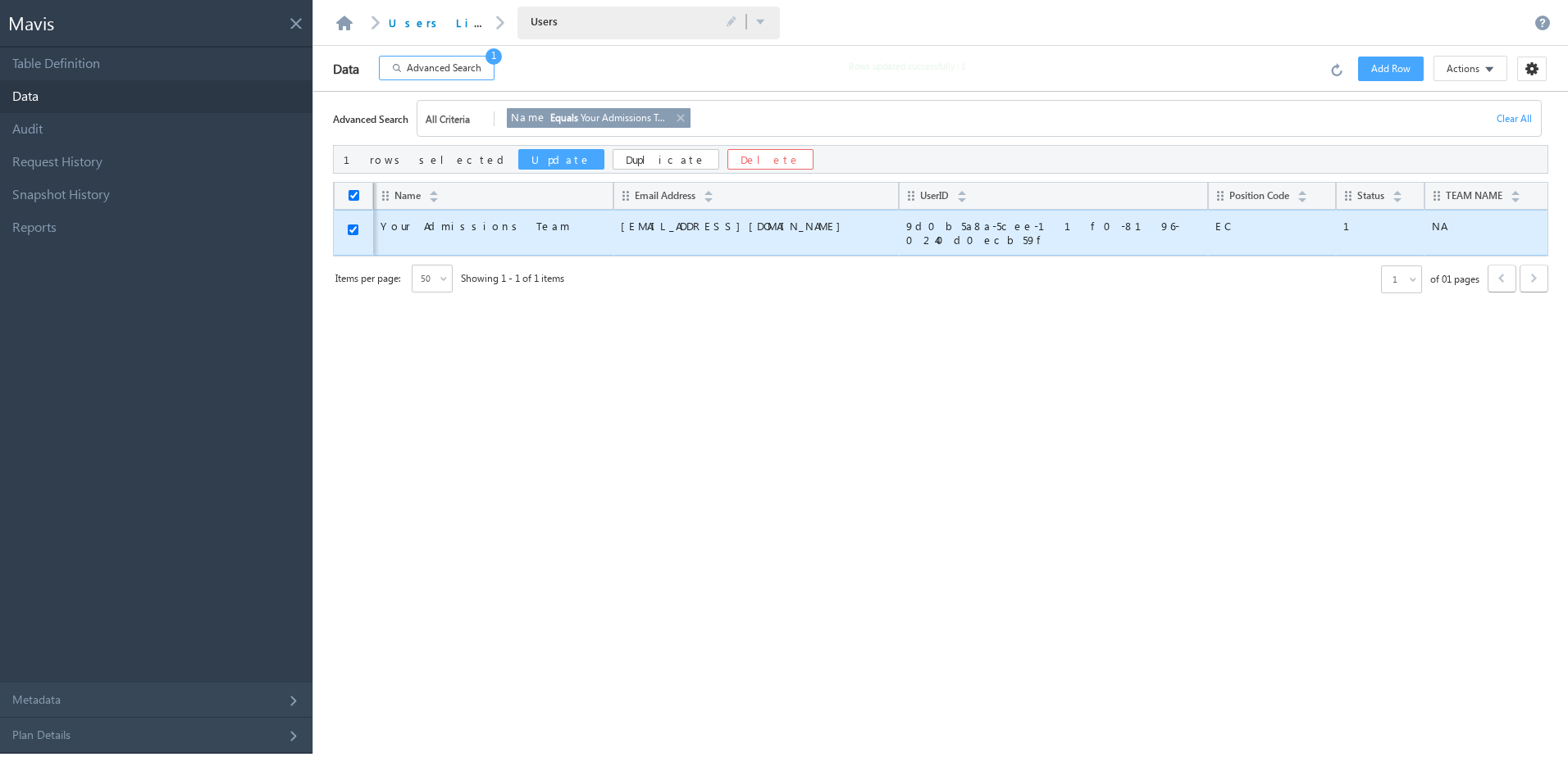
click at [518, 156] on button "Update" at bounding box center [562, 160] width 86 height 20
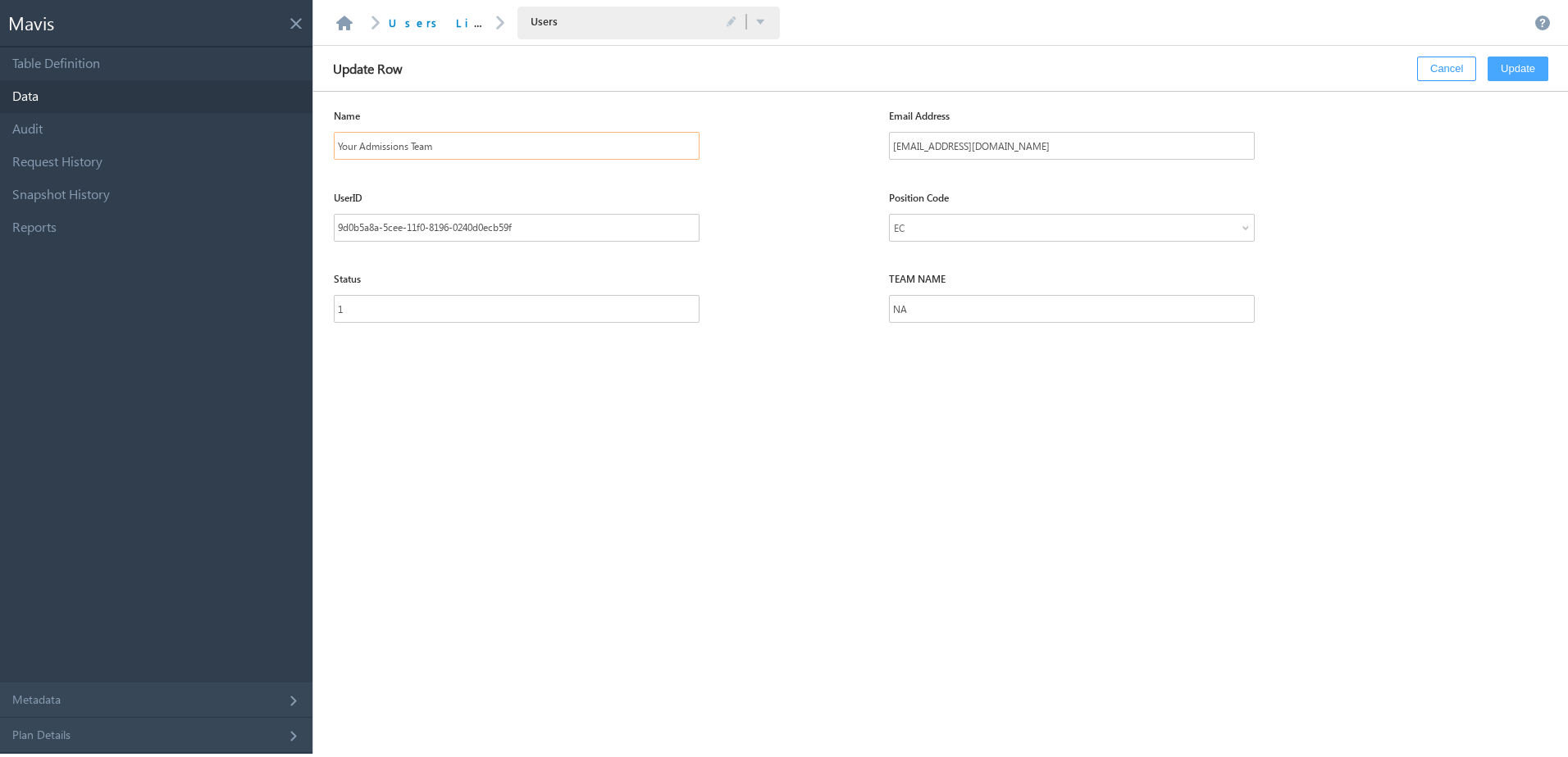
click at [360, 144] on input "Your Admissions Team" at bounding box center [516, 145] width 366 height 28
type input "Your Eastern Admissions Team"
click at [1521, 68] on button "Update" at bounding box center [1517, 68] width 61 height 24
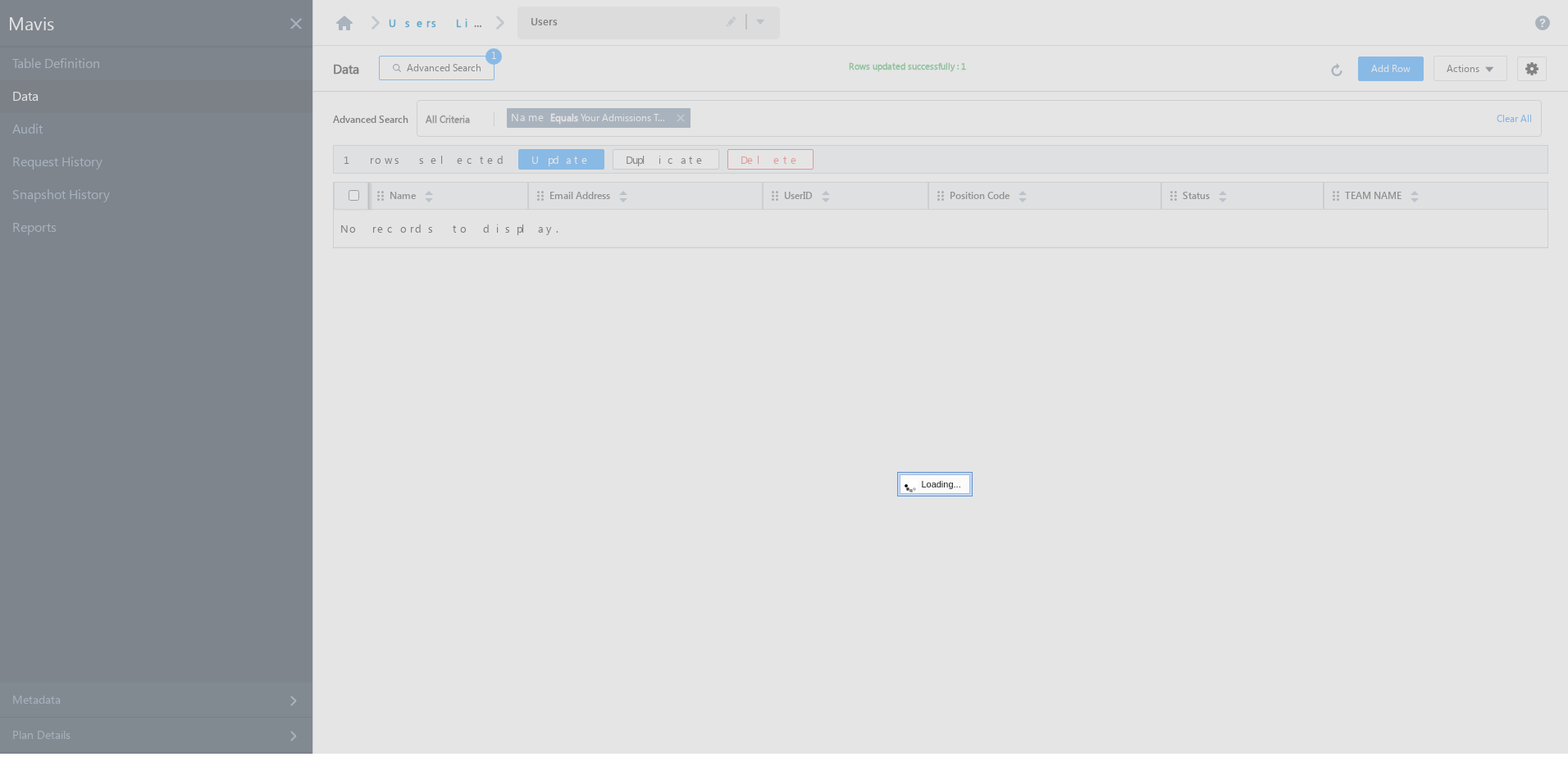
checkbox input "false"
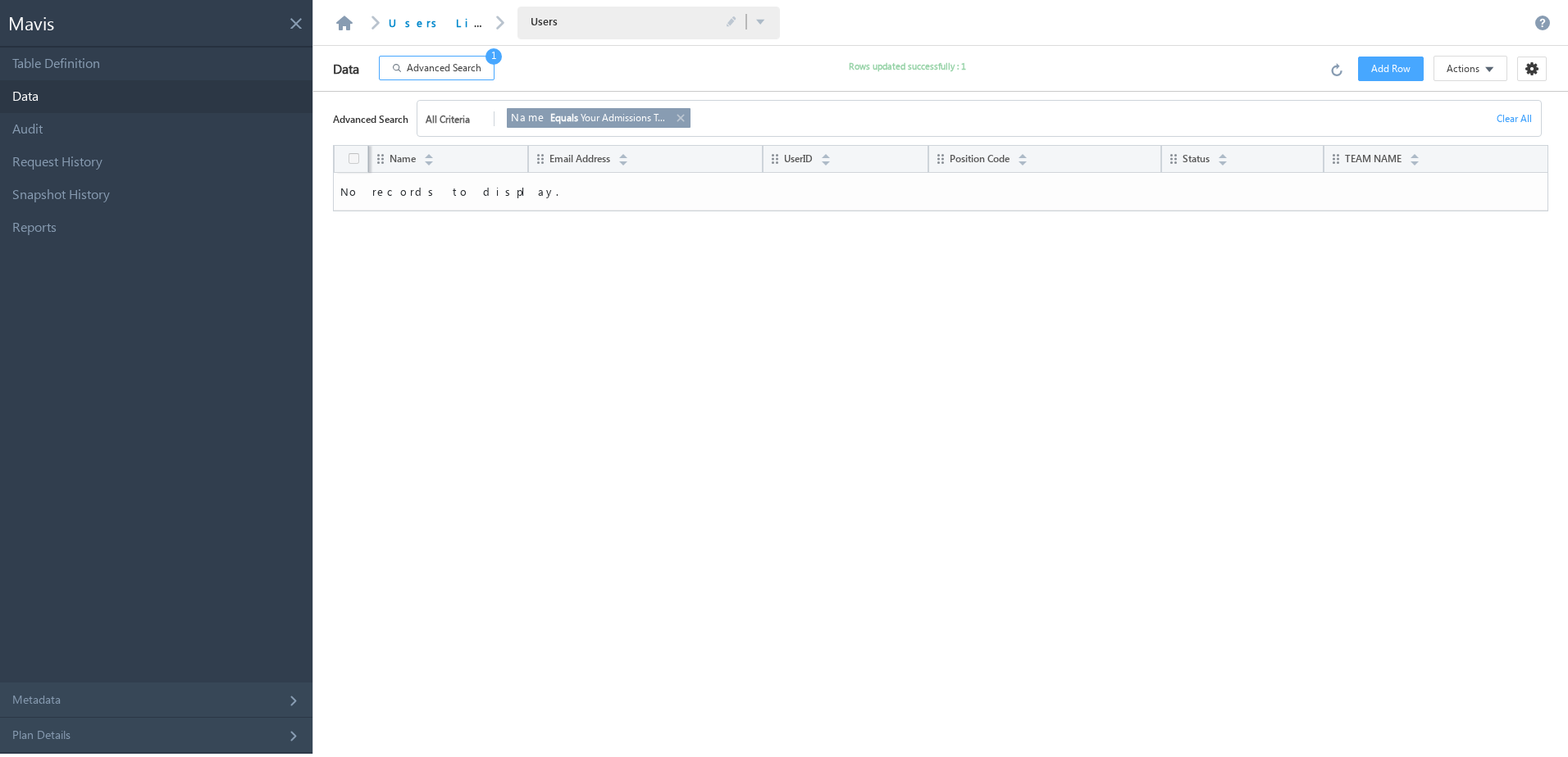
click at [665, 120] on div "Name Equals Your Admissions Team" at bounding box center [589, 117] width 157 height 18
click at [681, 115] on link at bounding box center [680, 117] width 14 height 18
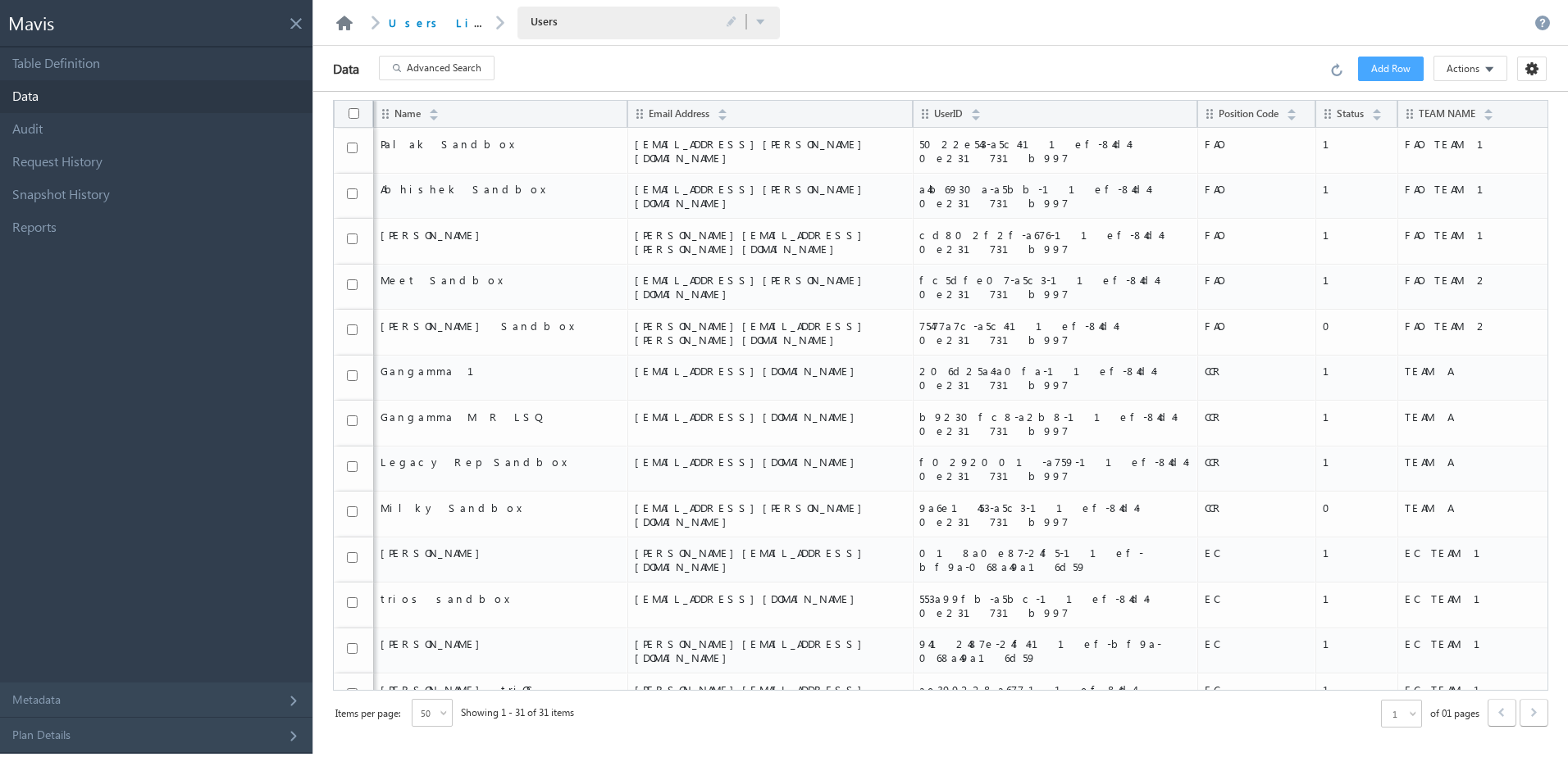
click at [348, 20] on link at bounding box center [344, 22] width 19 height 14
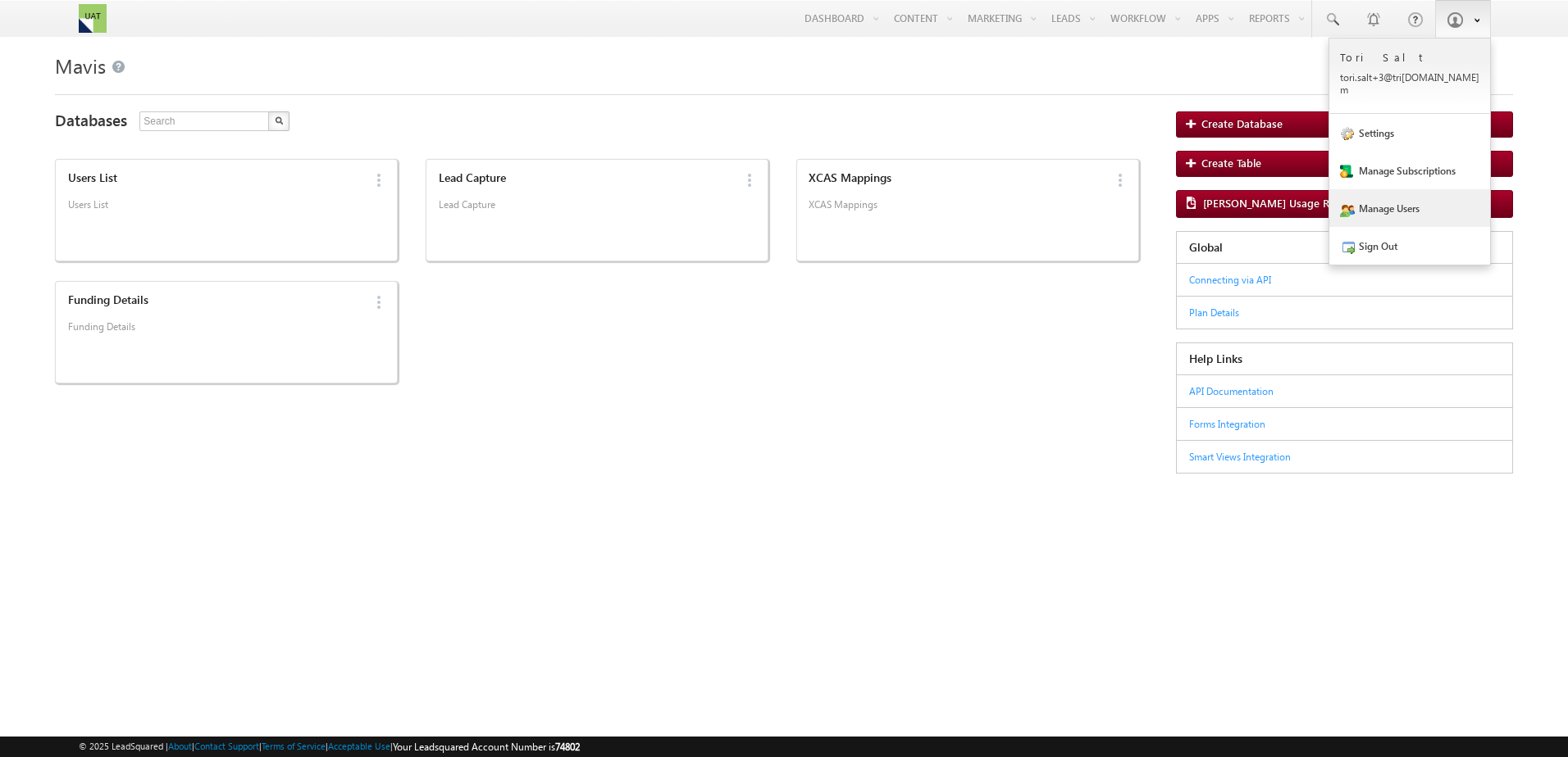
click at [1403, 195] on link "Manage Users" at bounding box center [1409, 208] width 160 height 38
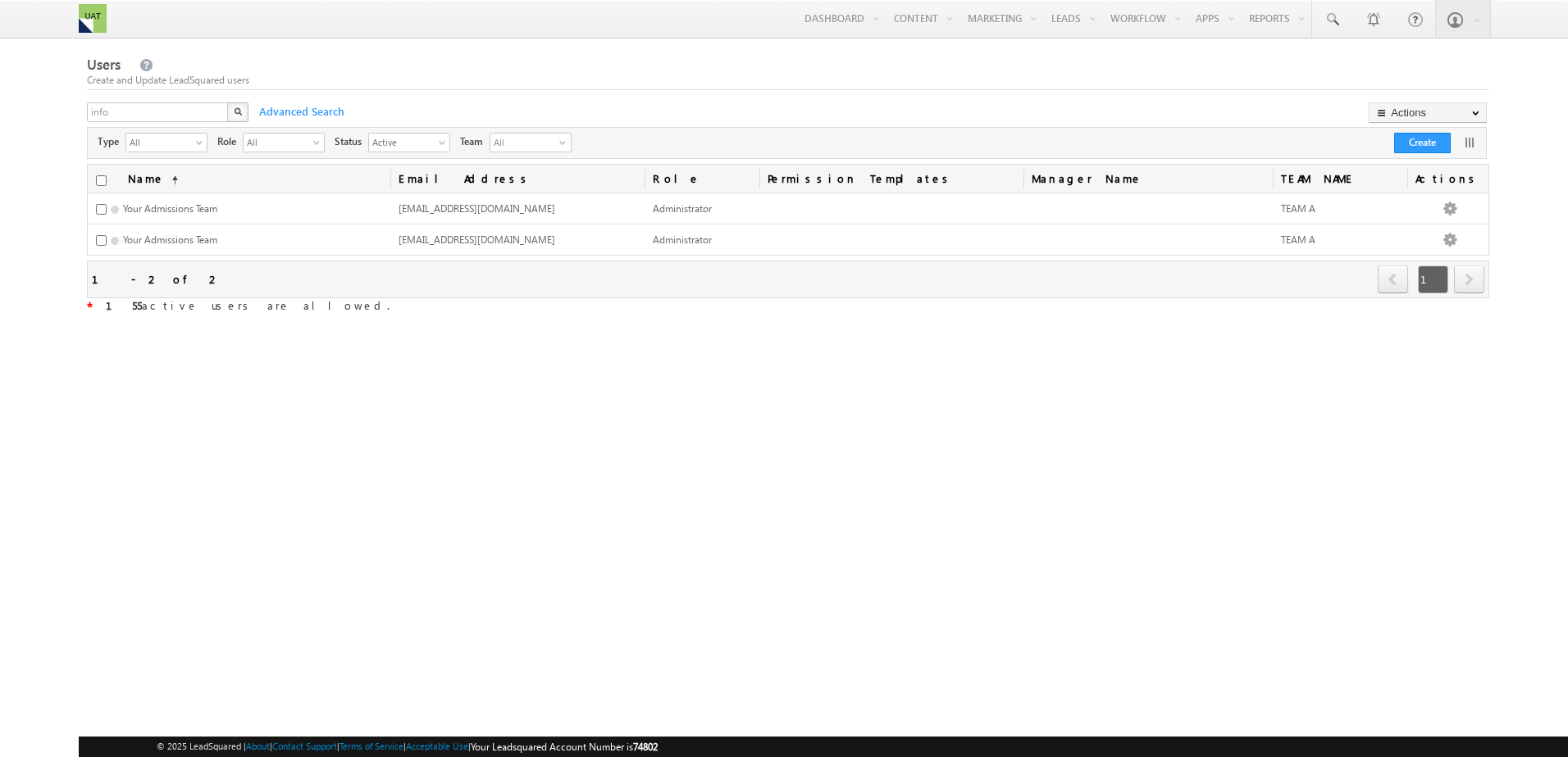
click at [103, 182] on input "checkbox" at bounding box center [101, 181] width 11 height 11
checkbox input "true"
click at [1413, 176] on link "Export Users" at bounding box center [1428, 176] width 118 height 19
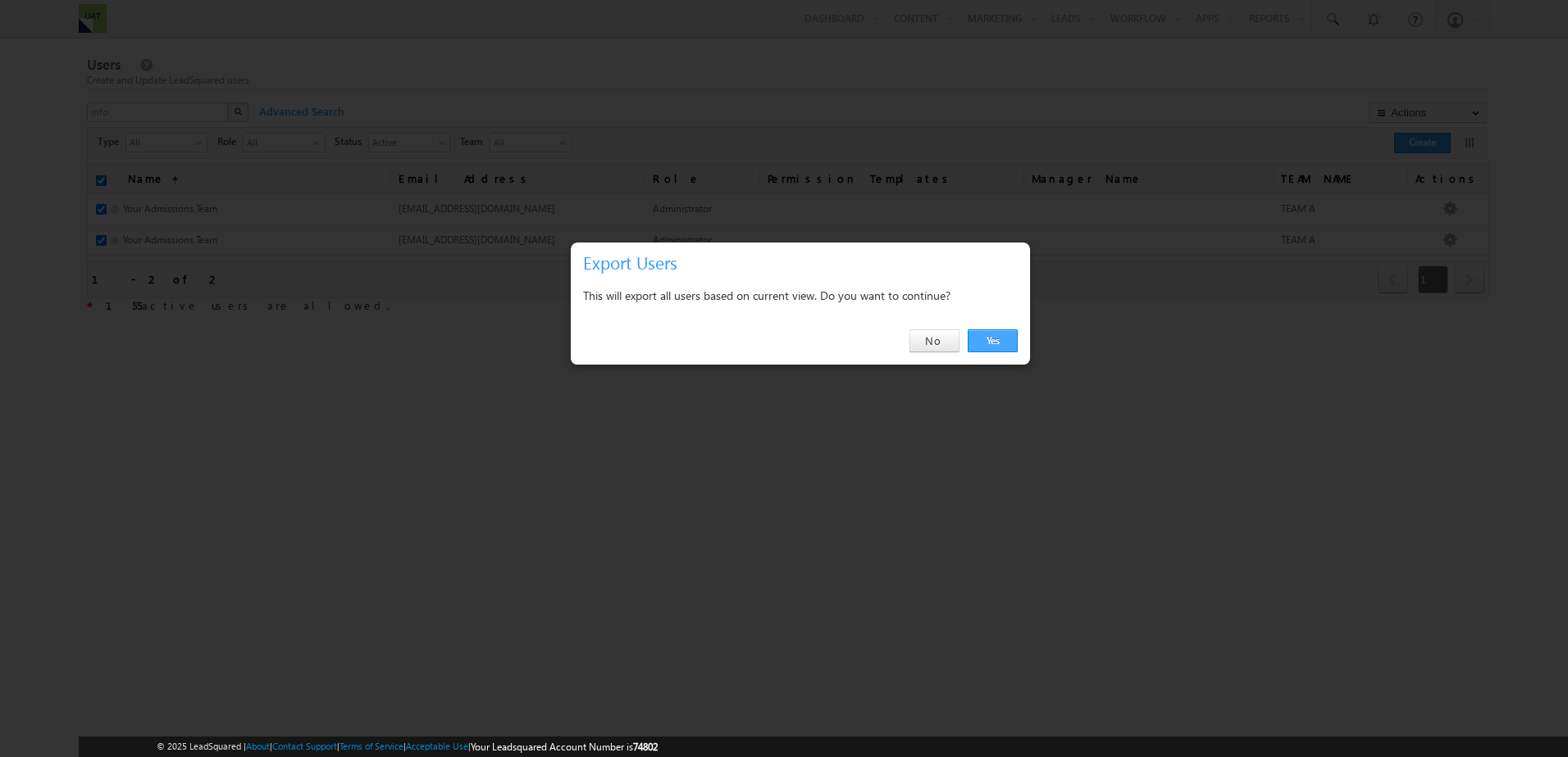
click at [1012, 345] on link "Yes" at bounding box center [992, 340] width 50 height 23
